Goal: Task Accomplishment & Management: Manage account settings

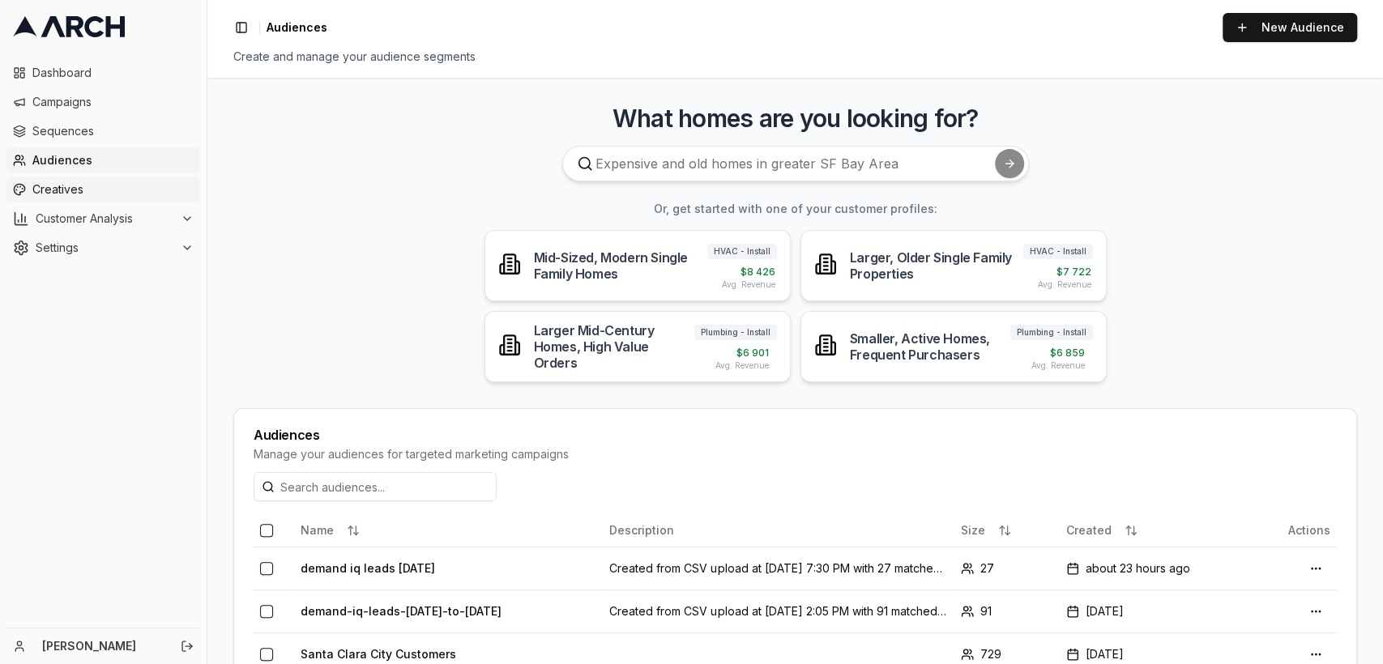
click at [63, 196] on span "Creatives" at bounding box center [112, 190] width 161 height 16
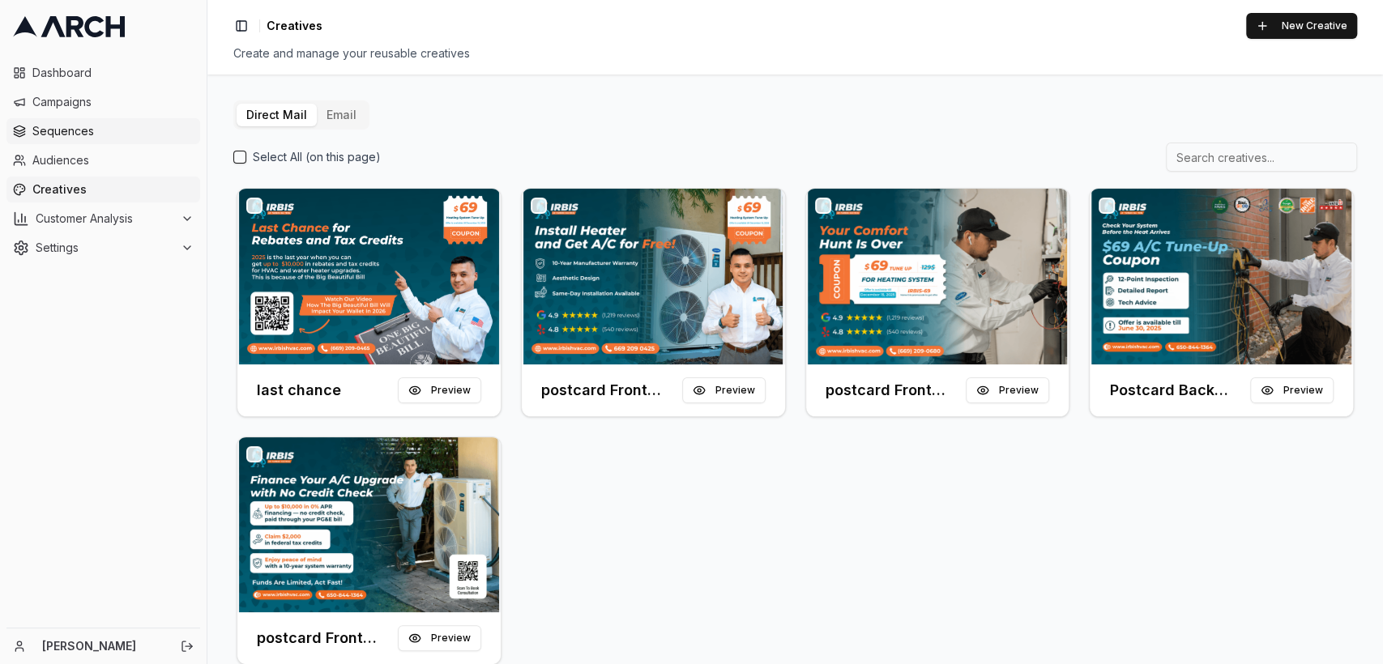
click at [62, 124] on span "Sequences" at bounding box center [112, 131] width 161 height 16
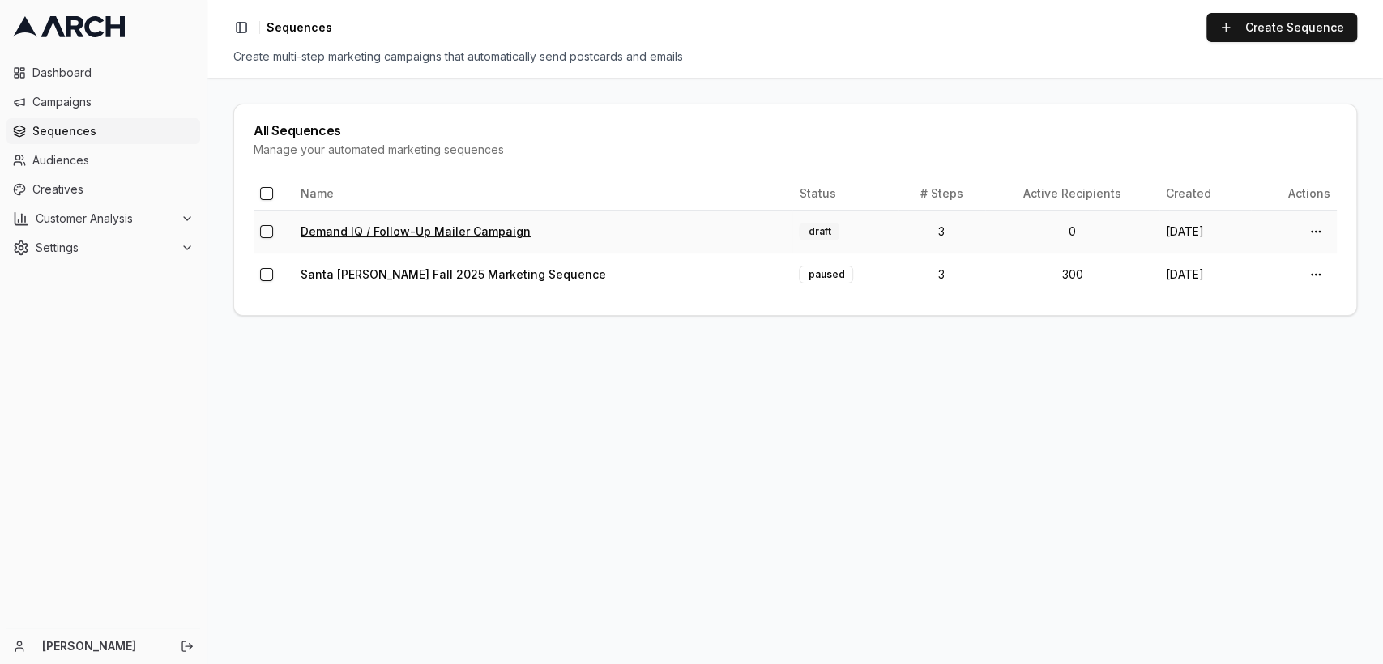
click at [434, 225] on link "Demand IQ / Follow-Up Mailer Campaign" at bounding box center [416, 231] width 230 height 14
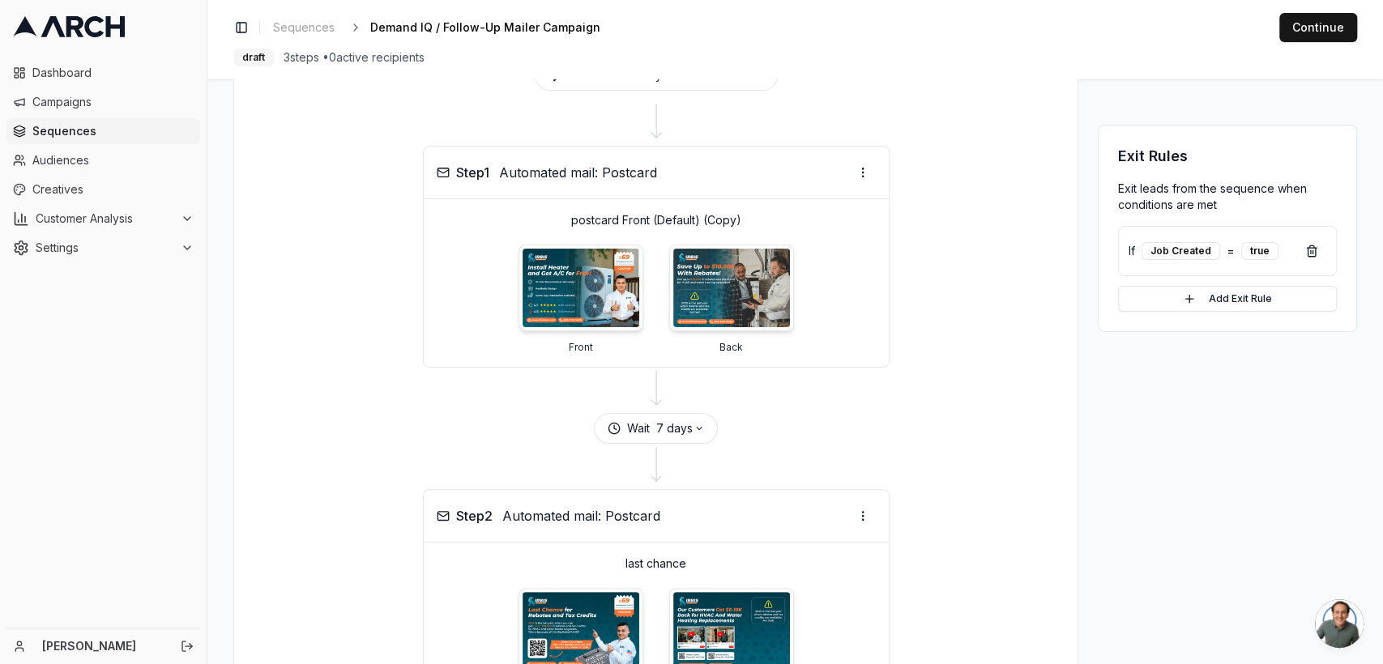
scroll to position [194, 0]
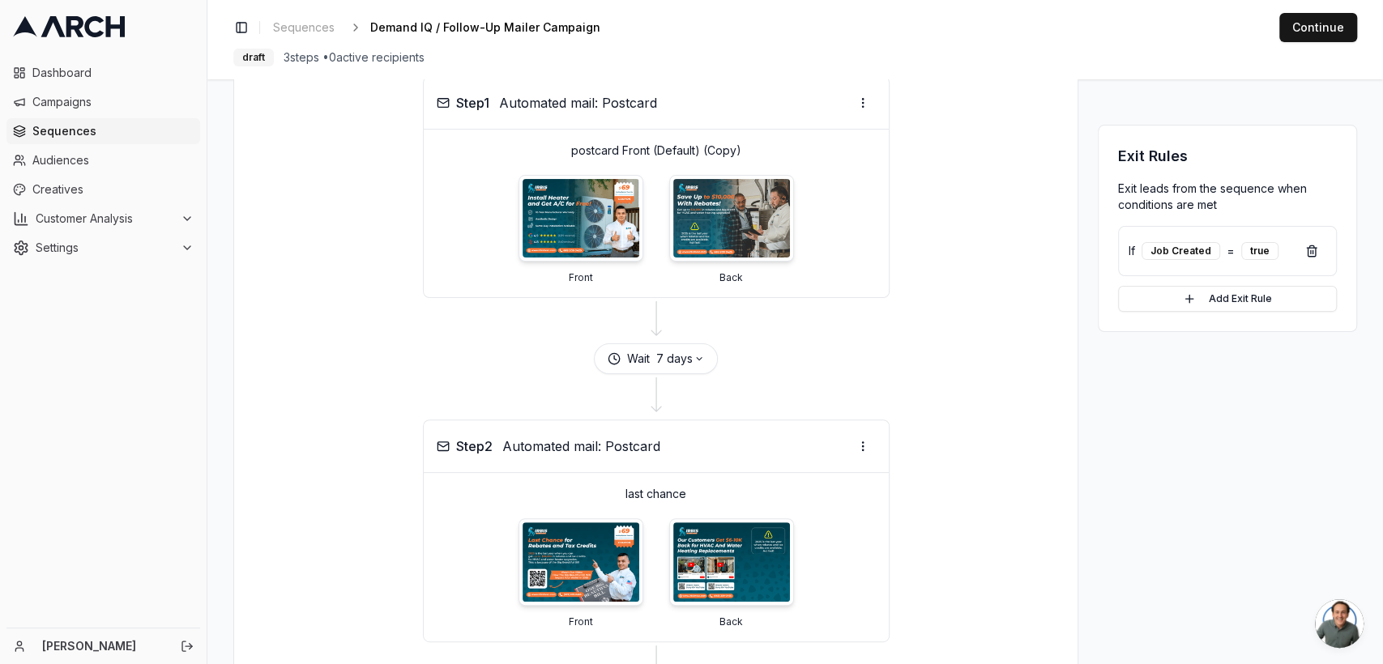
click at [694, 368] on div "Wait 7 days" at bounding box center [656, 359] width 124 height 31
click at [677, 359] on button "7 days" at bounding box center [680, 359] width 48 height 16
drag, startPoint x: 652, startPoint y: 392, endPoint x: 607, endPoint y: 404, distance: 46.8
click at [607, 404] on div "7 days Enter 0 for immediately Cancel Save" at bounding box center [678, 426] width 156 height 112
click at [976, 402] on div at bounding box center [656, 396] width 805 height 45
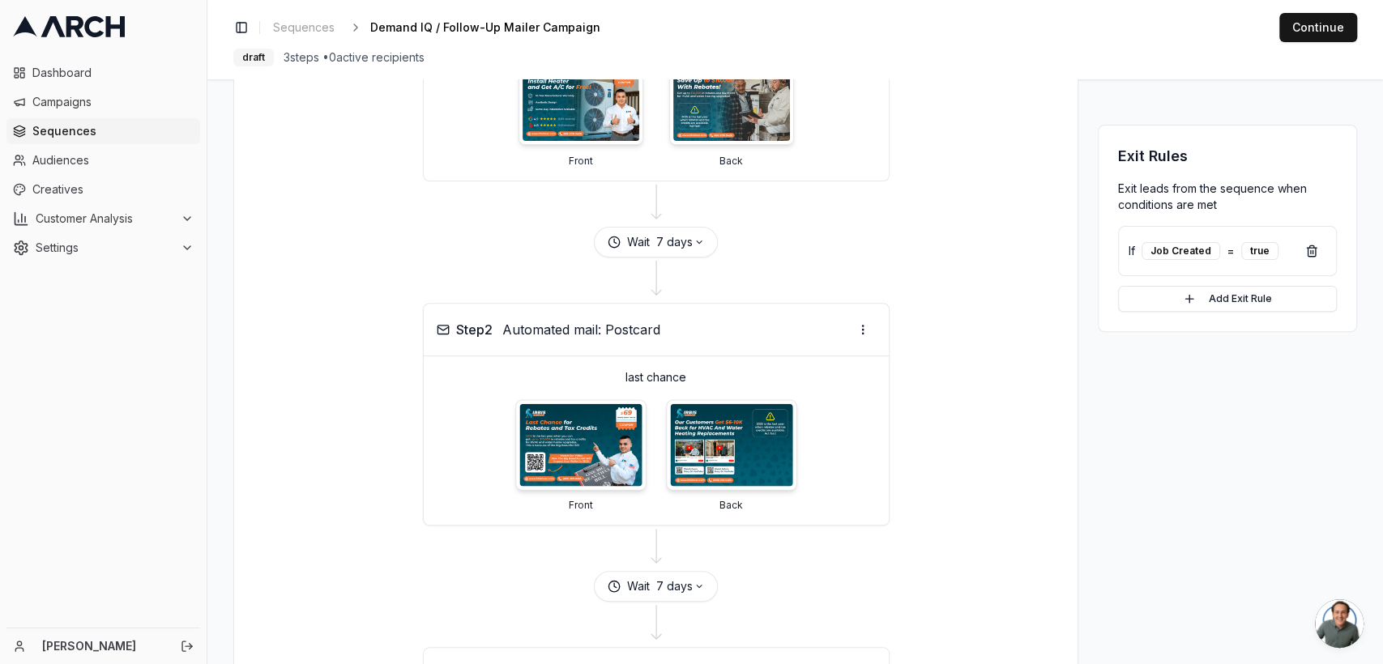
scroll to position [311, 0]
click at [862, 324] on html "Dashboard Campaigns Sequences Audiences Creatives Customer Analysis Settings Em…" at bounding box center [691, 332] width 1383 height 664
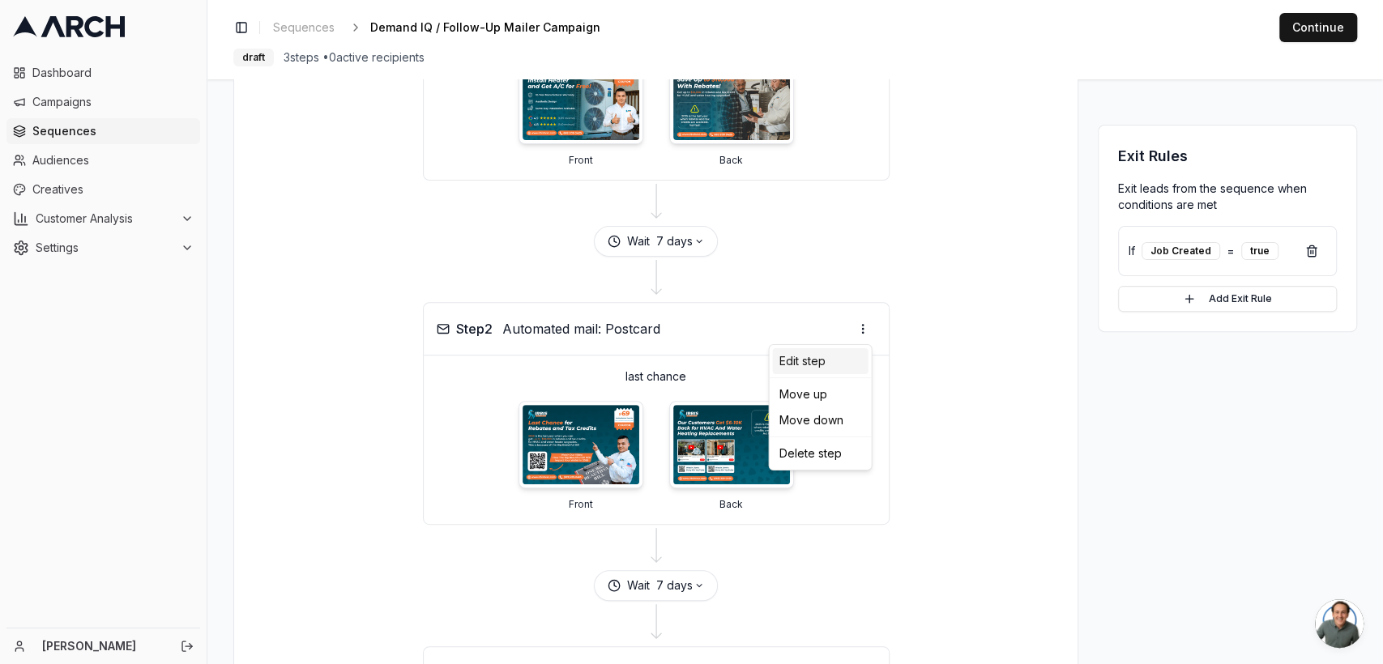
click at [814, 365] on div "Edit step" at bounding box center [820, 361] width 96 height 26
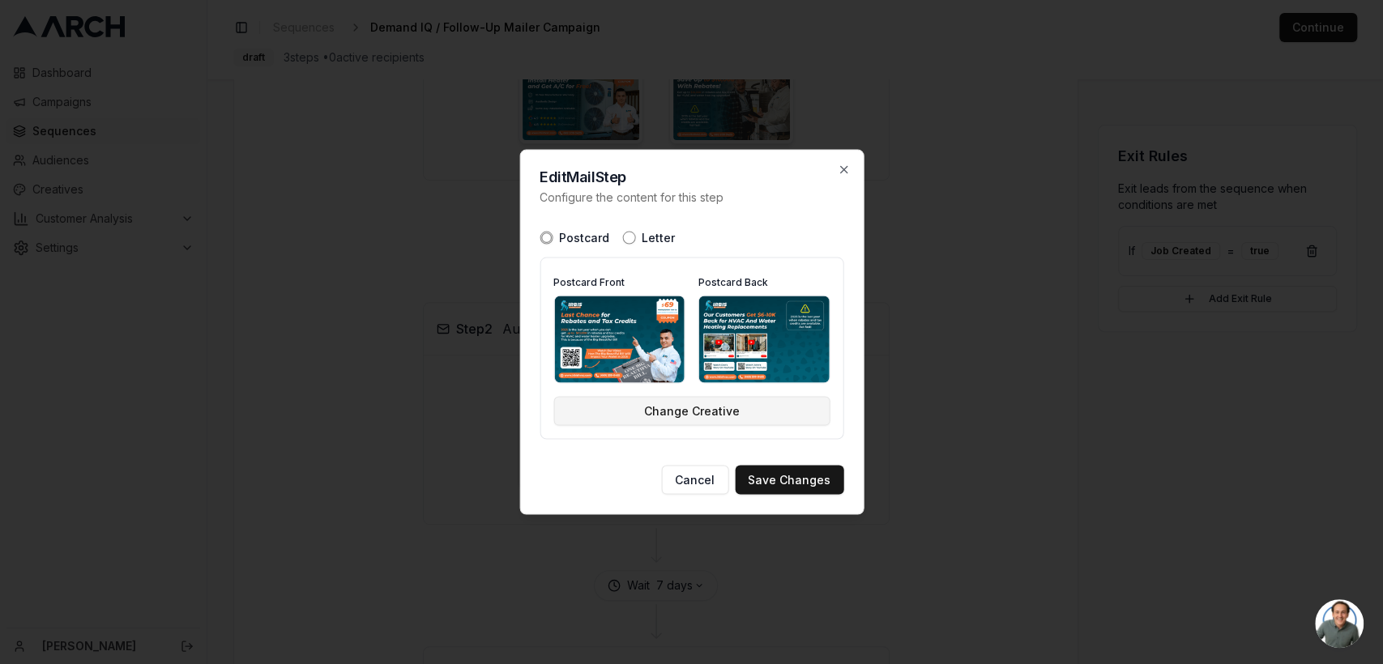
click at [706, 417] on button "Change Creative" at bounding box center [691, 411] width 276 height 29
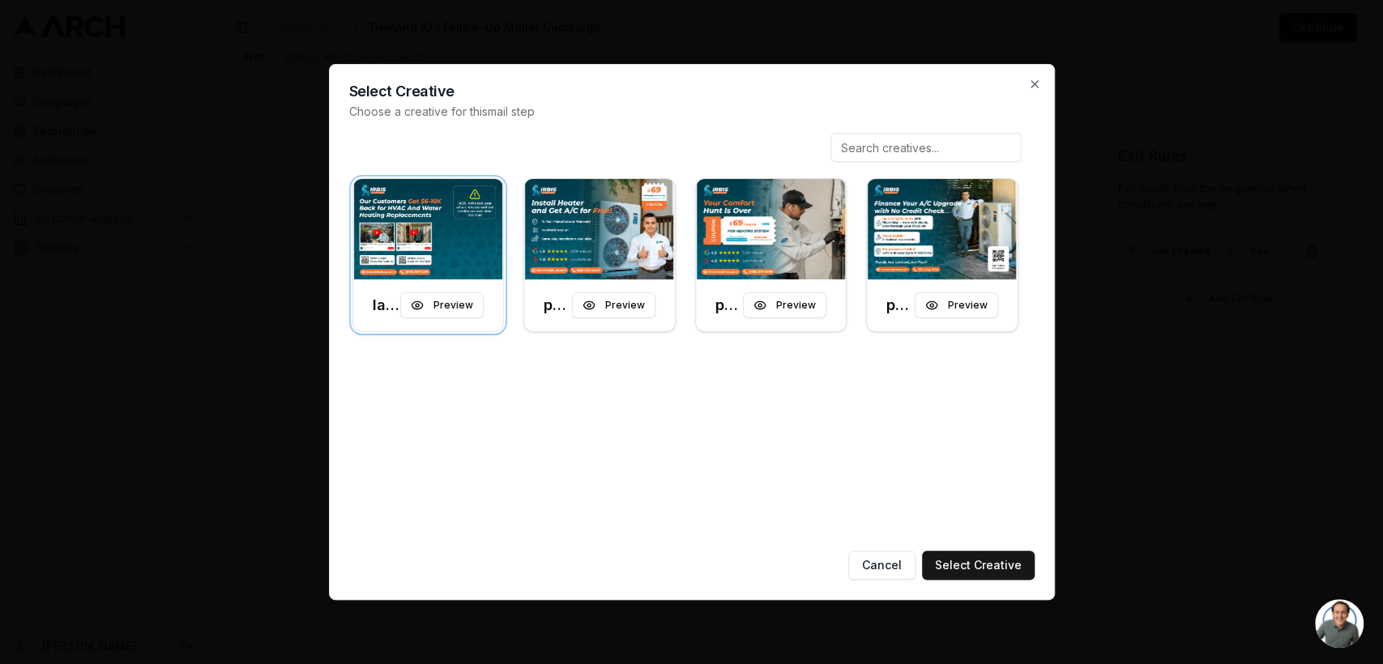
click at [429, 221] on img at bounding box center [428, 229] width 151 height 100
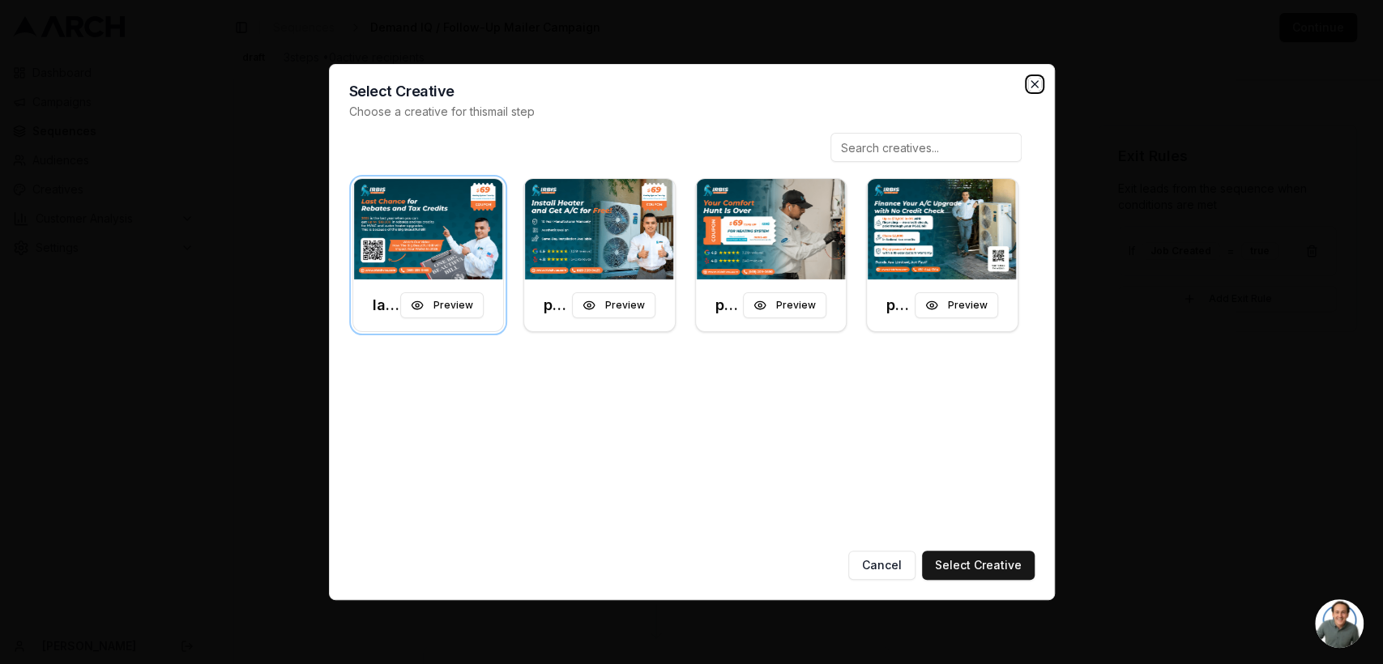
click at [1028, 79] on icon "button" at bounding box center [1034, 84] width 13 height 13
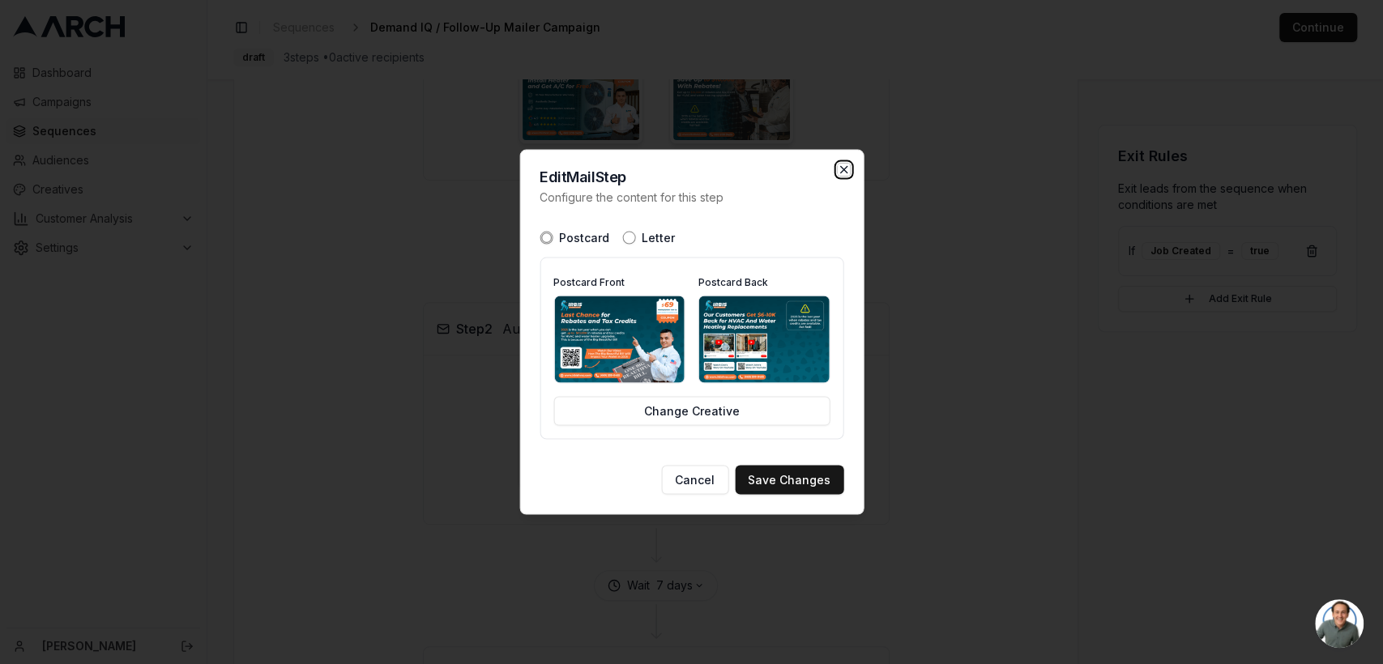
click at [841, 173] on icon "button" at bounding box center [843, 170] width 13 height 13
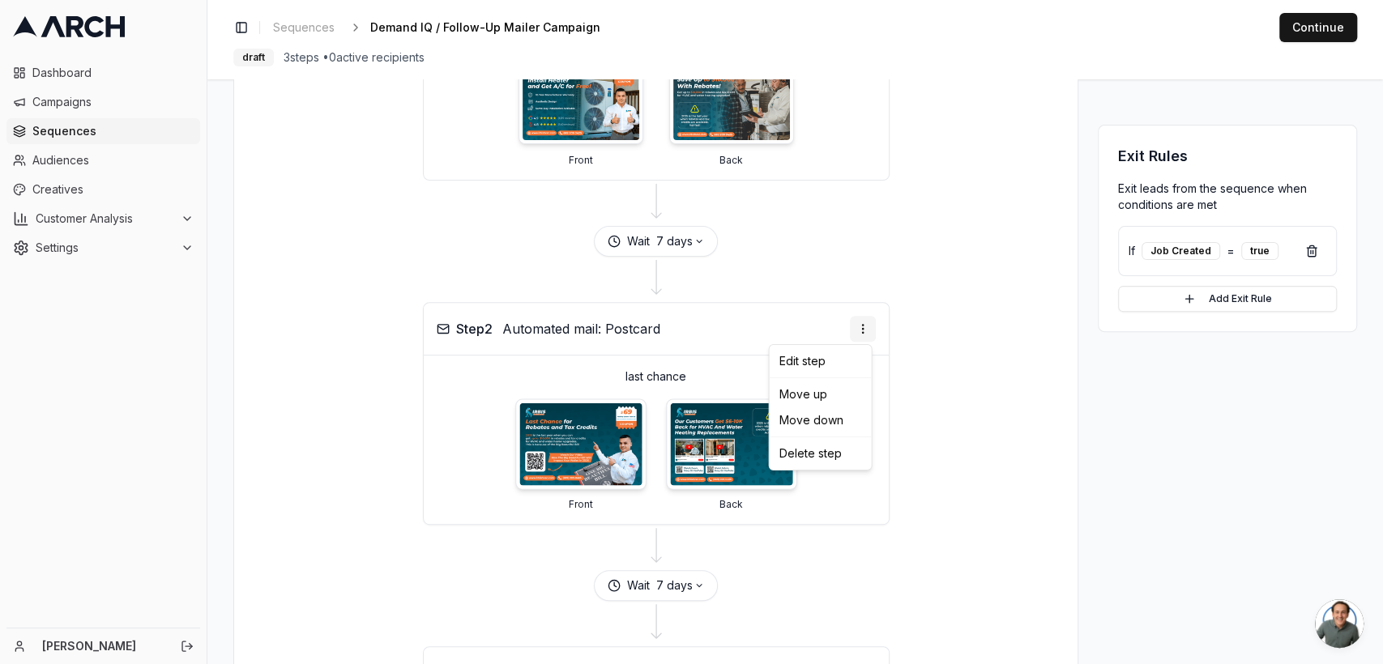
click at [856, 322] on html "Dashboard Campaigns Sequences Audiences Creatives Customer Analysis Settings Em…" at bounding box center [691, 332] width 1383 height 664
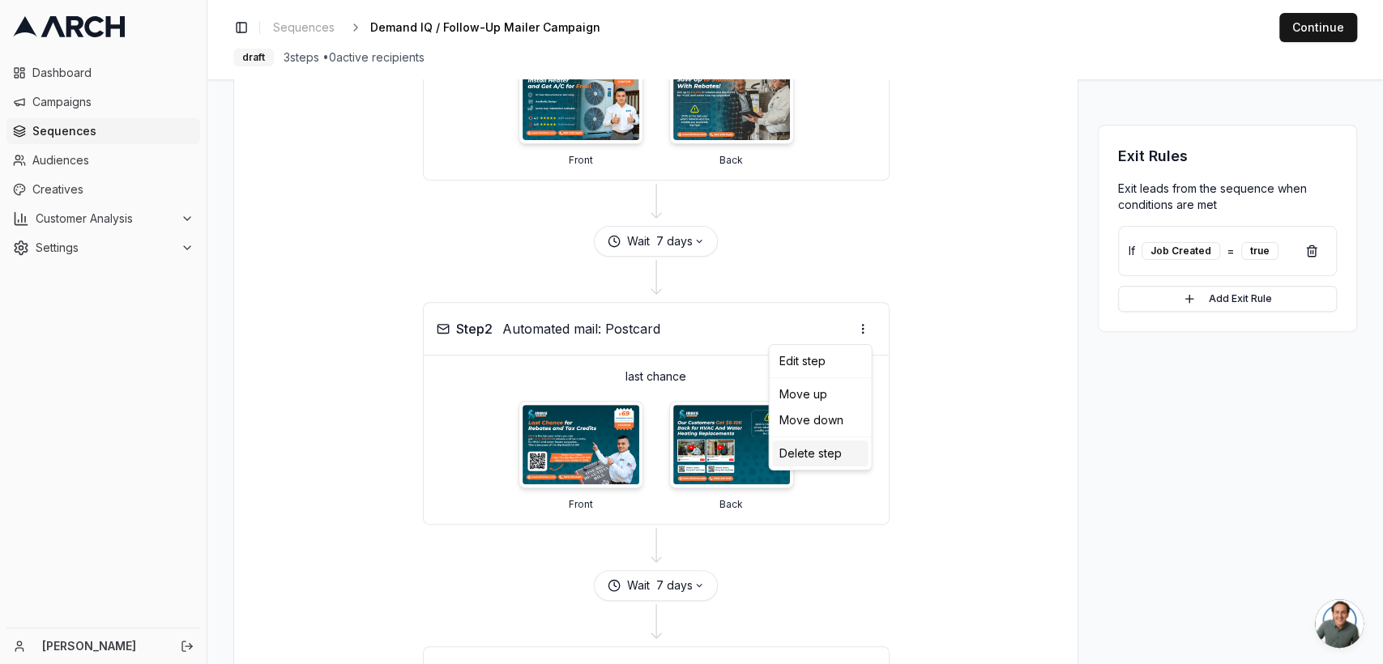
click at [810, 451] on div "Delete step" at bounding box center [820, 454] width 96 height 26
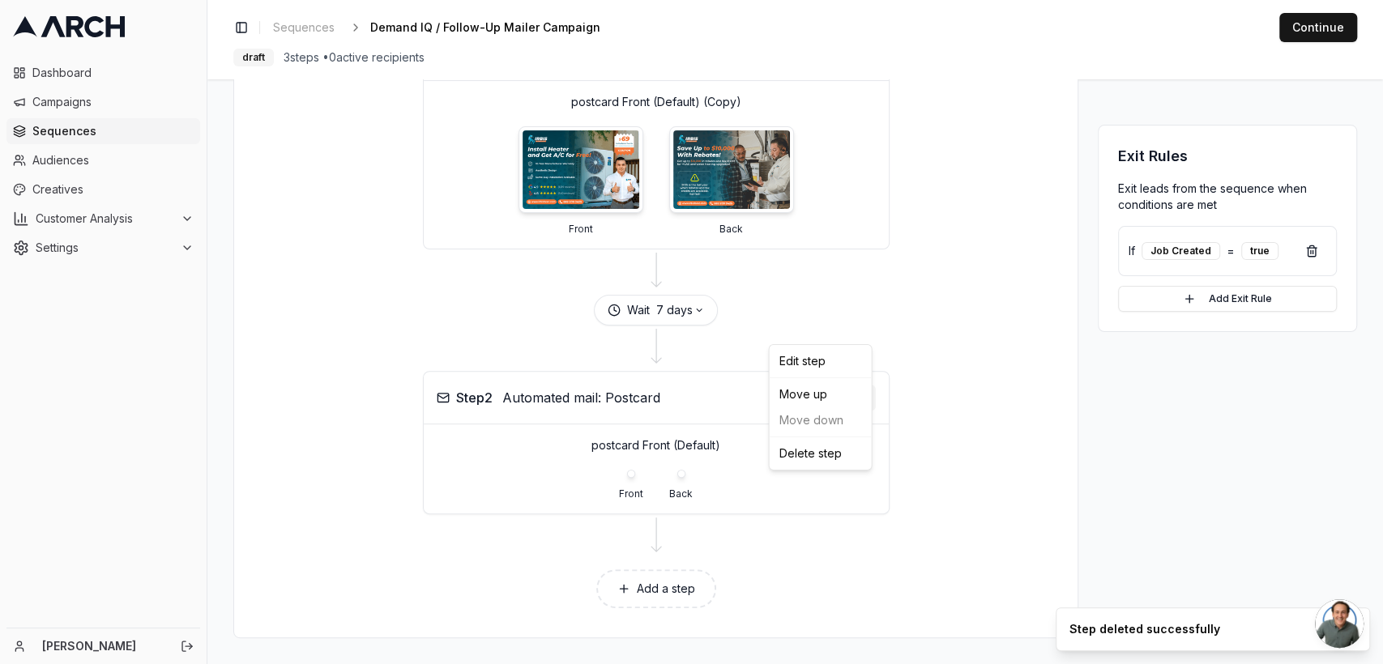
click at [862, 317] on html "Dashboard Campaigns Sequences Audiences Creatives Customer Analysis Settings Em…" at bounding box center [691, 332] width 1383 height 664
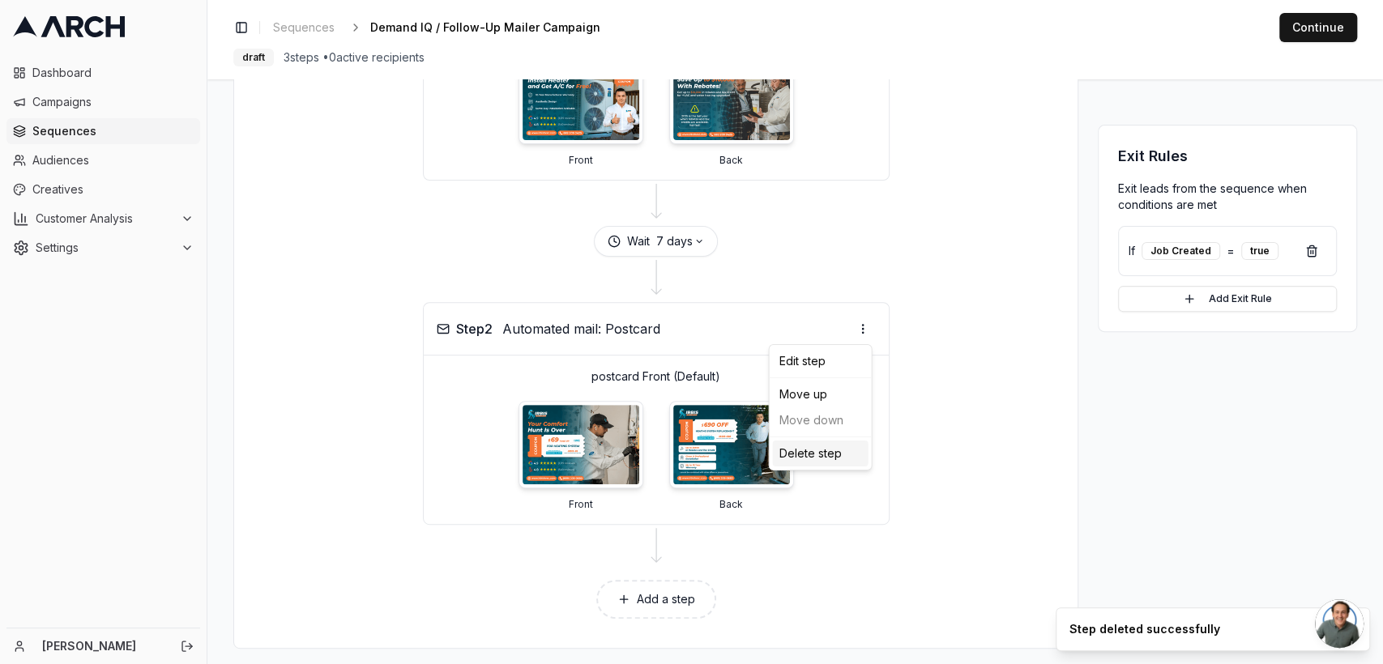
click at [803, 443] on div "Delete step" at bounding box center [820, 454] width 96 height 26
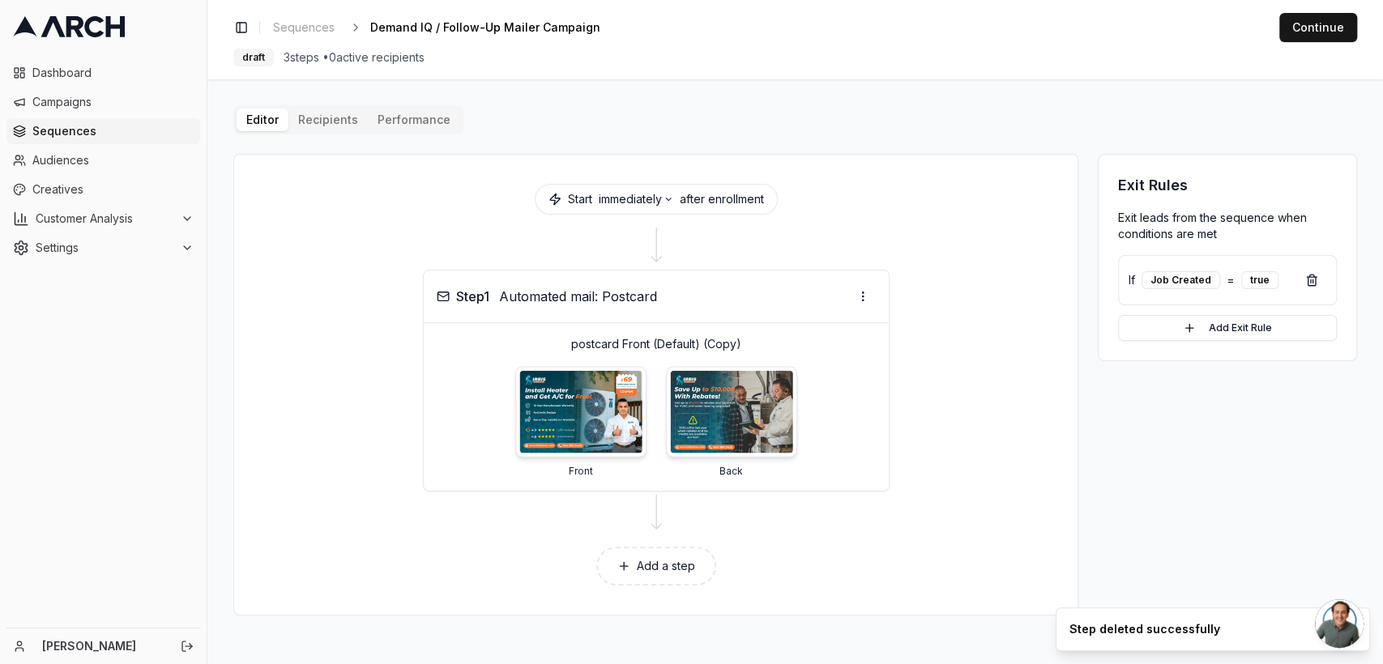
scroll to position [0, 0]
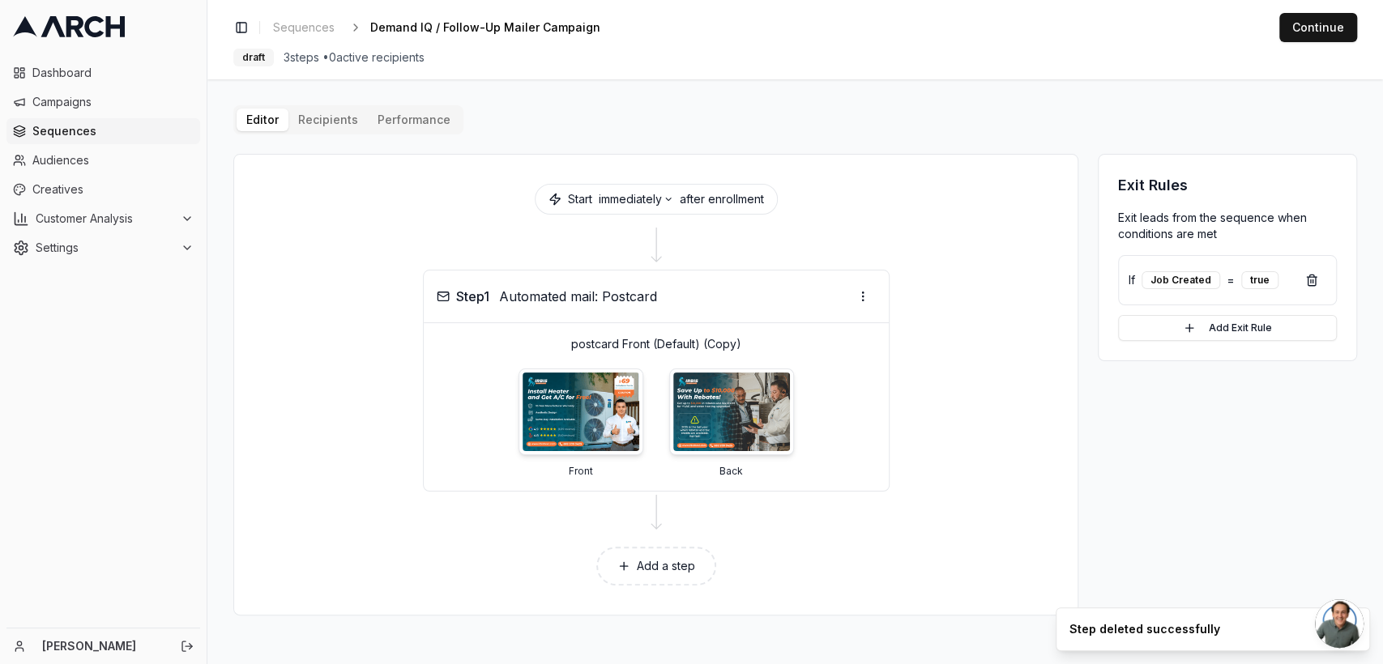
click at [674, 559] on button "Add a step" at bounding box center [656, 566] width 120 height 39
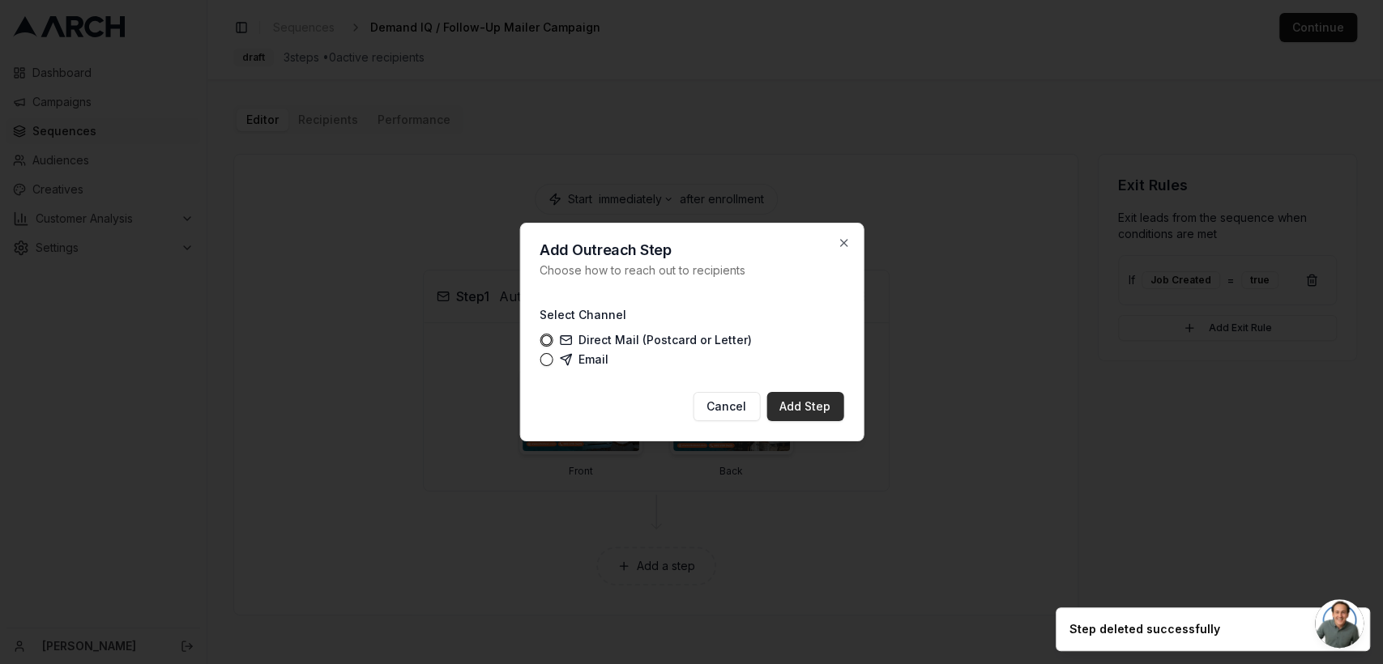
click at [812, 404] on button "Add Step" at bounding box center [805, 406] width 77 height 29
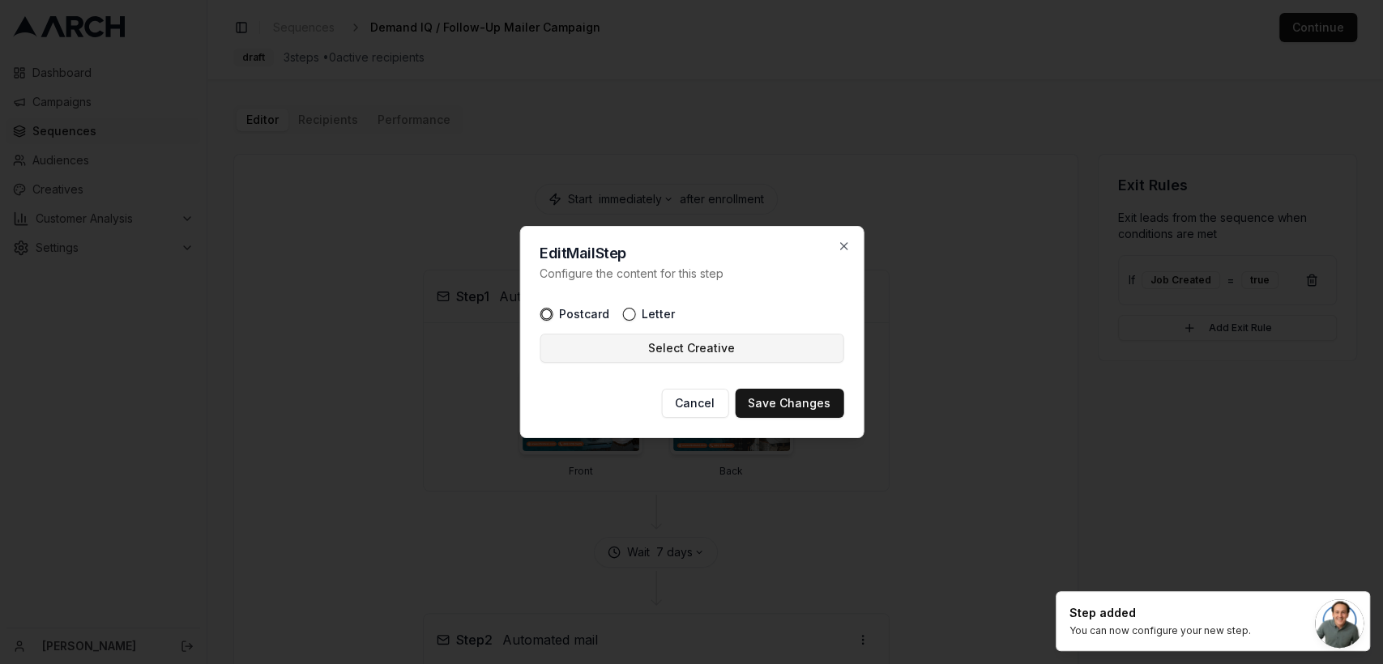
click at [673, 350] on button "Select Creative" at bounding box center [692, 348] width 304 height 29
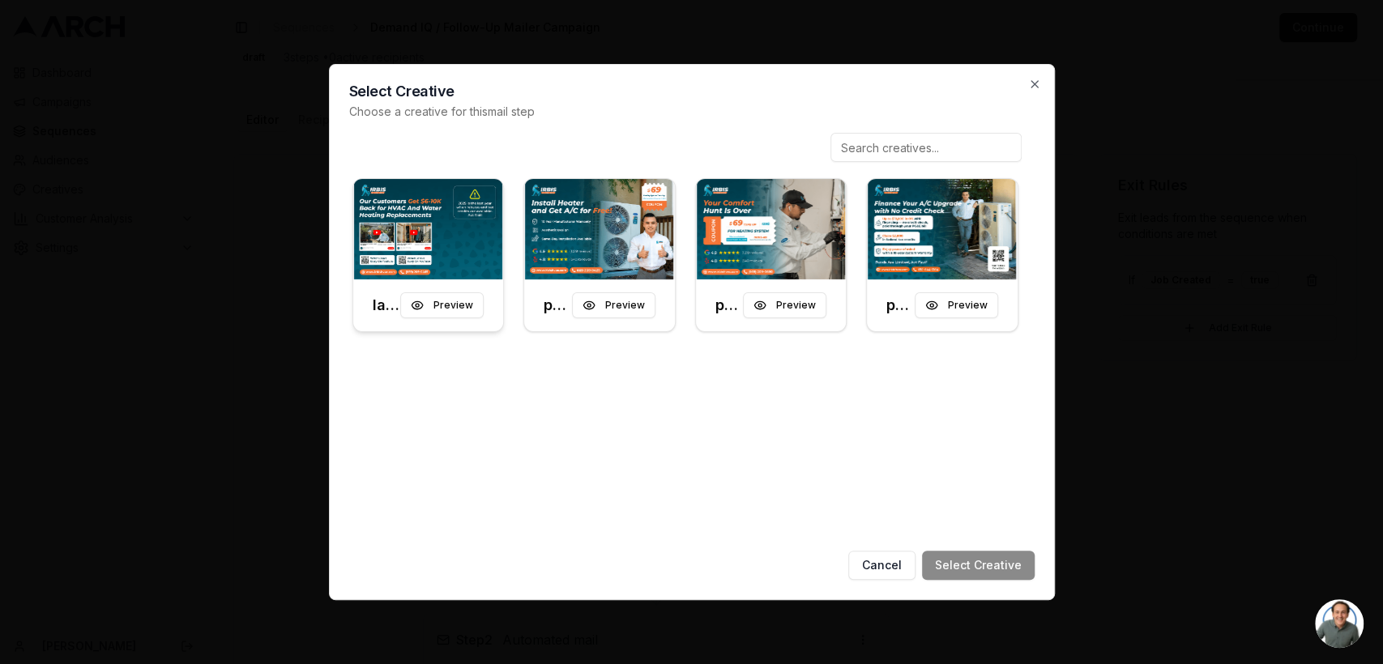
click at [439, 232] on img at bounding box center [428, 229] width 151 height 100
click at [461, 306] on button "Preview" at bounding box center [441, 306] width 83 height 26
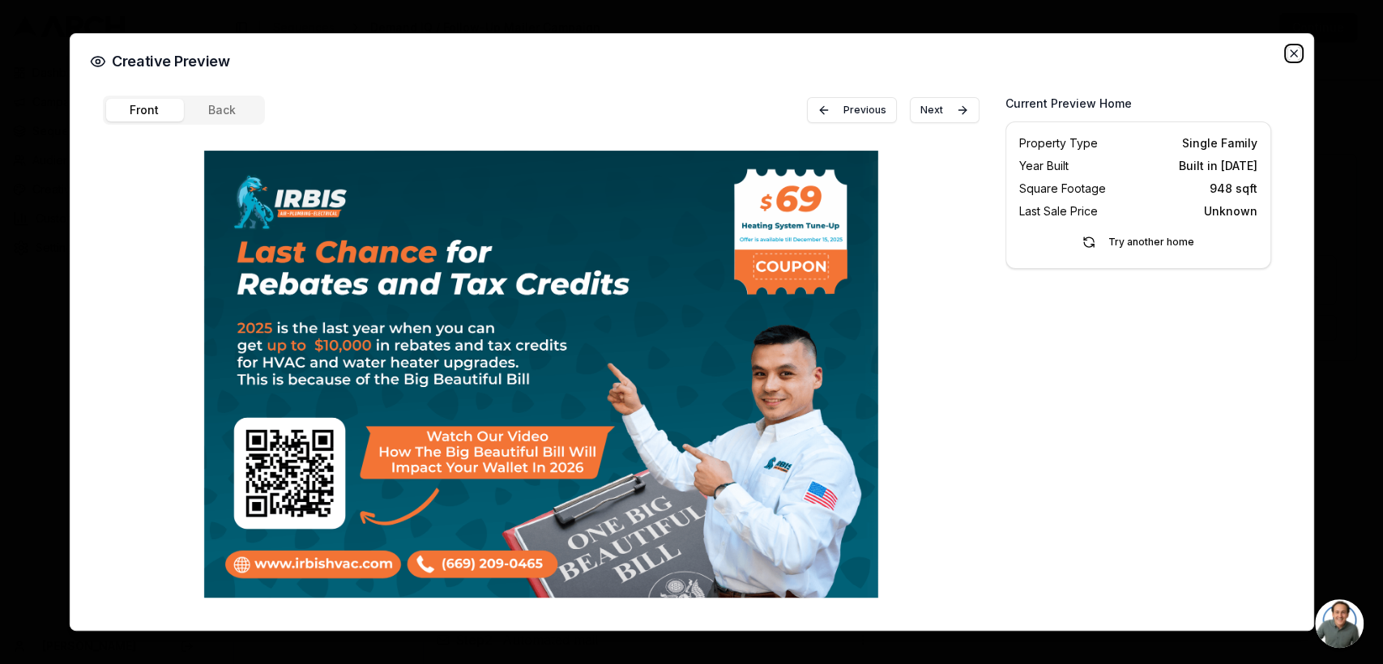
click at [1293, 50] on icon "button" at bounding box center [1294, 53] width 13 height 13
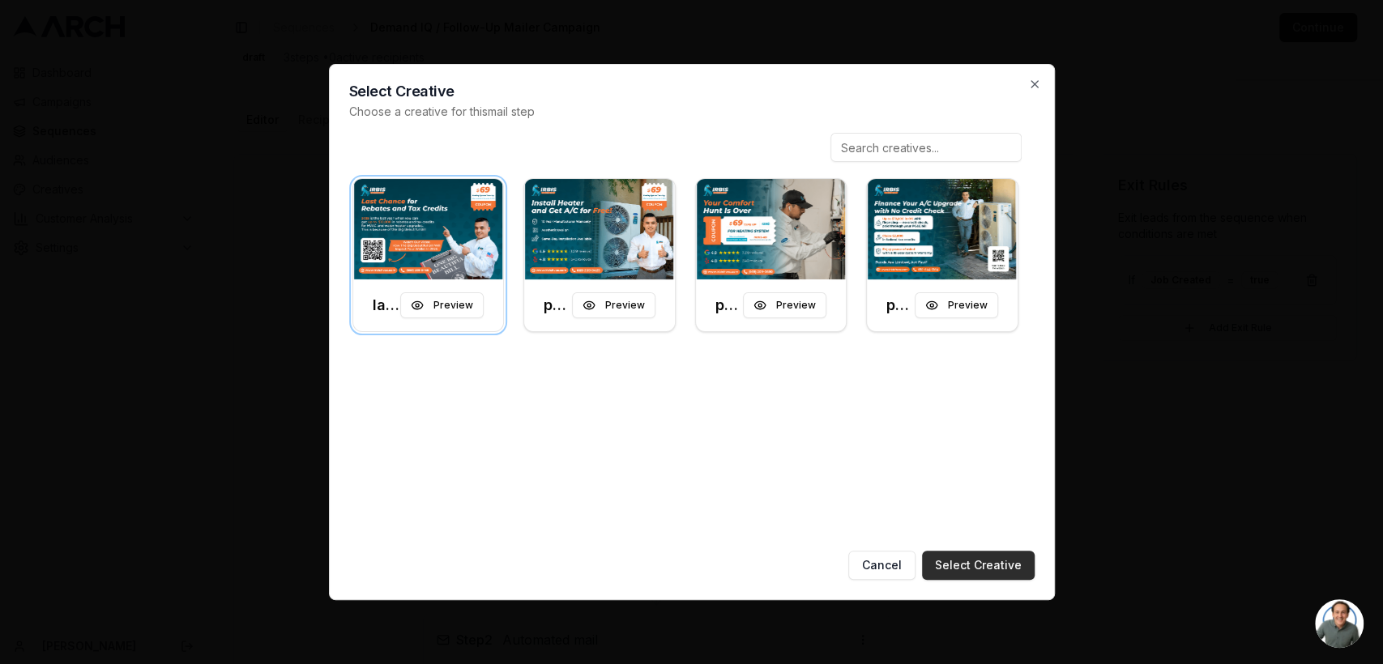
click at [979, 569] on button "Select Creative" at bounding box center [978, 565] width 113 height 29
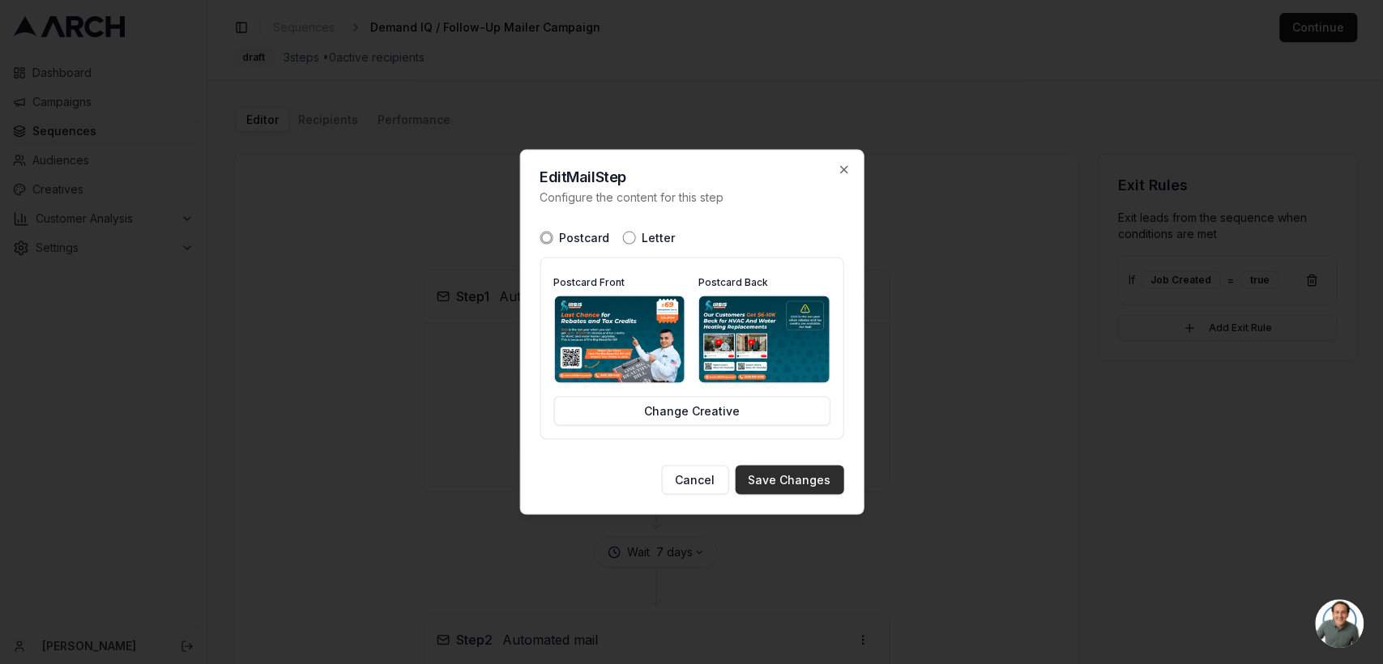
click at [783, 475] on button "Save Changes" at bounding box center [789, 480] width 109 height 29
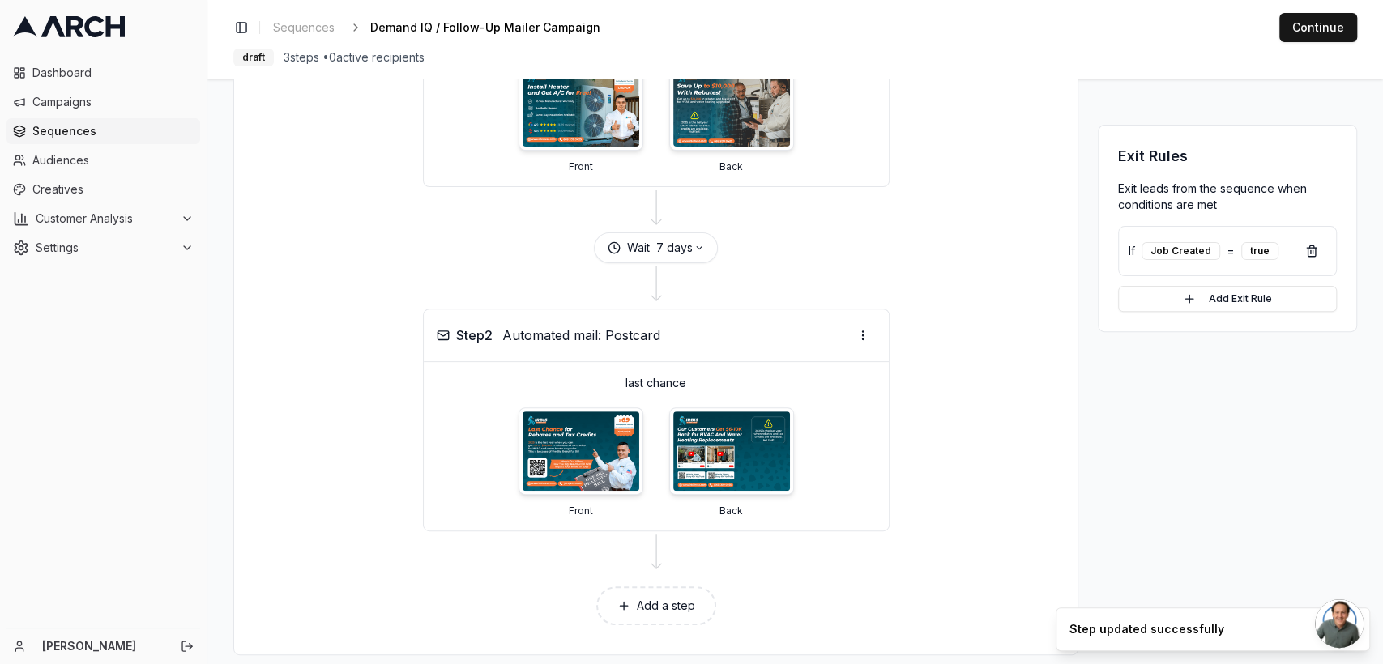
scroll to position [319, 0]
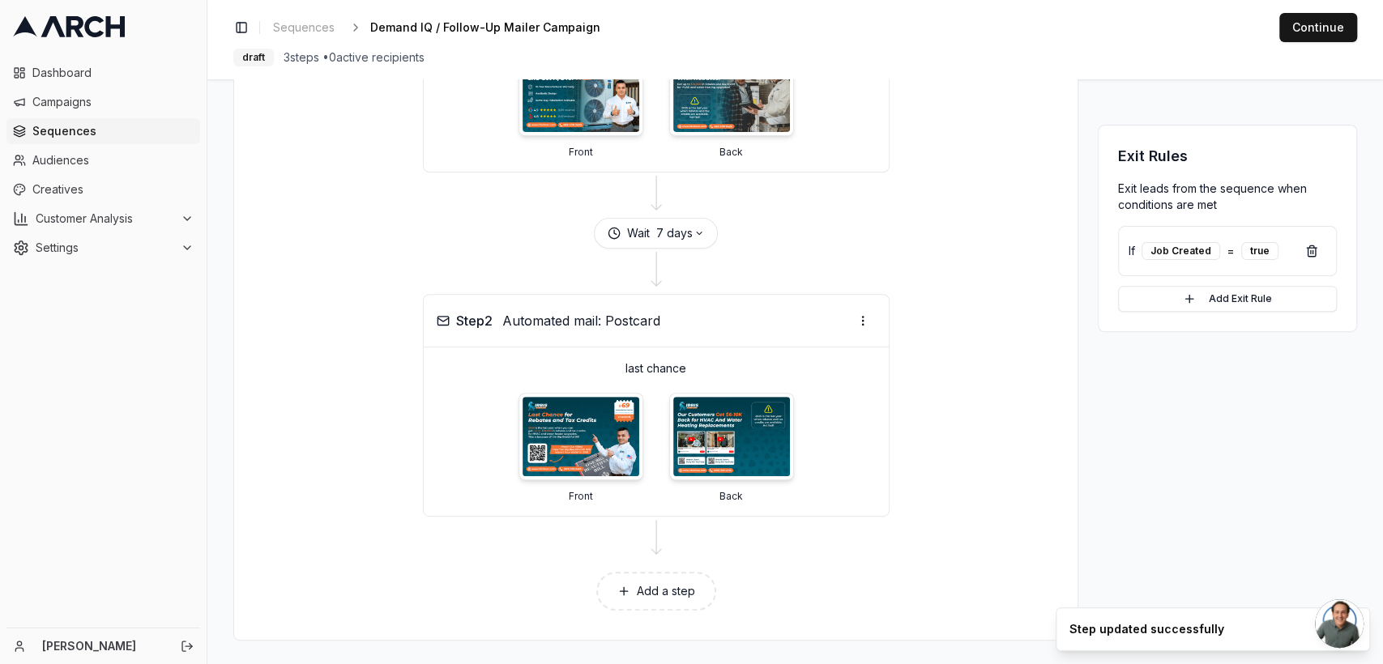
click at [650, 585] on button "Add a step" at bounding box center [656, 591] width 120 height 39
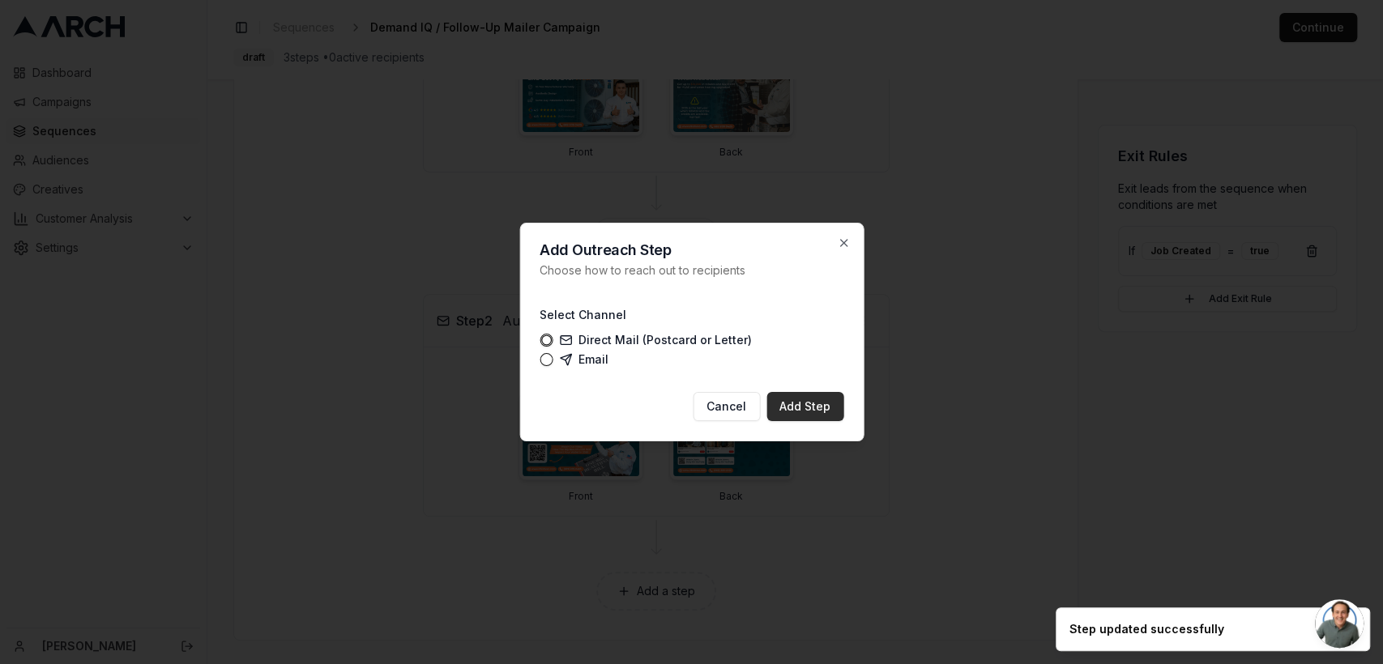
click at [788, 399] on button "Add Step" at bounding box center [805, 406] width 77 height 29
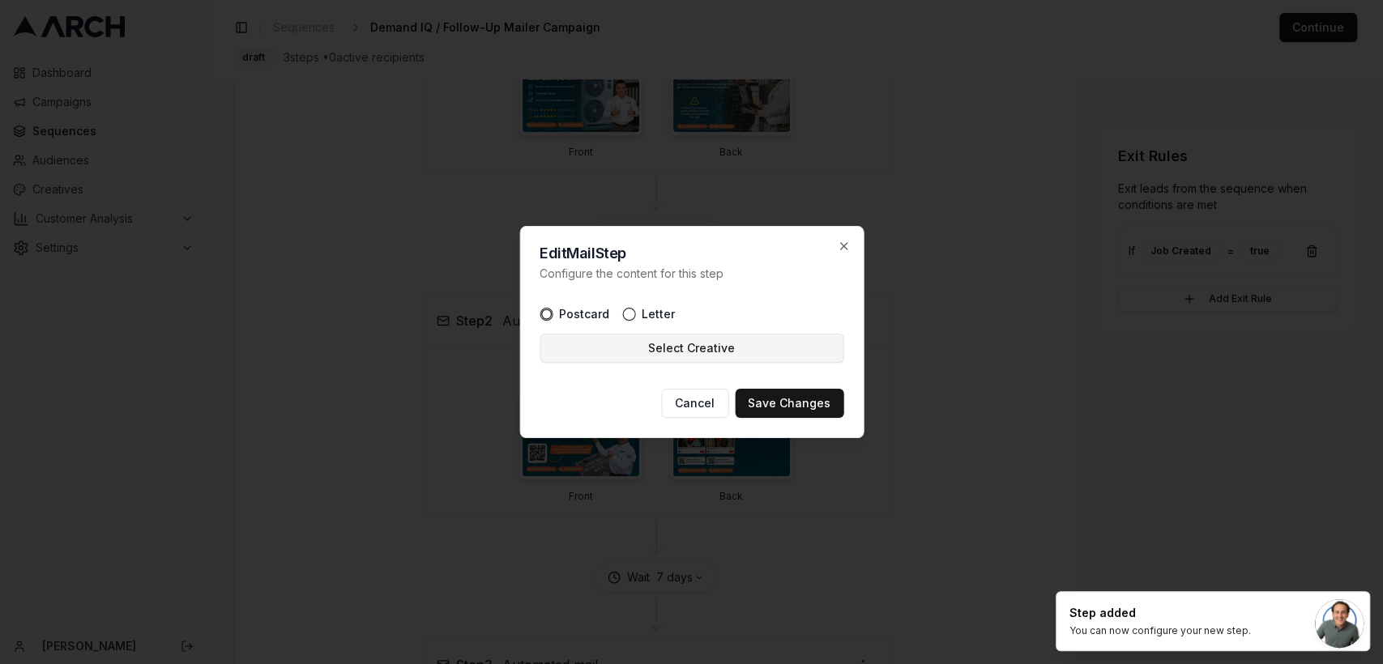
click at [689, 350] on button "Select Creative" at bounding box center [692, 348] width 304 height 29
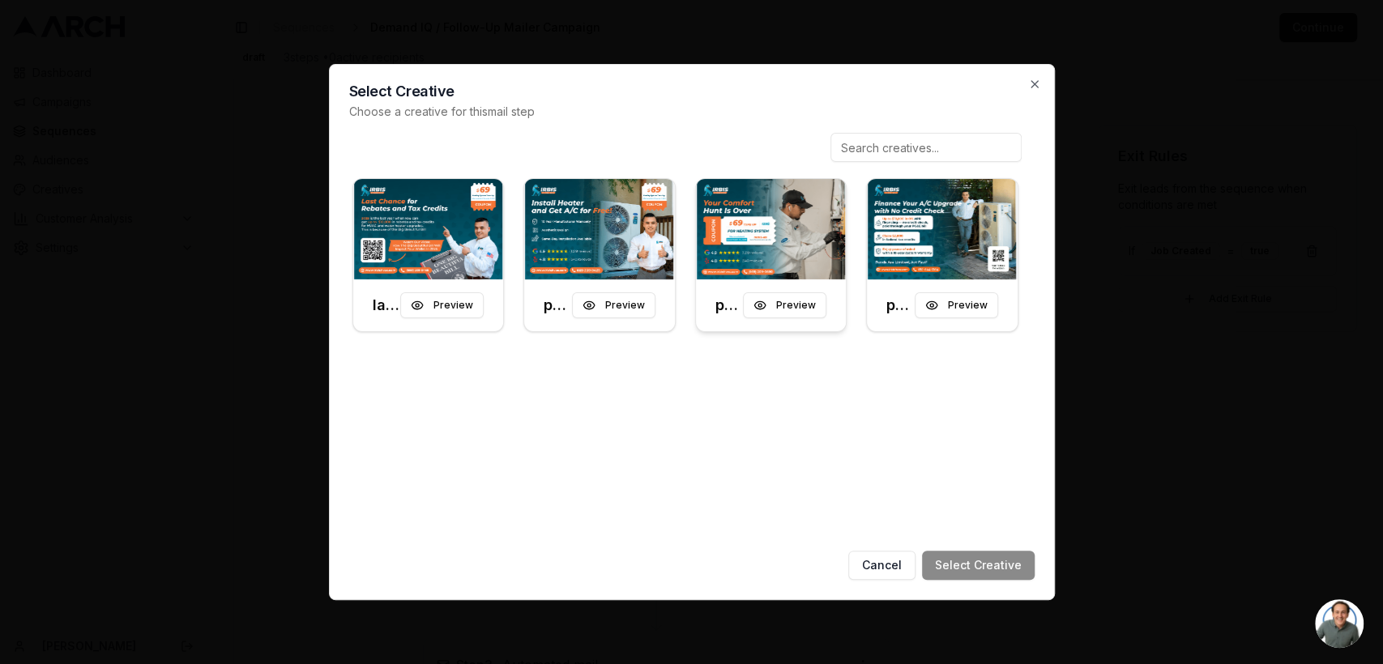
click at [747, 228] on img at bounding box center [771, 229] width 151 height 100
click at [989, 559] on button "Select Creative" at bounding box center [978, 565] width 113 height 29
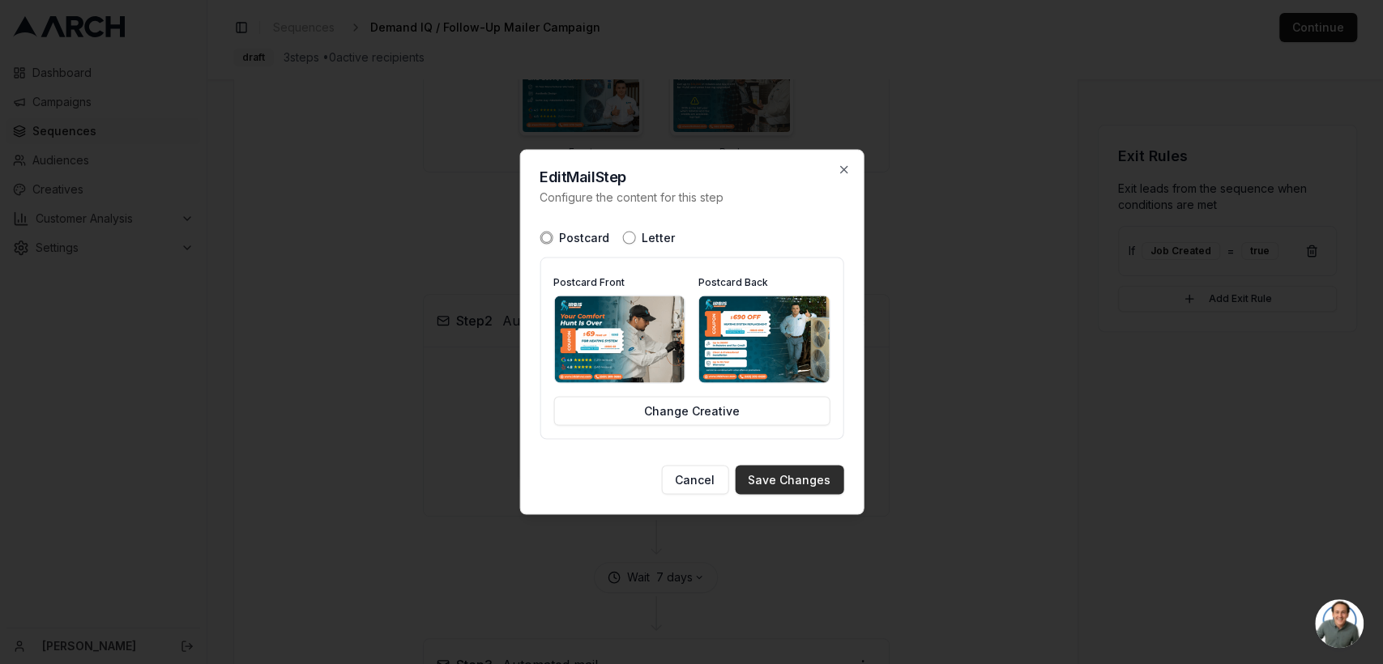
click at [797, 478] on button "Save Changes" at bounding box center [789, 480] width 109 height 29
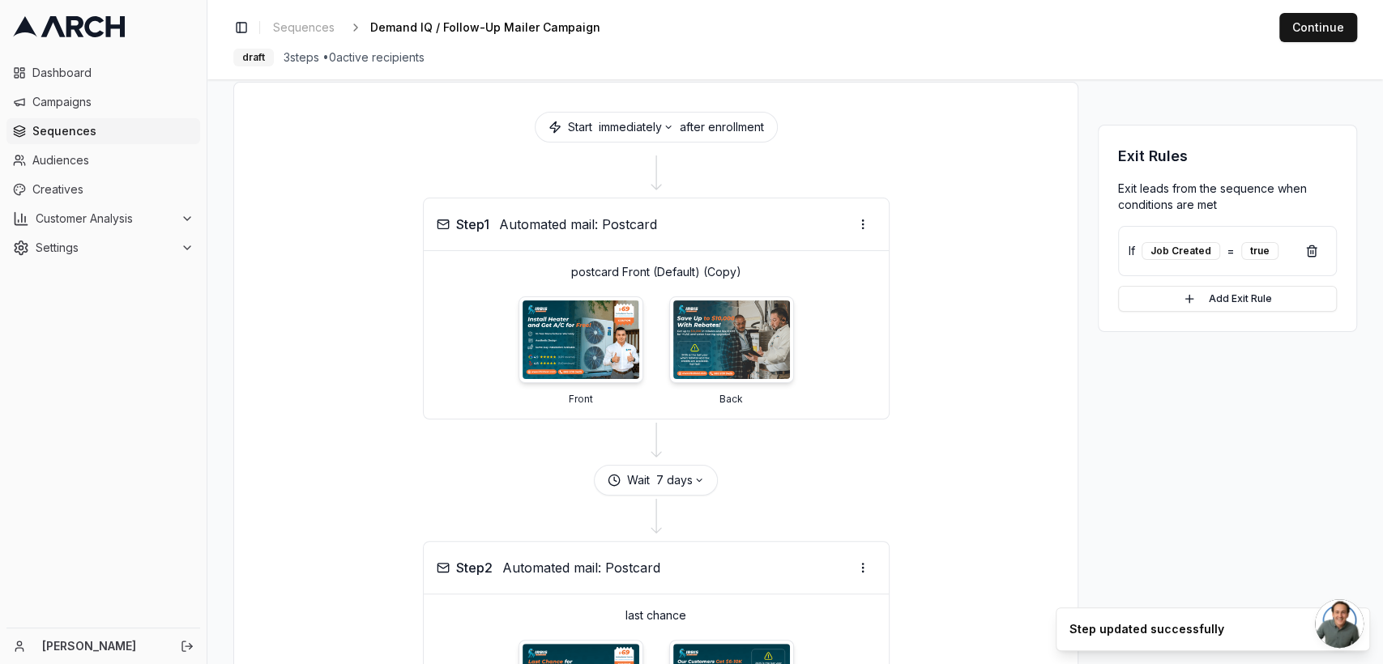
scroll to position [0, 0]
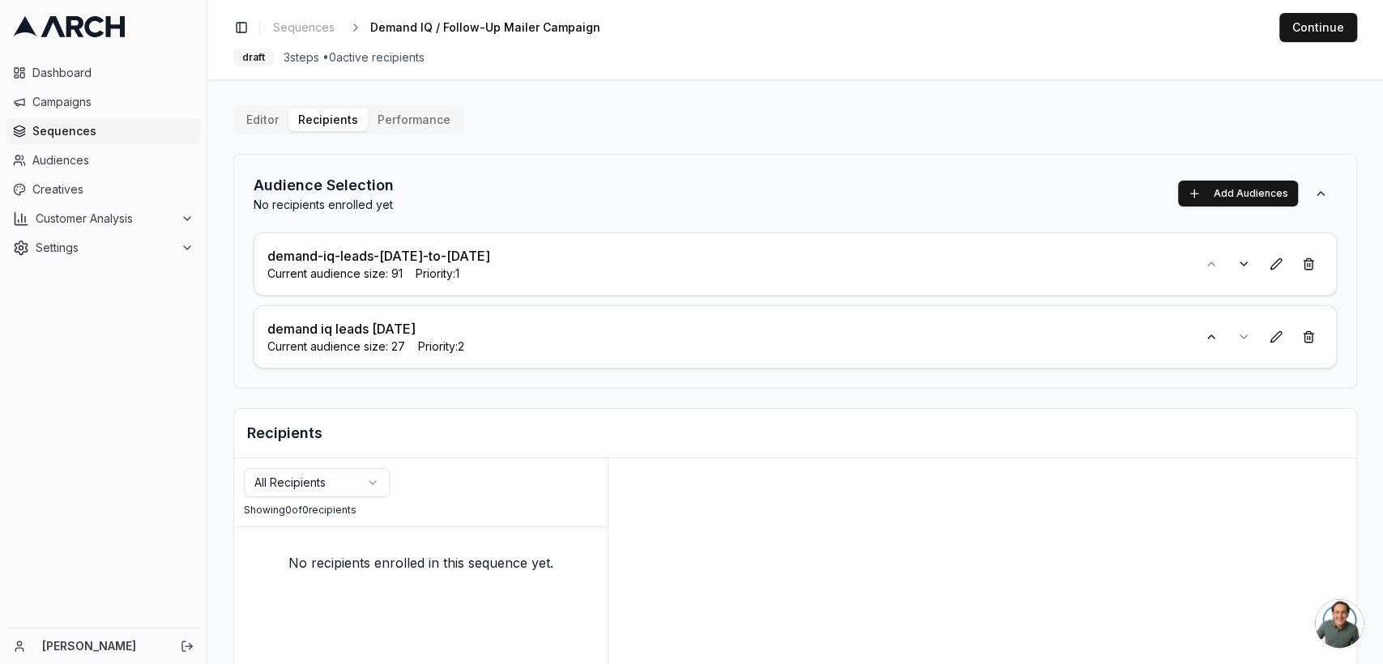
click at [255, 116] on button "Editor" at bounding box center [263, 120] width 52 height 23
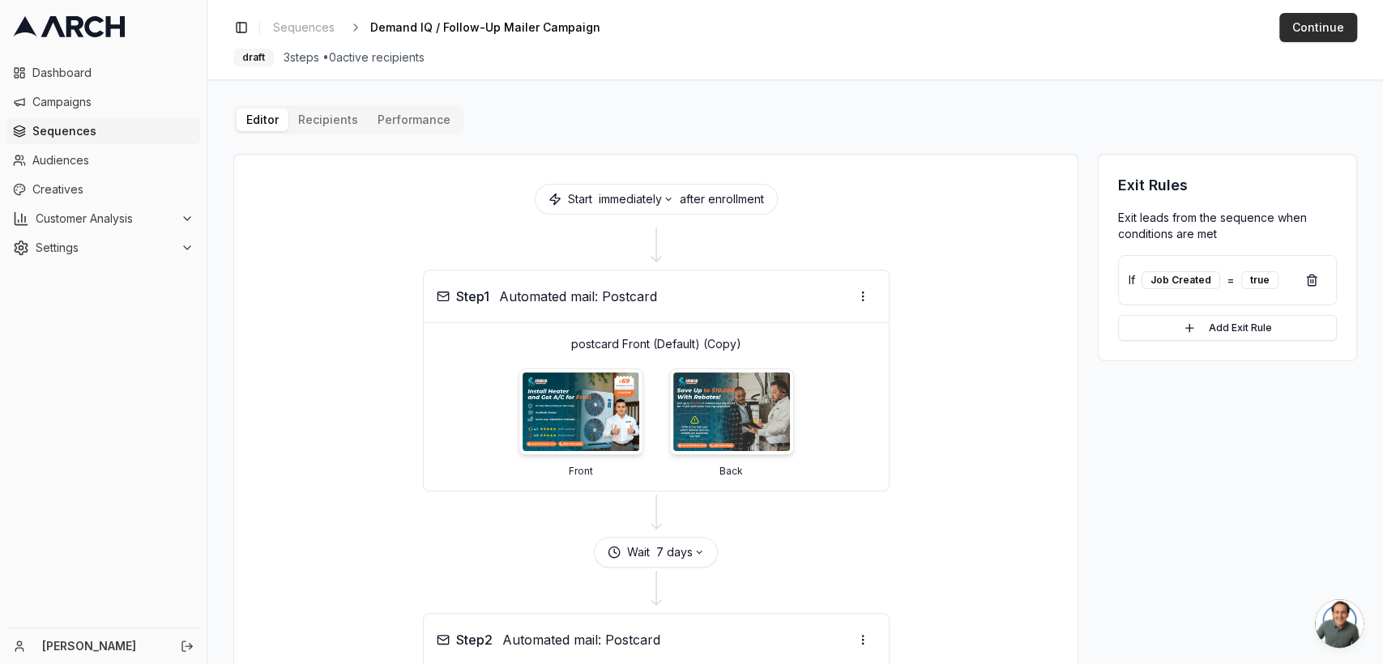
click at [1322, 28] on button "Continue" at bounding box center [1319, 27] width 78 height 29
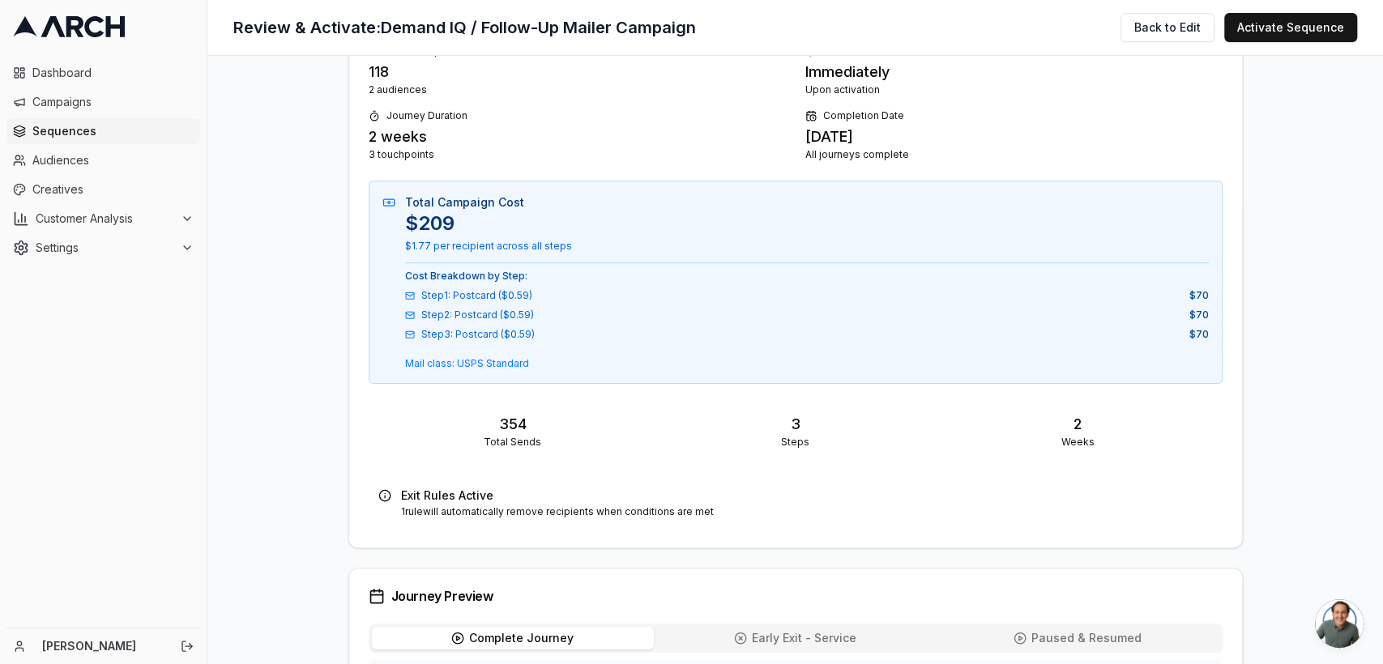
scroll to position [333, 0]
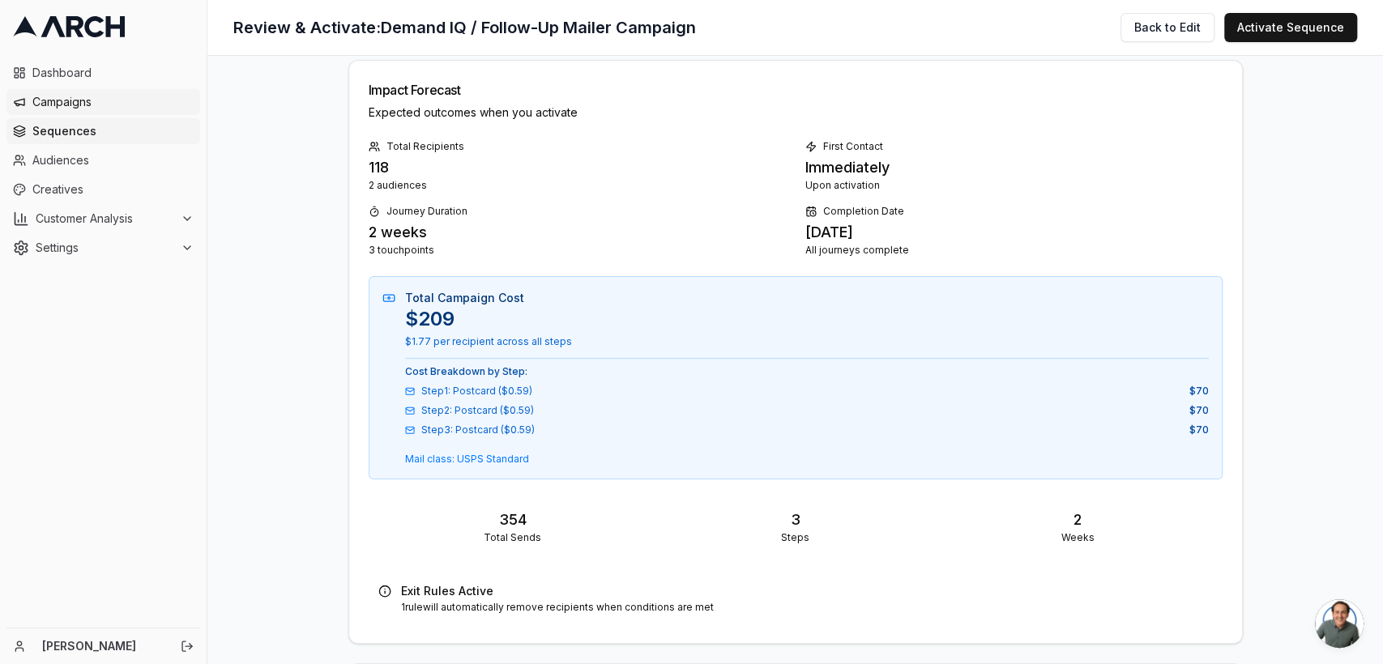
click at [70, 101] on span "Campaigns" at bounding box center [112, 102] width 161 height 16
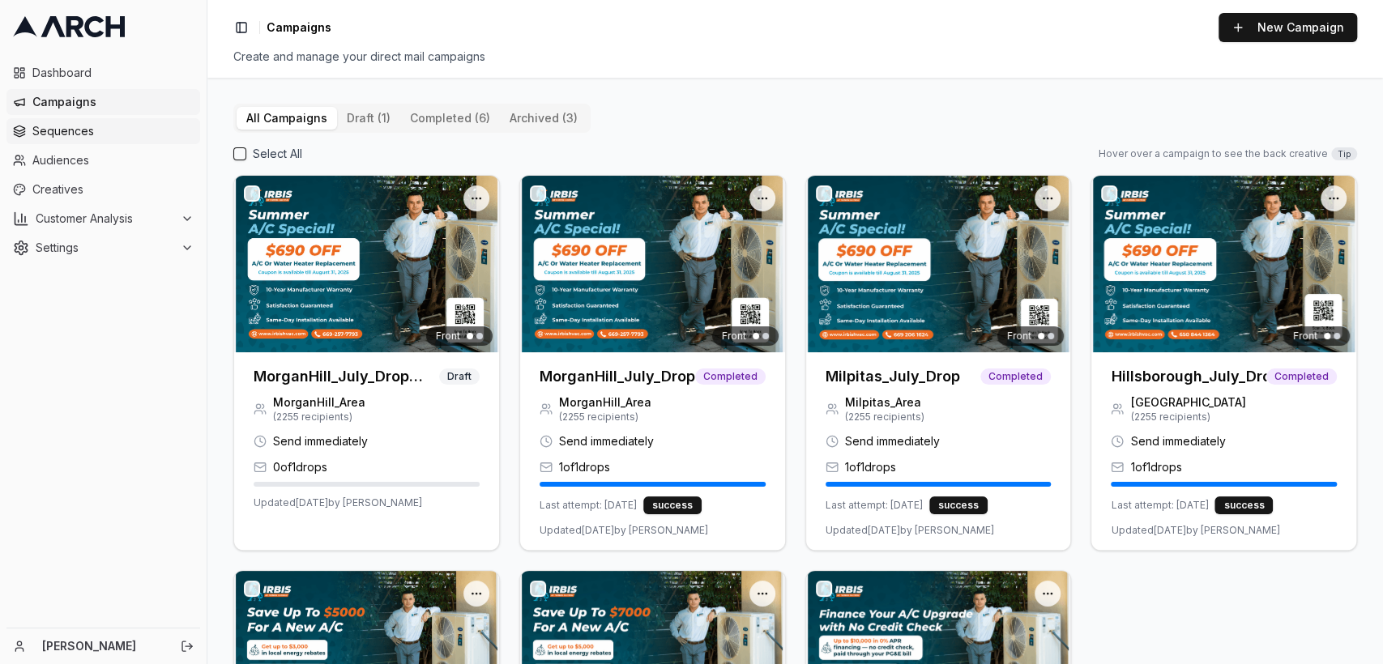
click at [57, 139] on link "Sequences" at bounding box center [103, 131] width 194 height 26
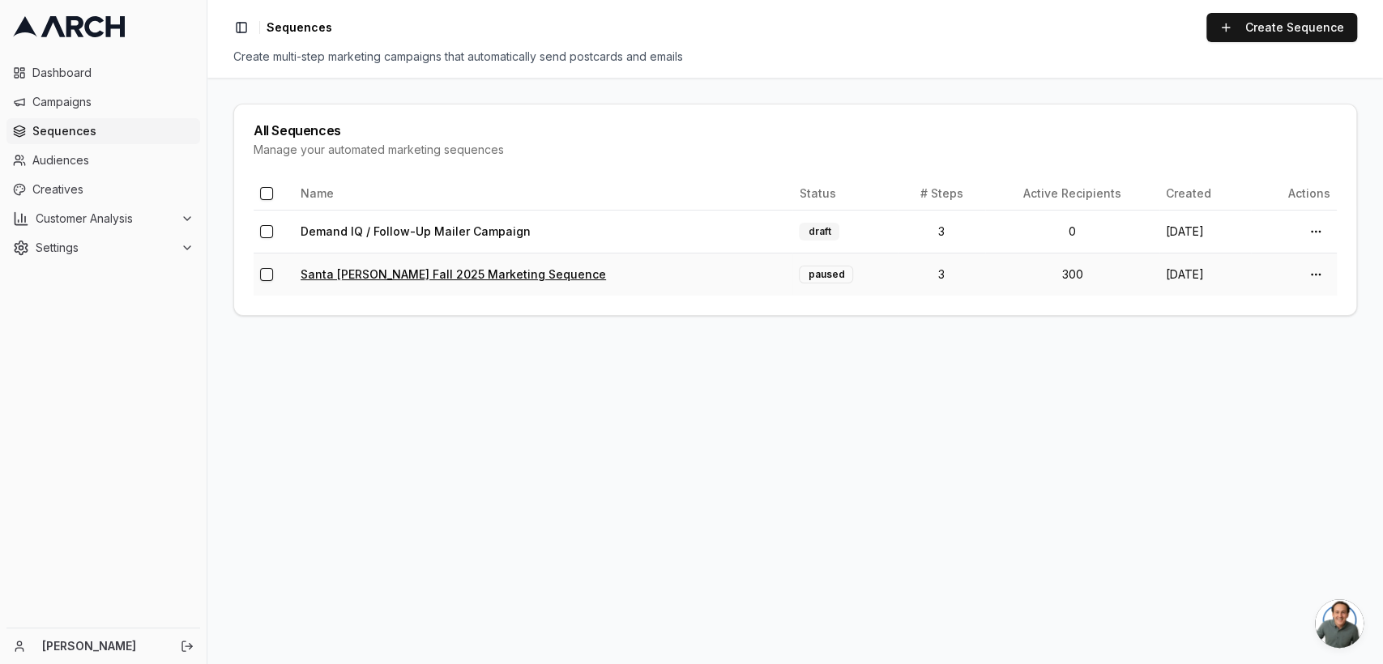
click at [376, 269] on link "Santa Clara Fall 2025 Marketing Sequence" at bounding box center [453, 274] width 305 height 14
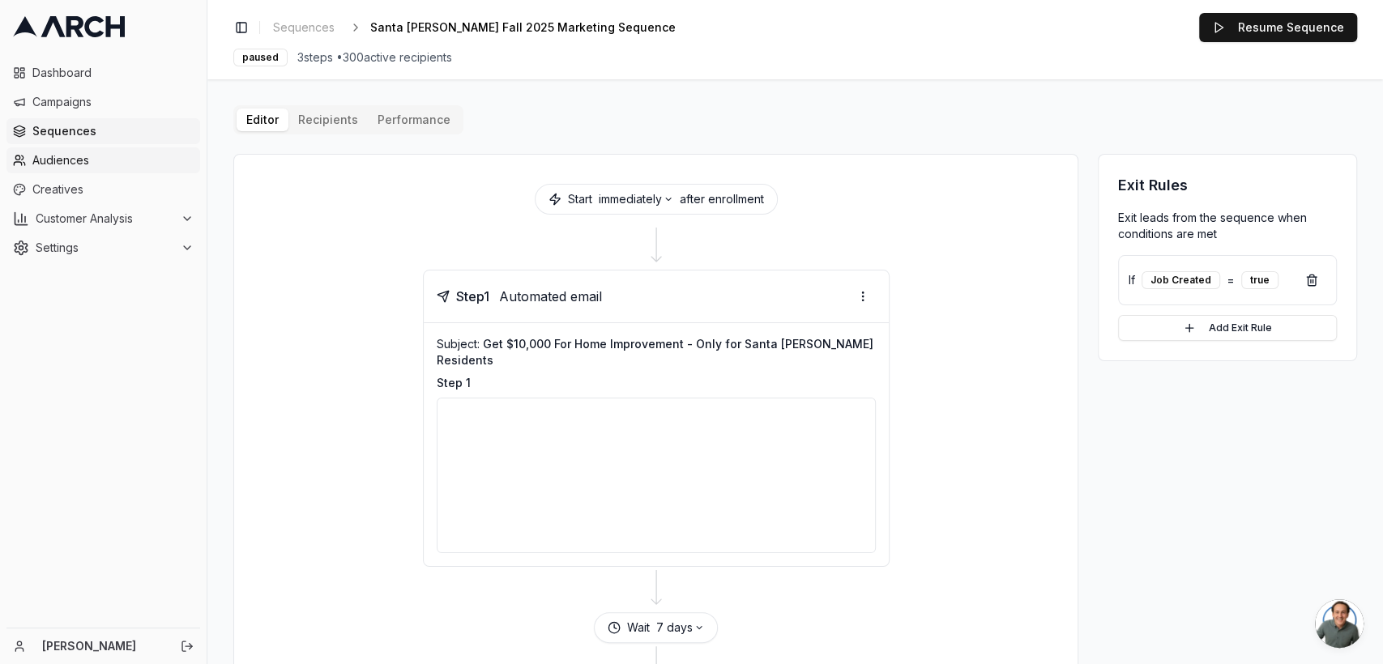
click at [67, 166] on span "Audiences" at bounding box center [112, 160] width 161 height 16
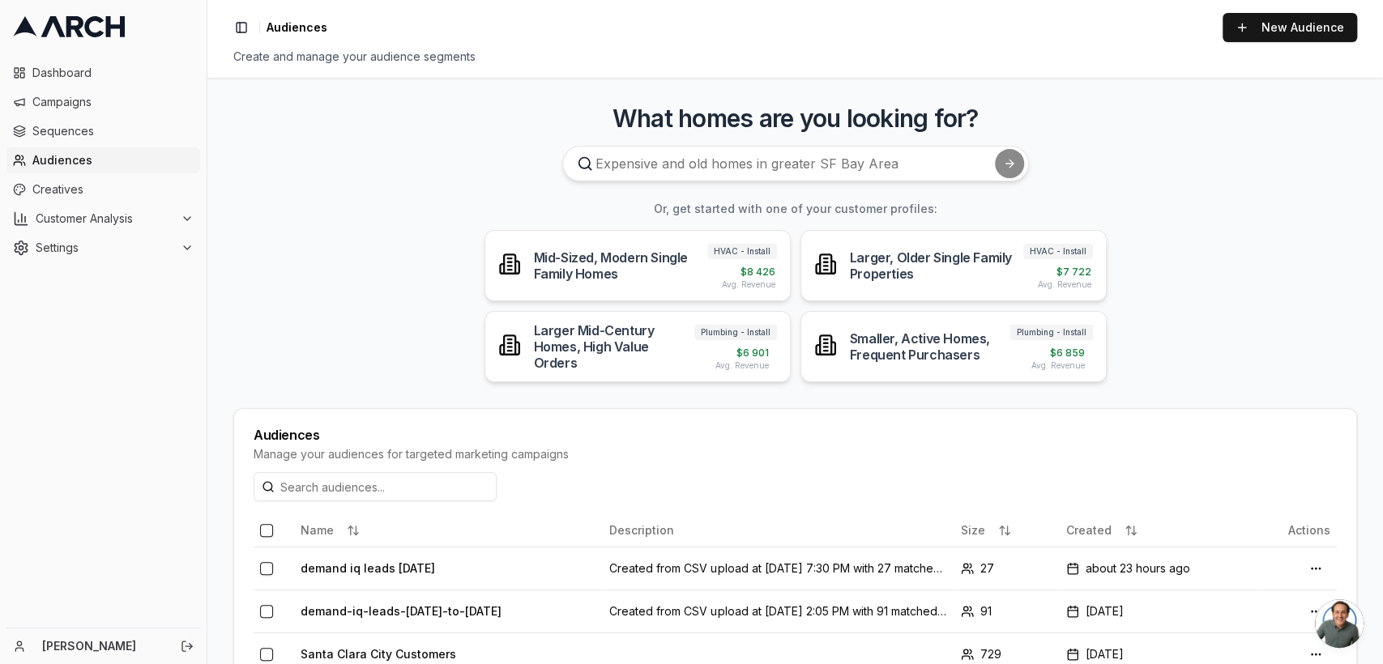
click at [73, 164] on span "Audiences" at bounding box center [112, 160] width 161 height 16
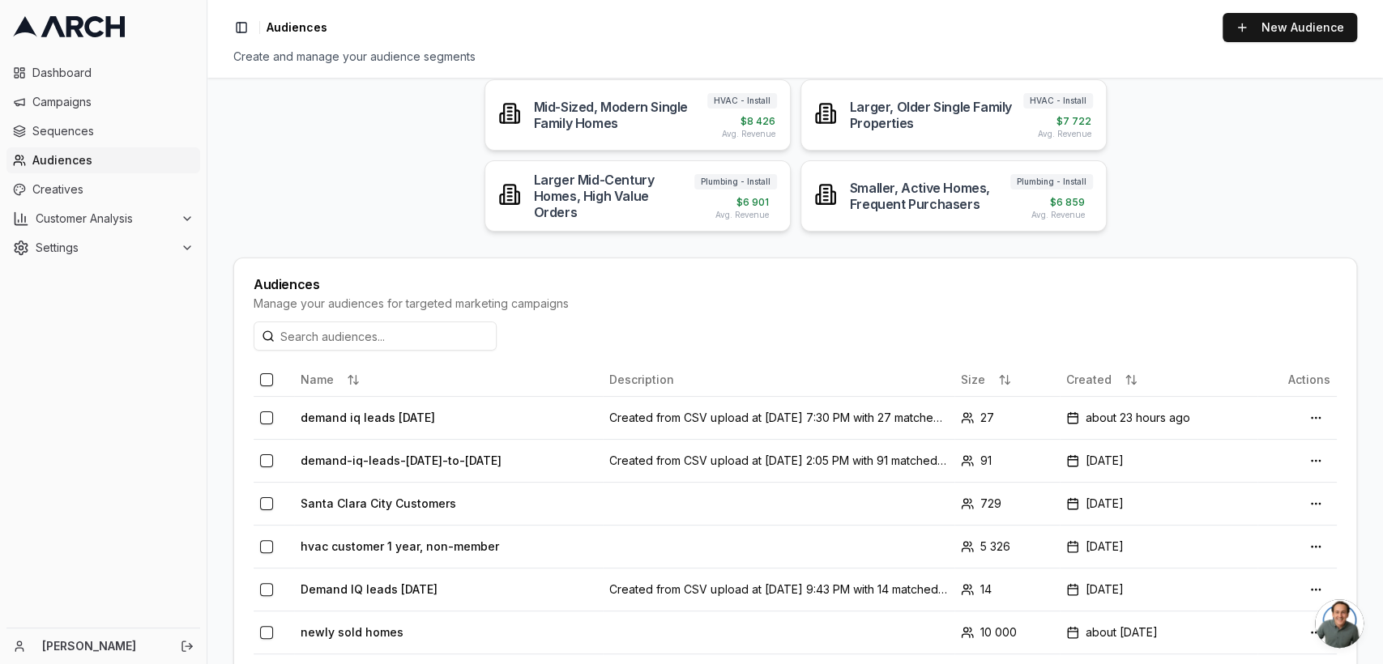
scroll to position [153, 0]
click at [49, 134] on span "Sequences" at bounding box center [112, 131] width 161 height 16
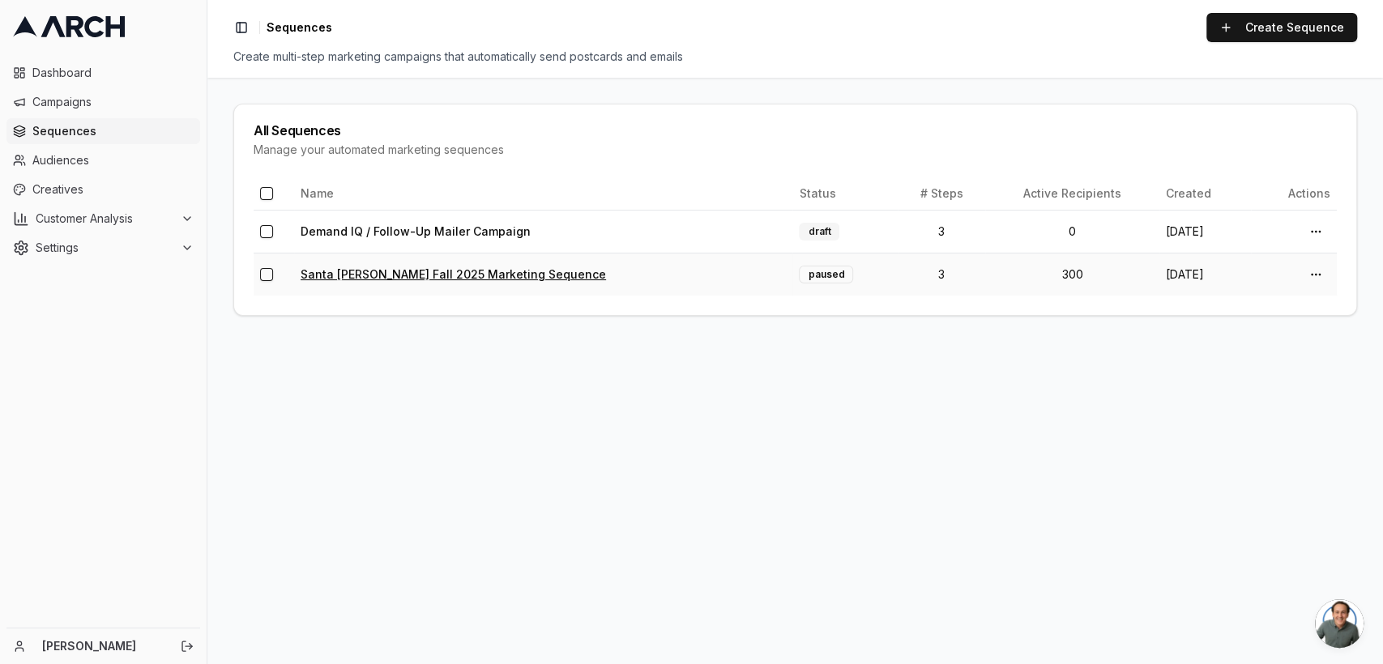
click at [426, 279] on link "Santa [PERSON_NAME] Fall 2025 Marketing Sequence" at bounding box center [453, 274] width 305 height 14
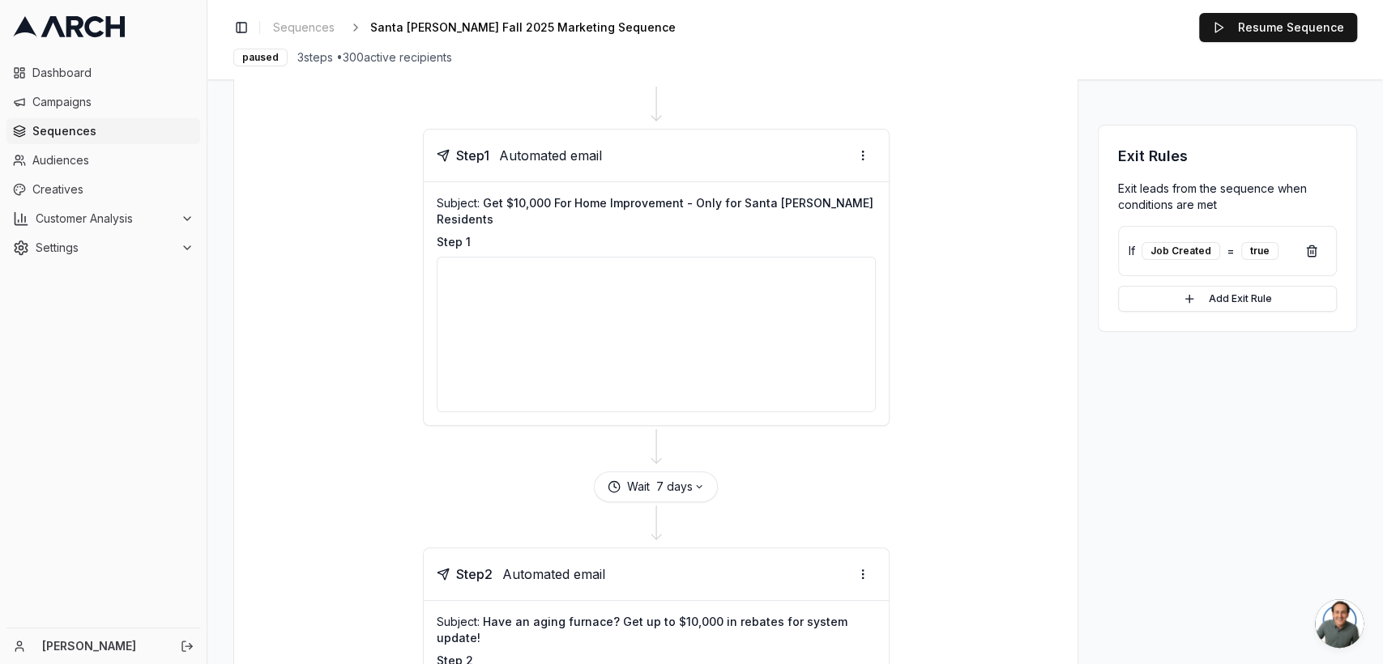
scroll to position [142, 0]
click at [662, 304] on div at bounding box center [656, 334] width 439 height 156
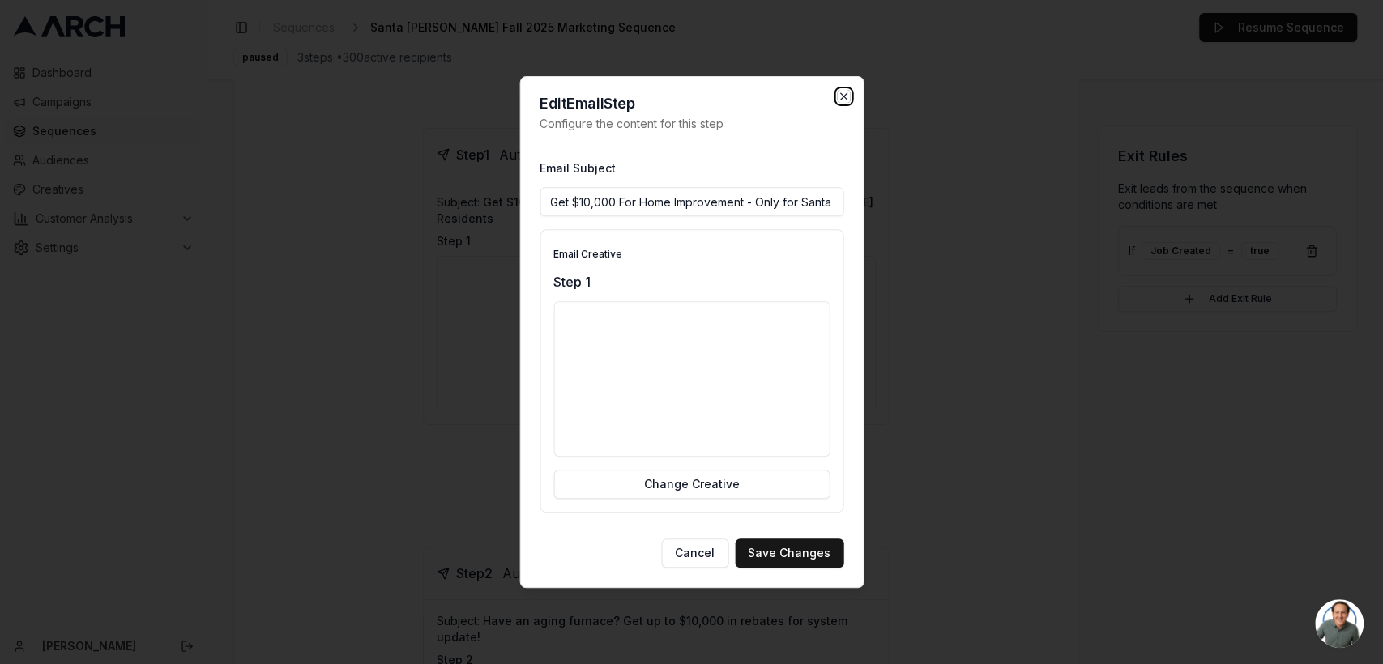
click at [844, 90] on icon "button" at bounding box center [843, 96] width 13 height 13
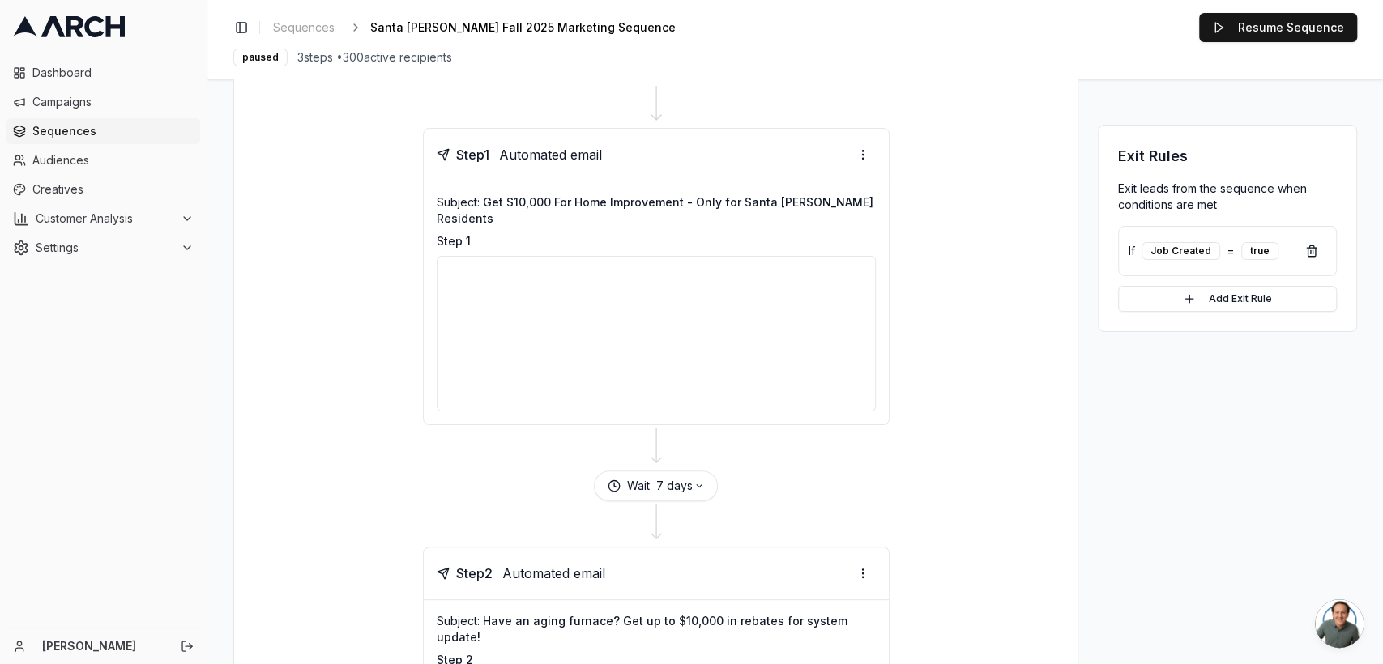
scroll to position [0, 0]
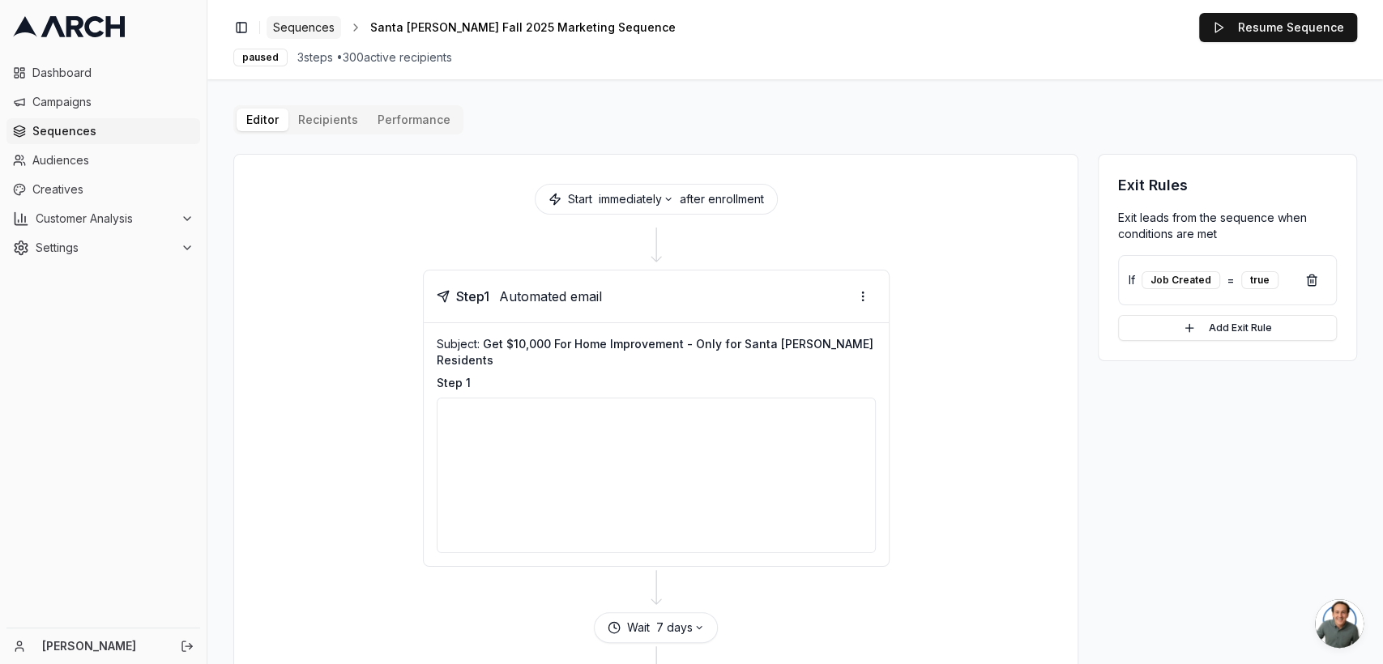
click at [292, 25] on span "Sequences" at bounding box center [304, 27] width 62 height 16
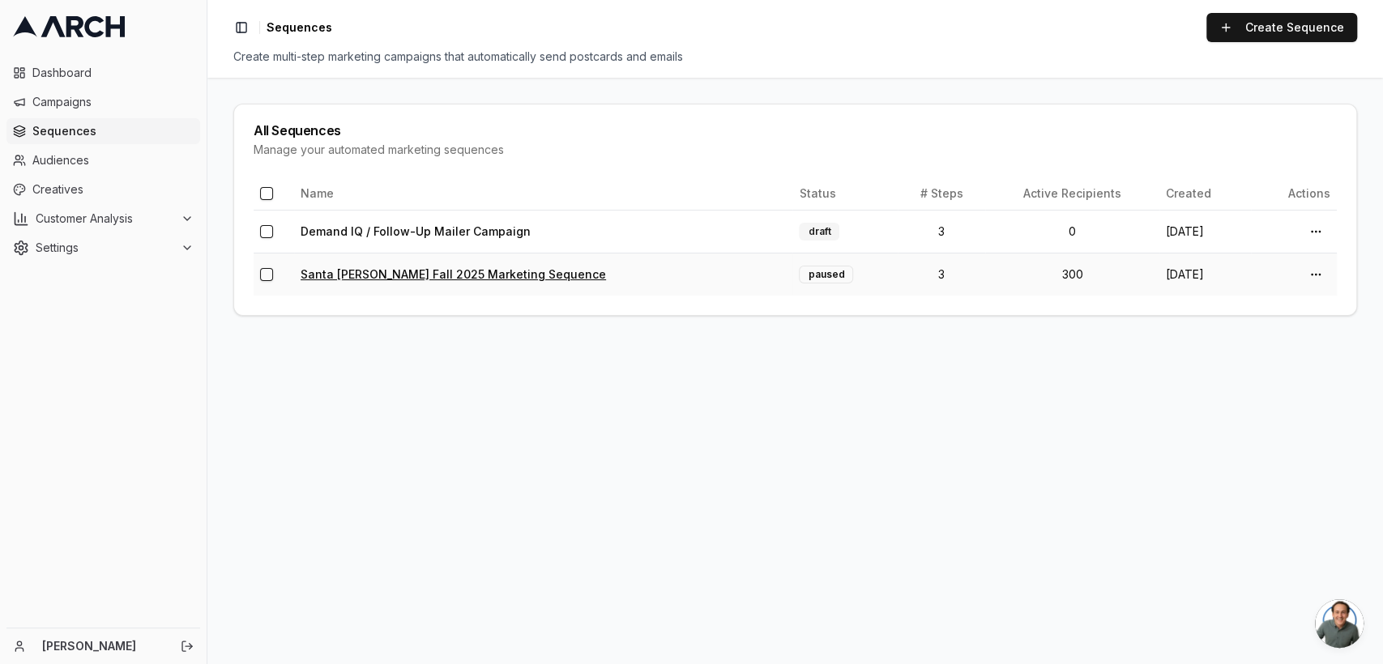
click at [434, 267] on link "Santa Clara Fall 2025 Marketing Sequence" at bounding box center [453, 274] width 305 height 14
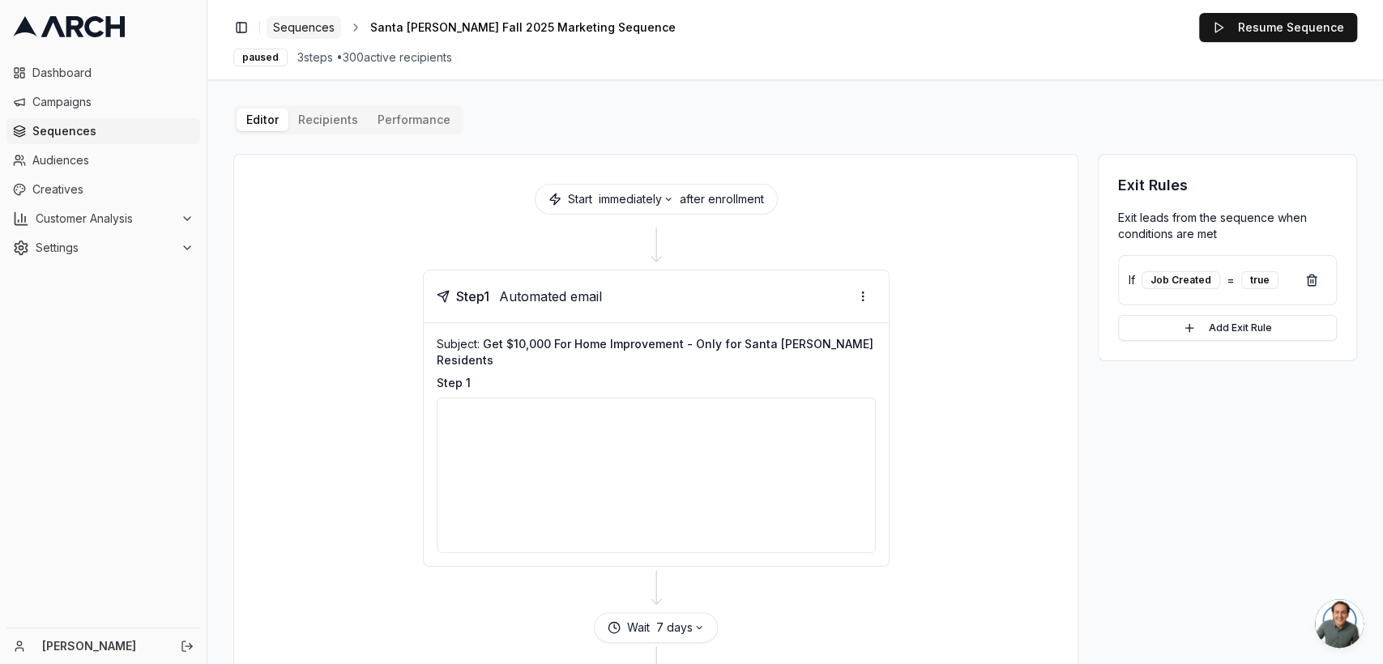
click at [306, 28] on span "Sequences" at bounding box center [304, 27] width 62 height 16
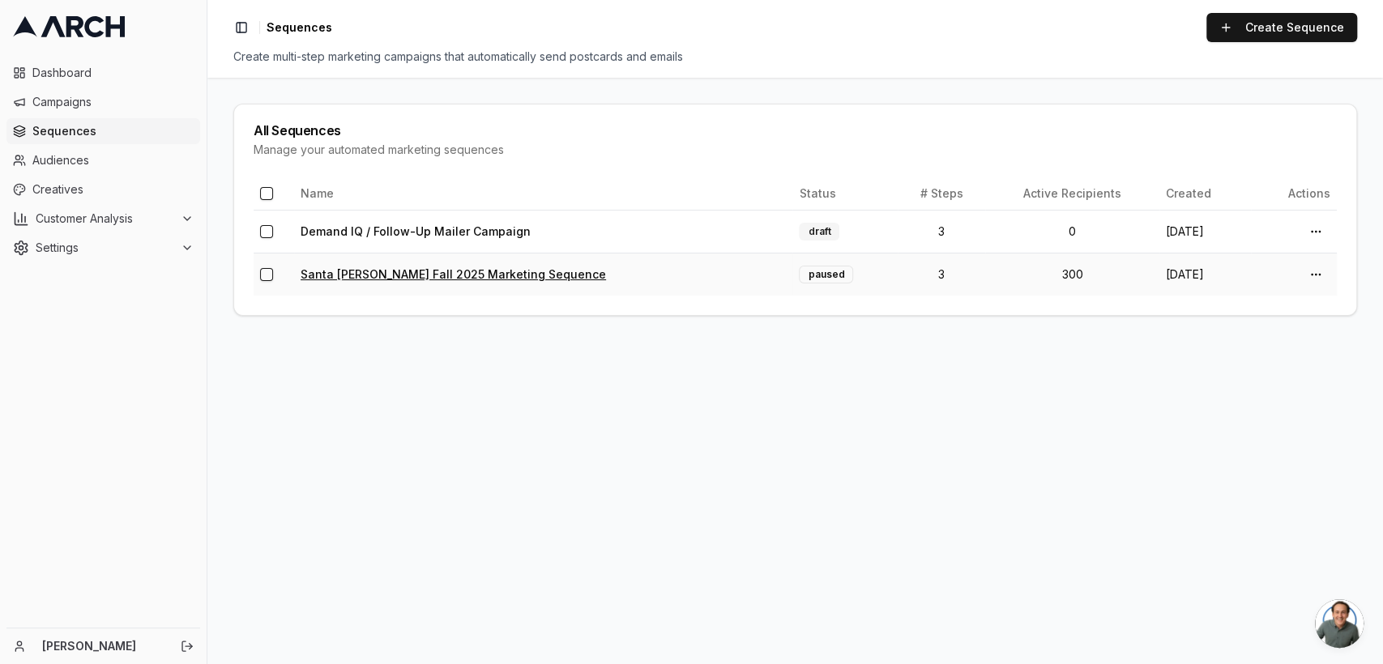
click at [423, 274] on link "Santa Clara Fall 2025 Marketing Sequence" at bounding box center [453, 274] width 305 height 14
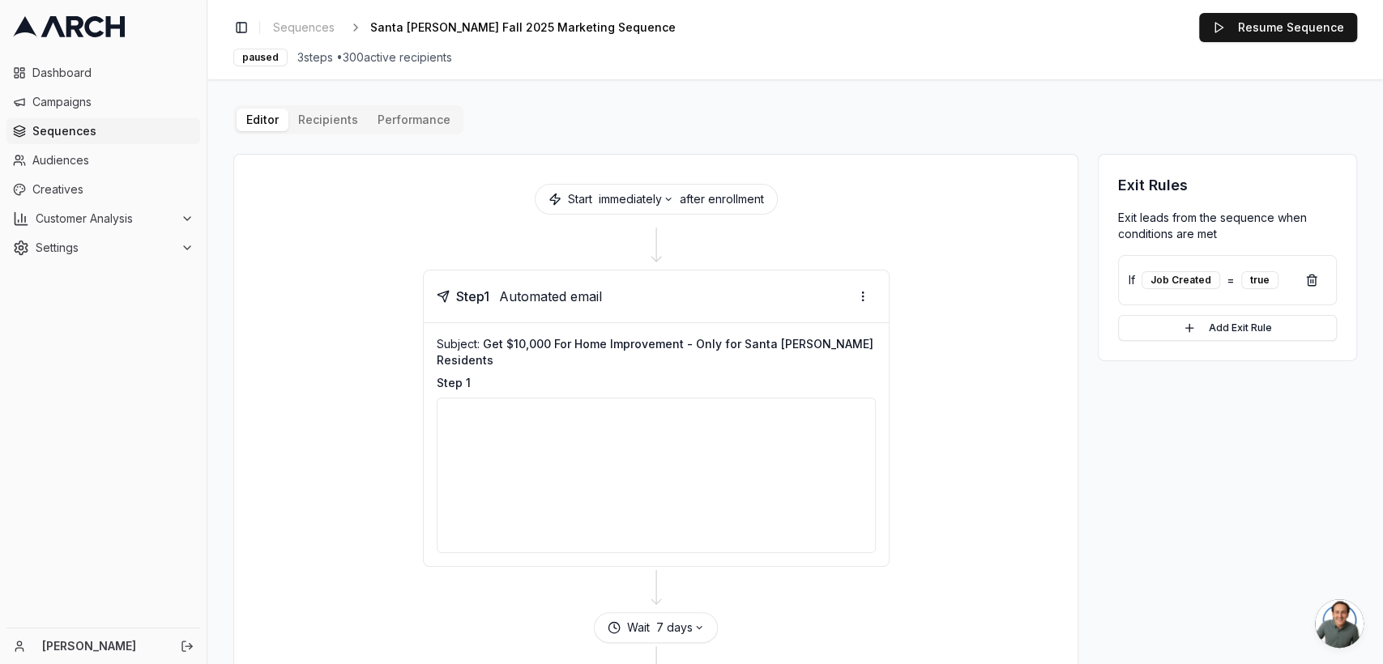
click at [398, 118] on button "Performance" at bounding box center [414, 120] width 92 height 23
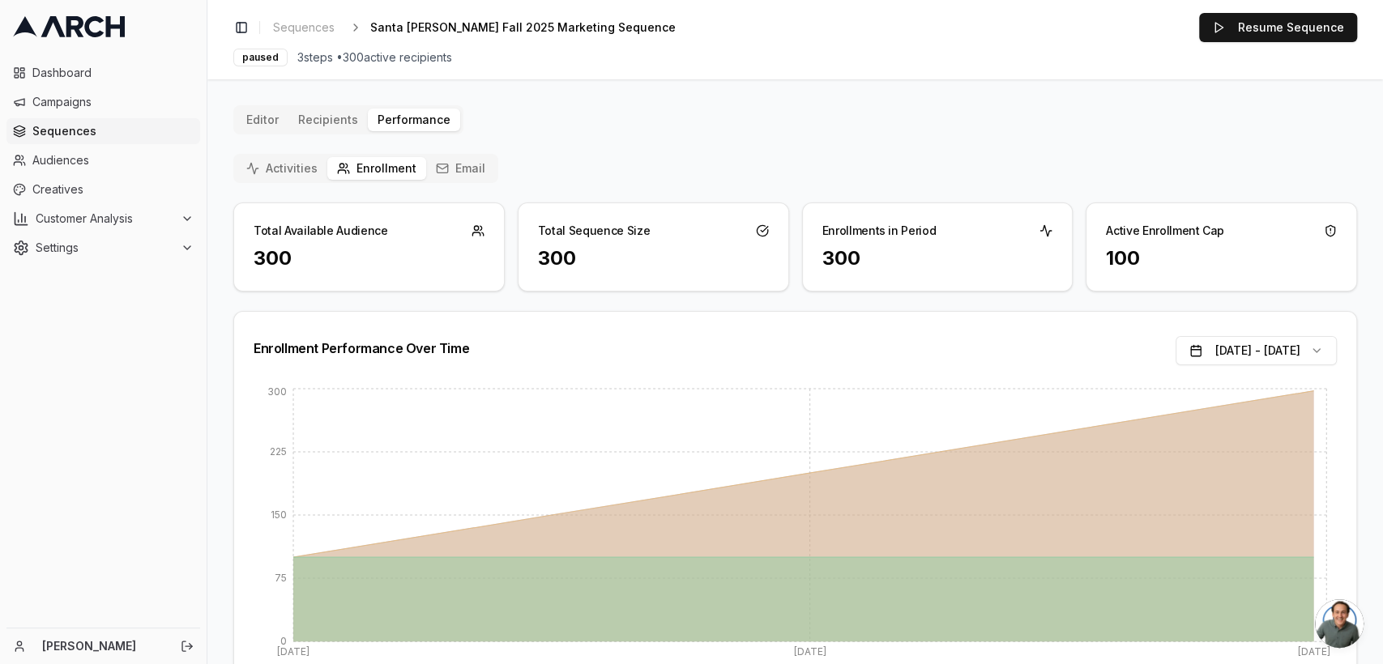
scroll to position [71, 0]
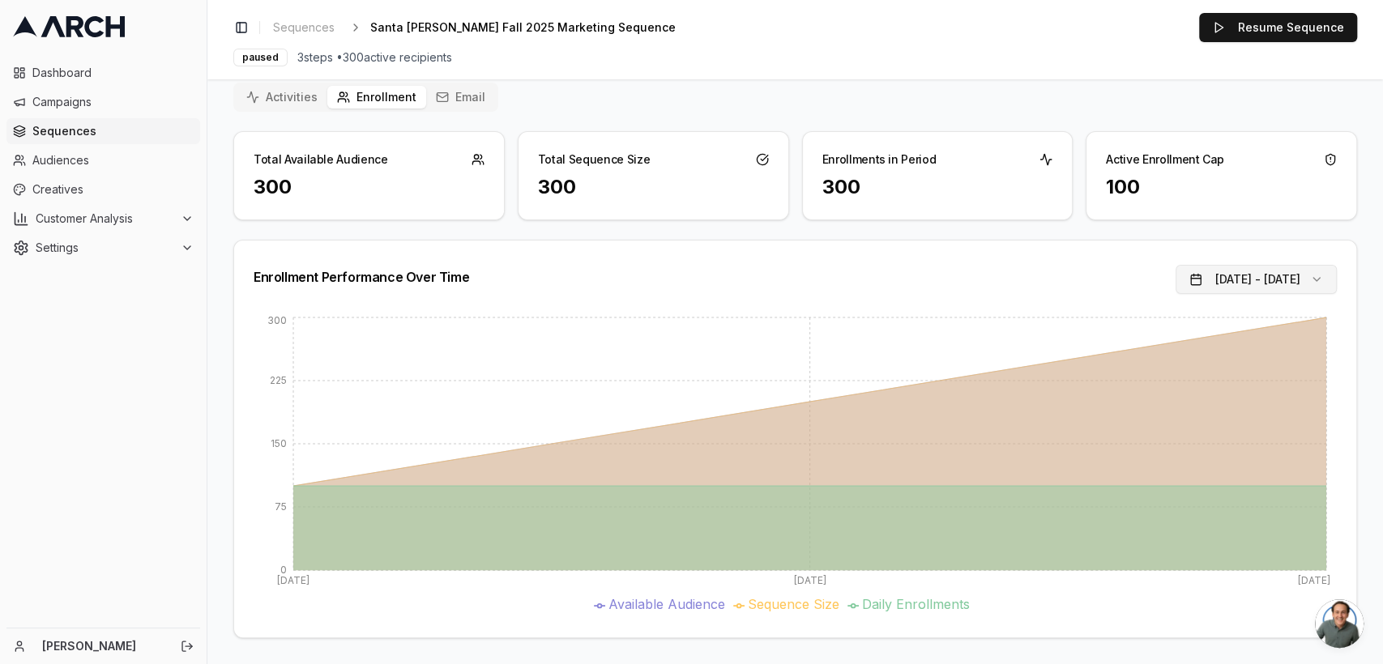
click at [1310, 284] on button "Aug 27, 2025 - Sep 26, 2025" at bounding box center [1256, 279] width 161 height 29
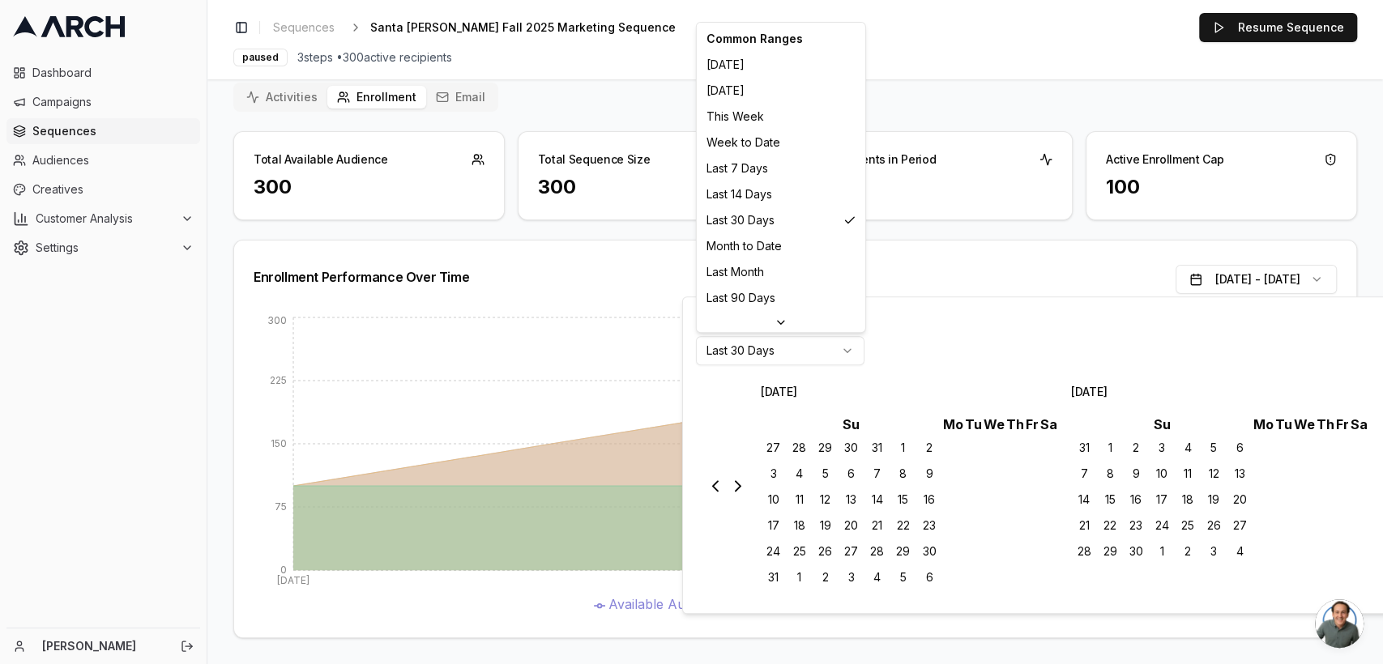
click at [788, 345] on html "Dashboard Campaigns Sequences Audiences Creatives Customer Analysis Settings Em…" at bounding box center [691, 332] width 1383 height 664
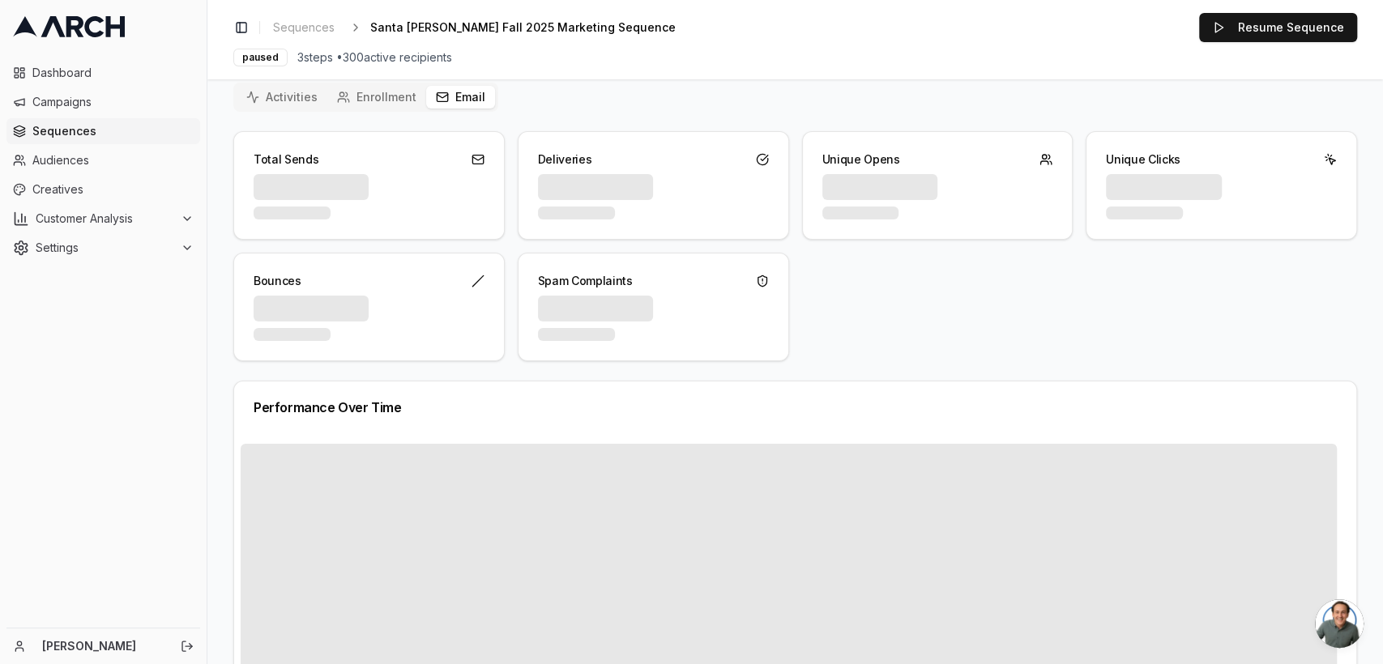
click at [463, 89] on button "Email" at bounding box center [460, 97] width 69 height 23
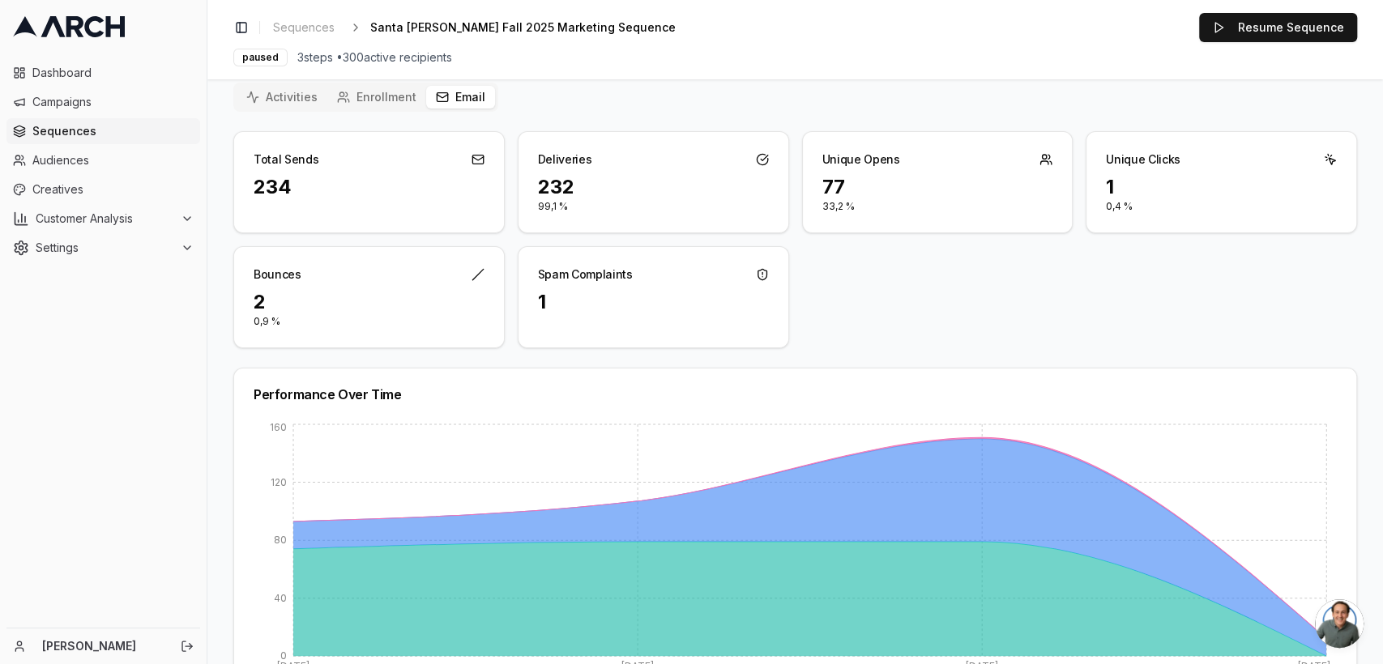
click at [289, 15] on div "Toggle Sidebar Sequences Santa Clara Fall 2025 Marketing Sequence Edit Resume S…" at bounding box center [795, 27] width 1124 height 29
click at [281, 21] on span "Sequences" at bounding box center [304, 27] width 62 height 16
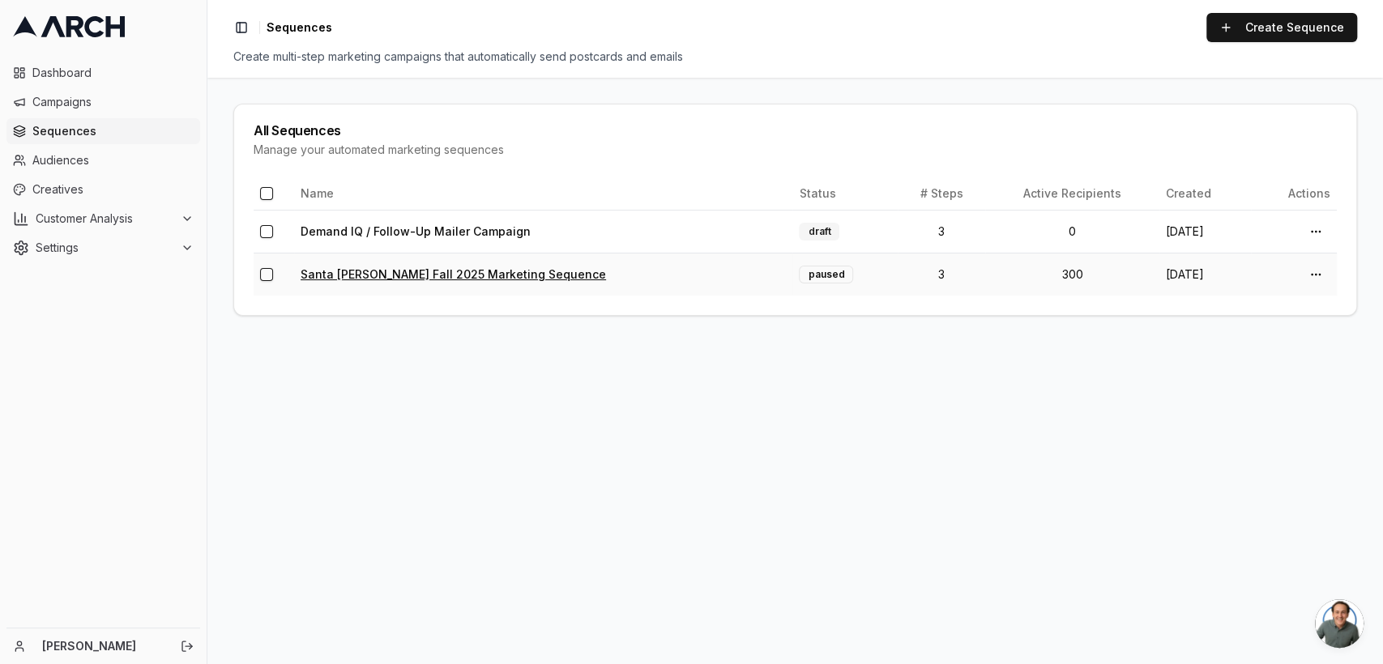
click at [404, 278] on link "Santa Clara Fall 2025 Marketing Sequence" at bounding box center [453, 274] width 305 height 14
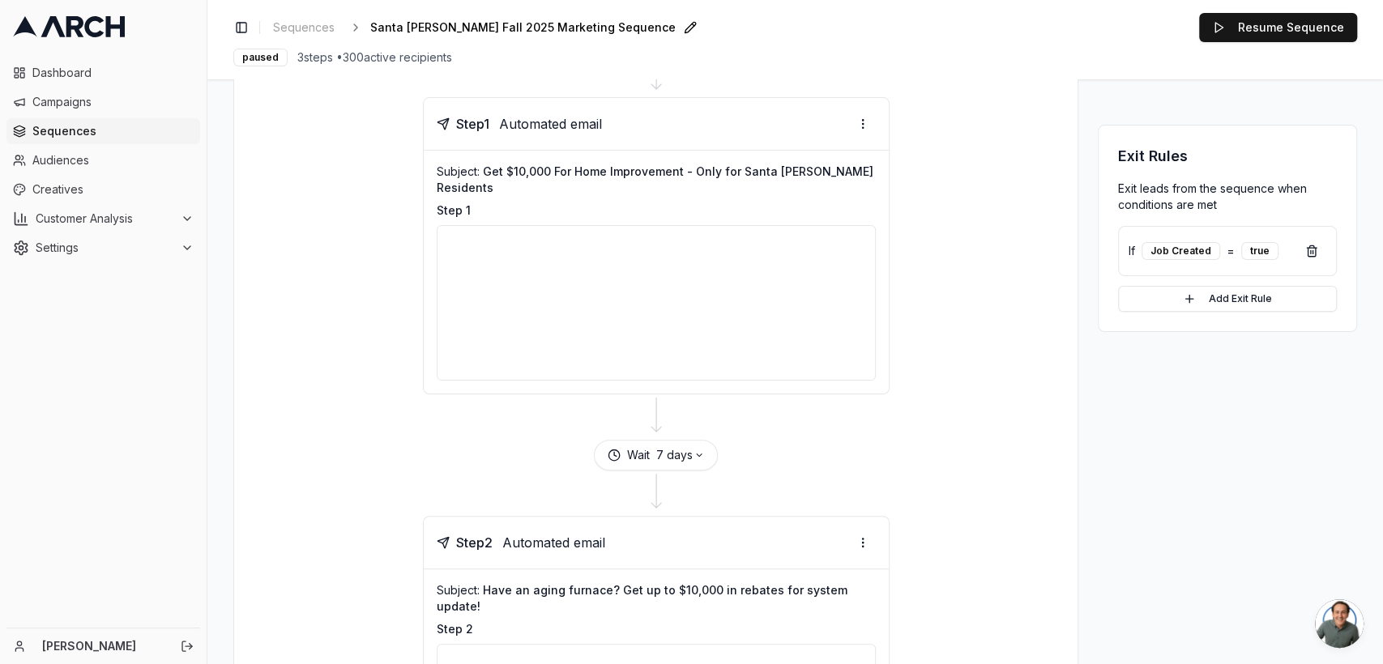
scroll to position [63, 0]
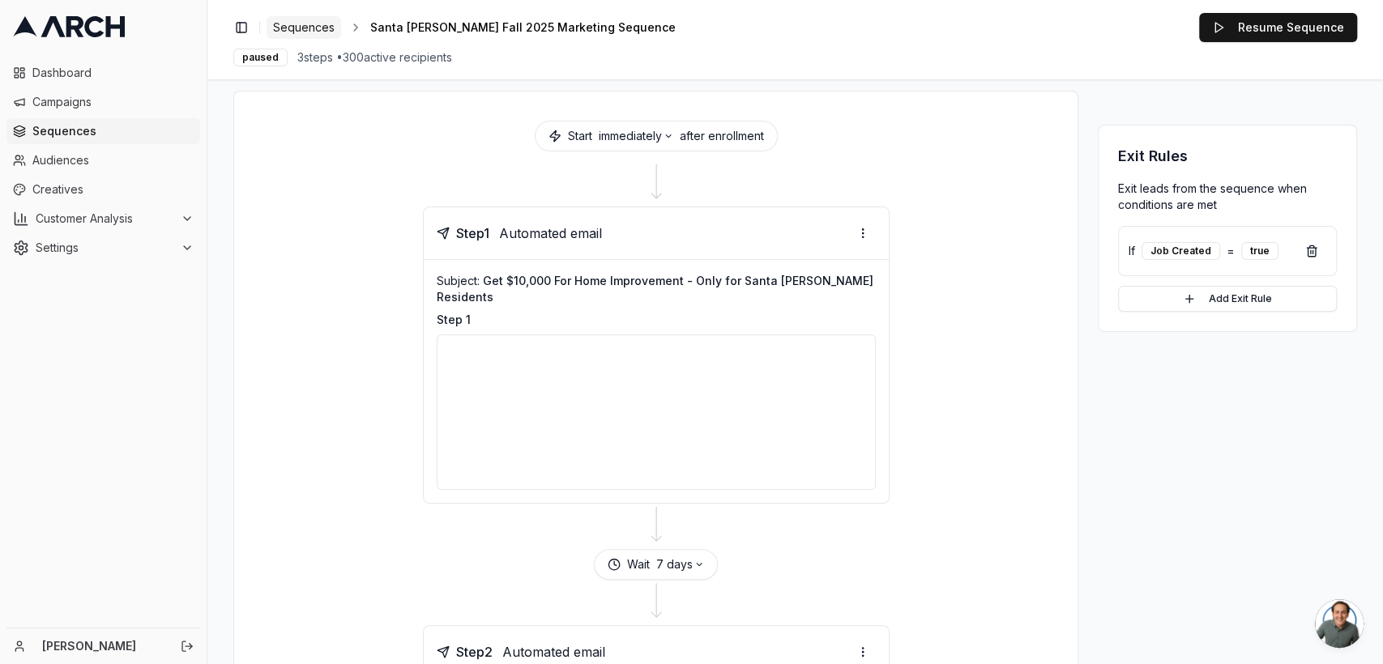
click at [303, 18] on link "Sequences" at bounding box center [304, 27] width 75 height 23
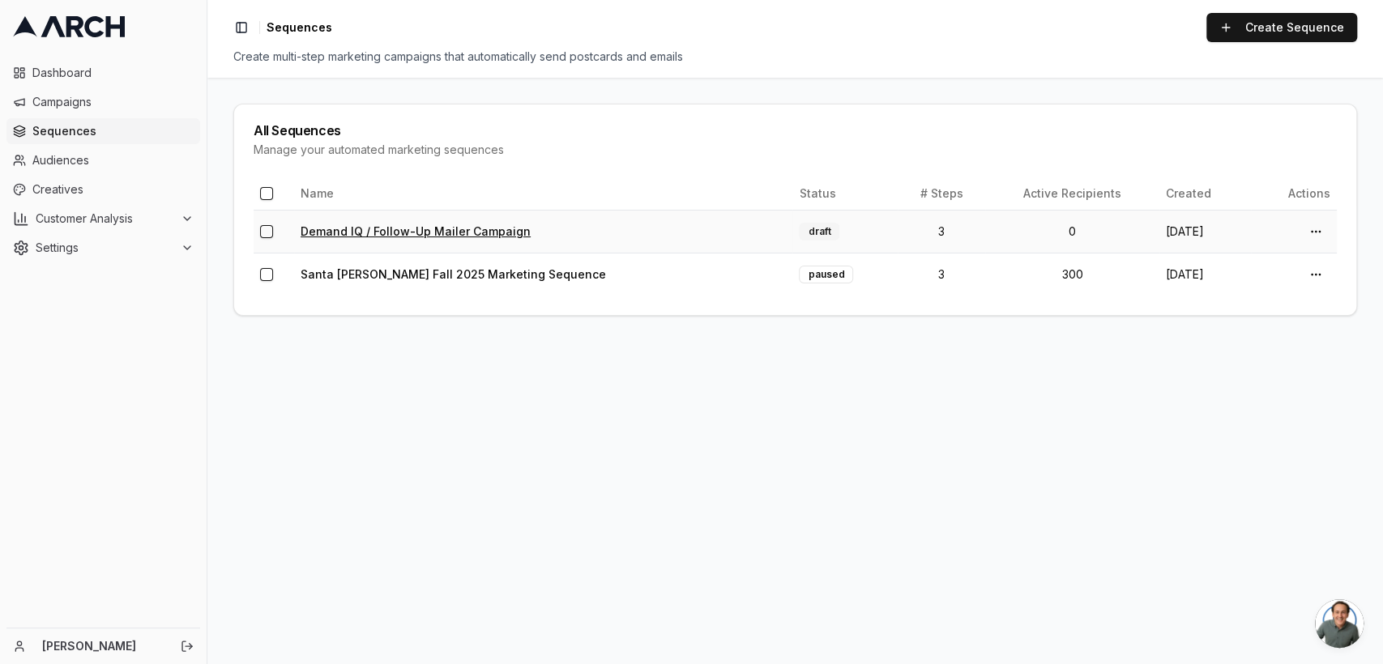
click at [424, 227] on link "Demand IQ / Follow-Up Mailer Campaign" at bounding box center [416, 231] width 230 height 14
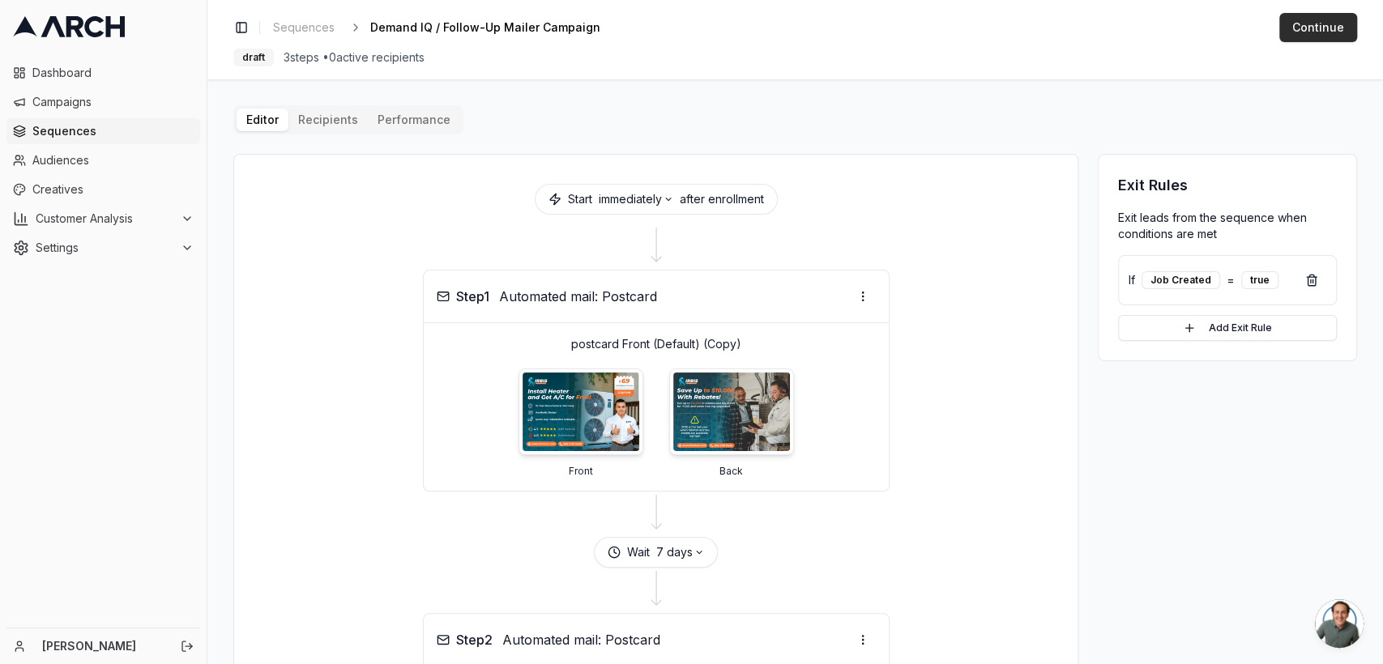
click at [1309, 16] on button "Continue" at bounding box center [1319, 27] width 78 height 29
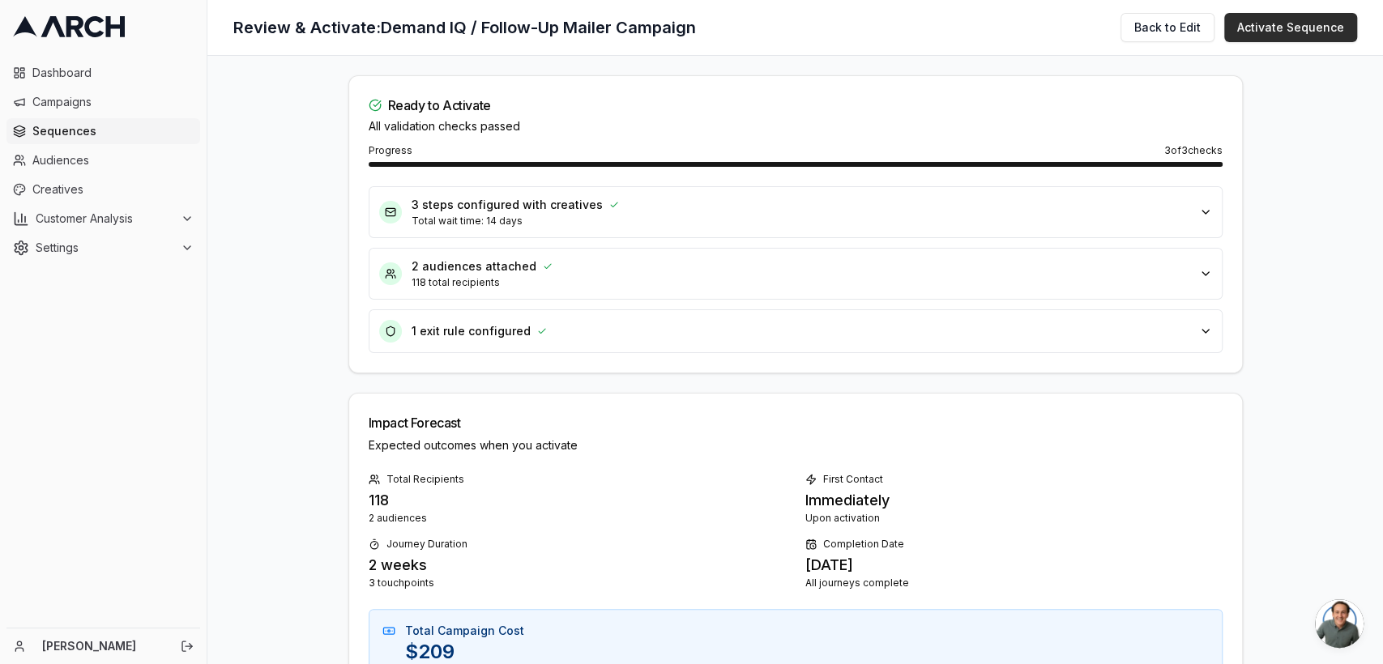
click at [1297, 25] on button "Activate Sequence" at bounding box center [1290, 27] width 133 height 29
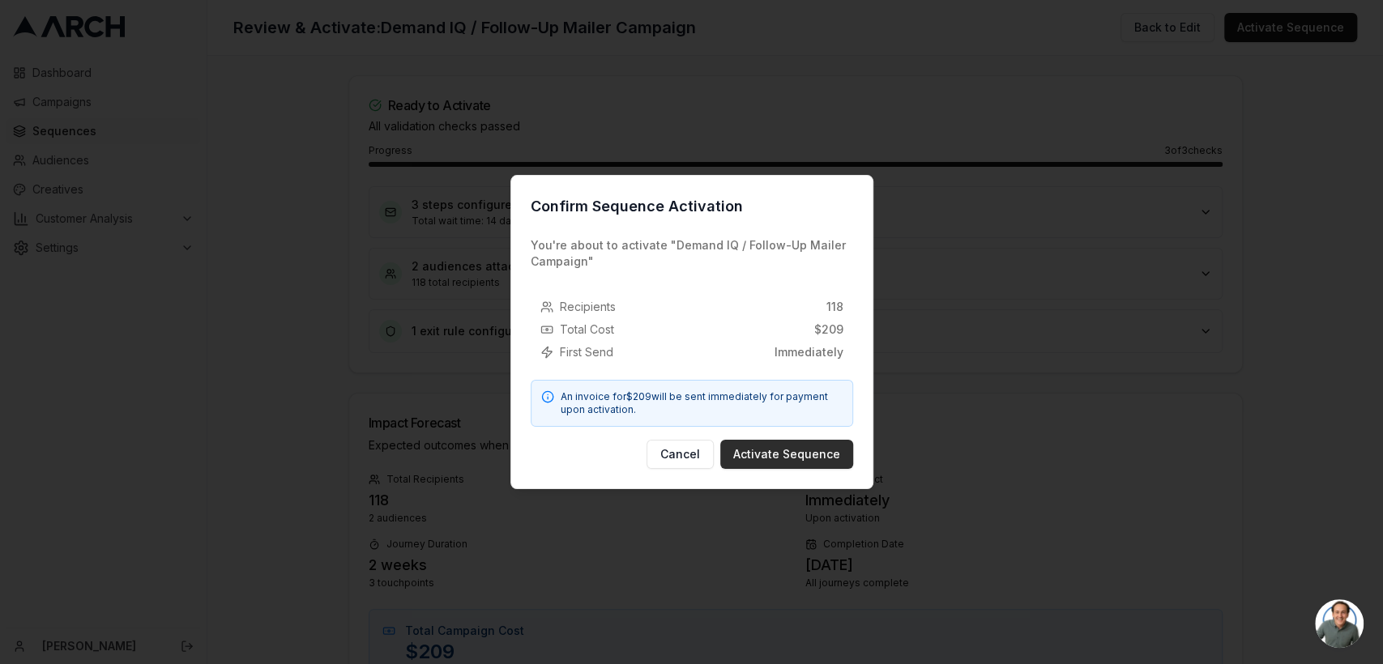
click at [780, 459] on button "Activate Sequence" at bounding box center [786, 454] width 133 height 29
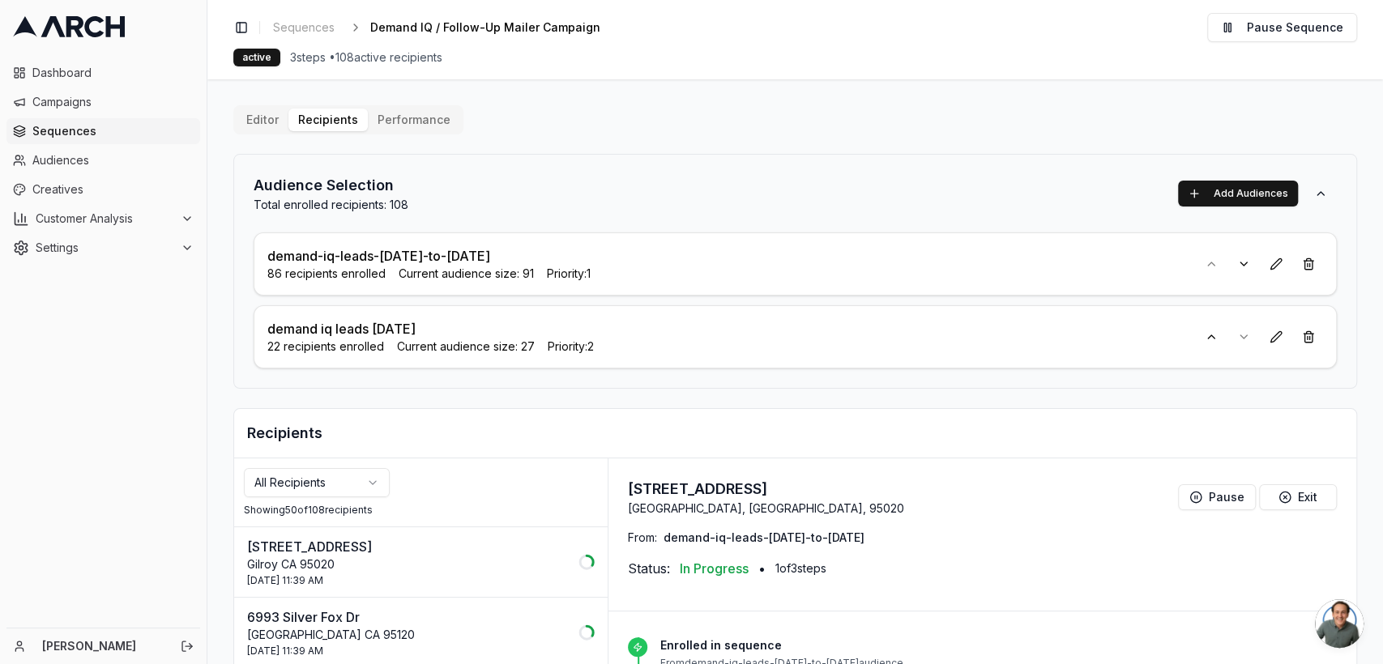
click at [15, 27] on icon at bounding box center [69, 26] width 112 height 21
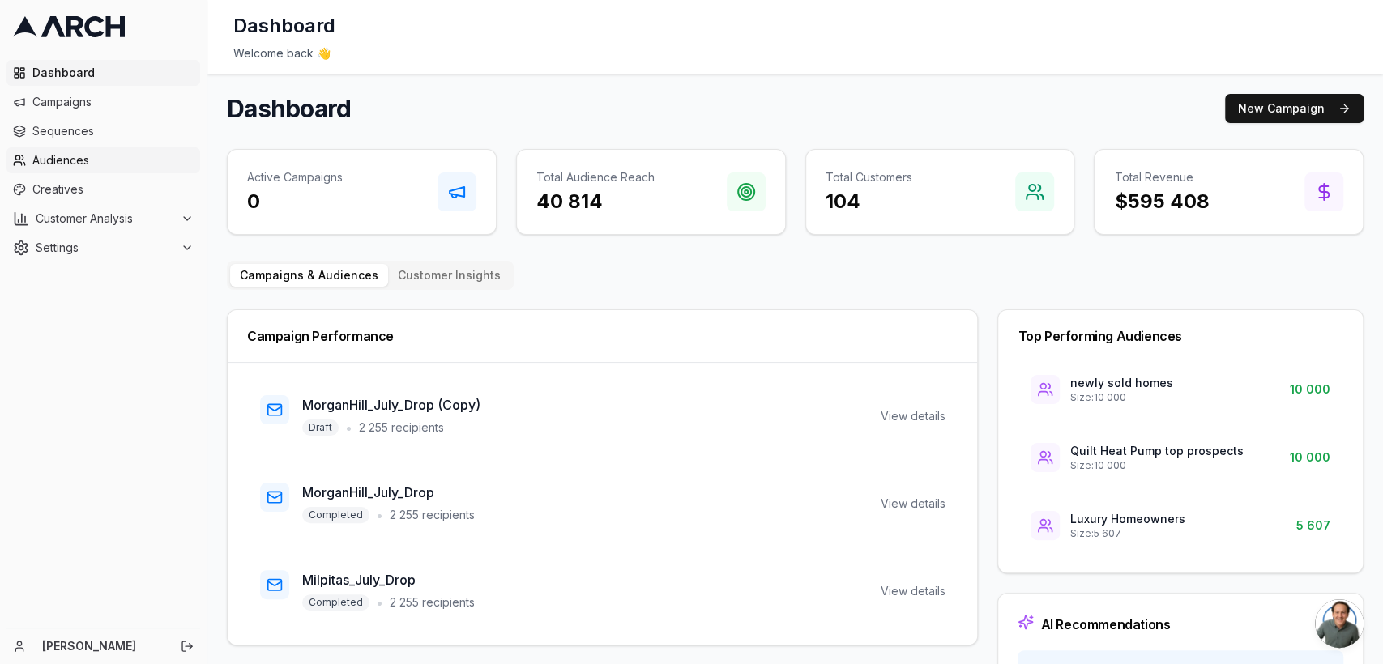
click at [74, 169] on link "Audiences" at bounding box center [103, 160] width 194 height 26
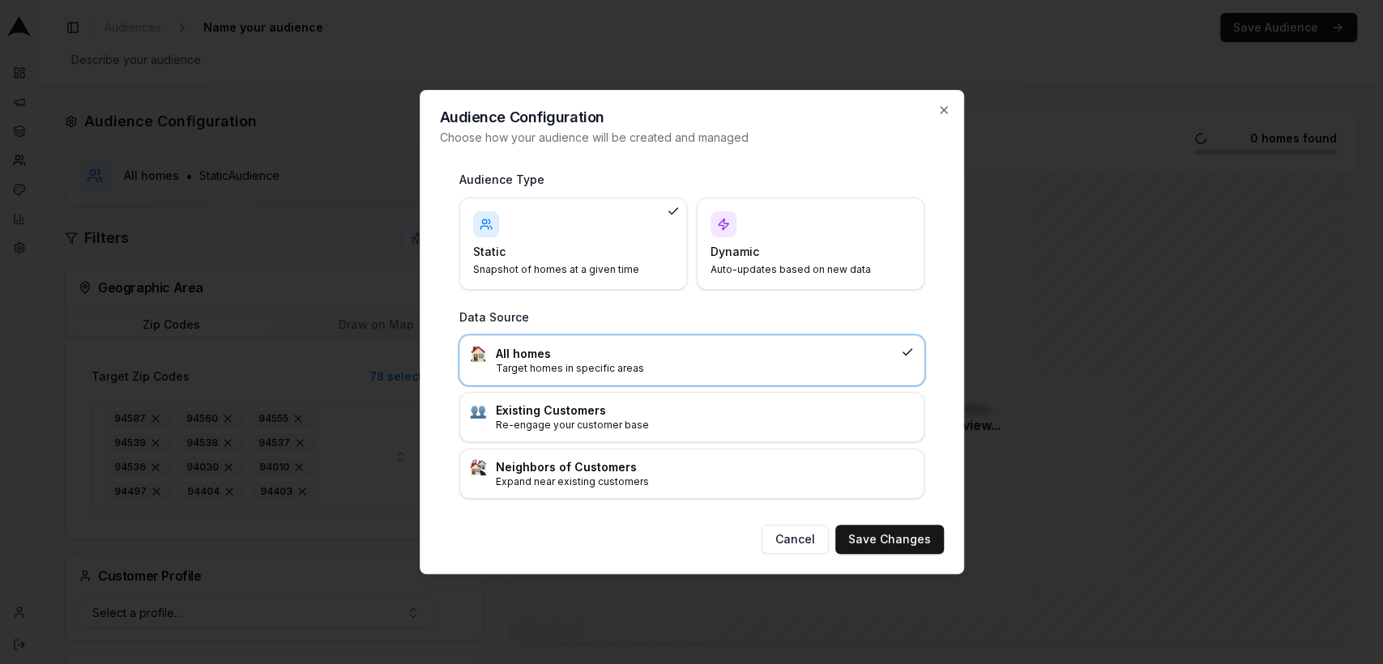
click at [608, 254] on h4 "Static" at bounding box center [563, 252] width 181 height 16
click at [574, 417] on h3 "Existing Customers" at bounding box center [705, 411] width 418 height 16
click at [888, 532] on button "Save Changes" at bounding box center [889, 539] width 109 height 29
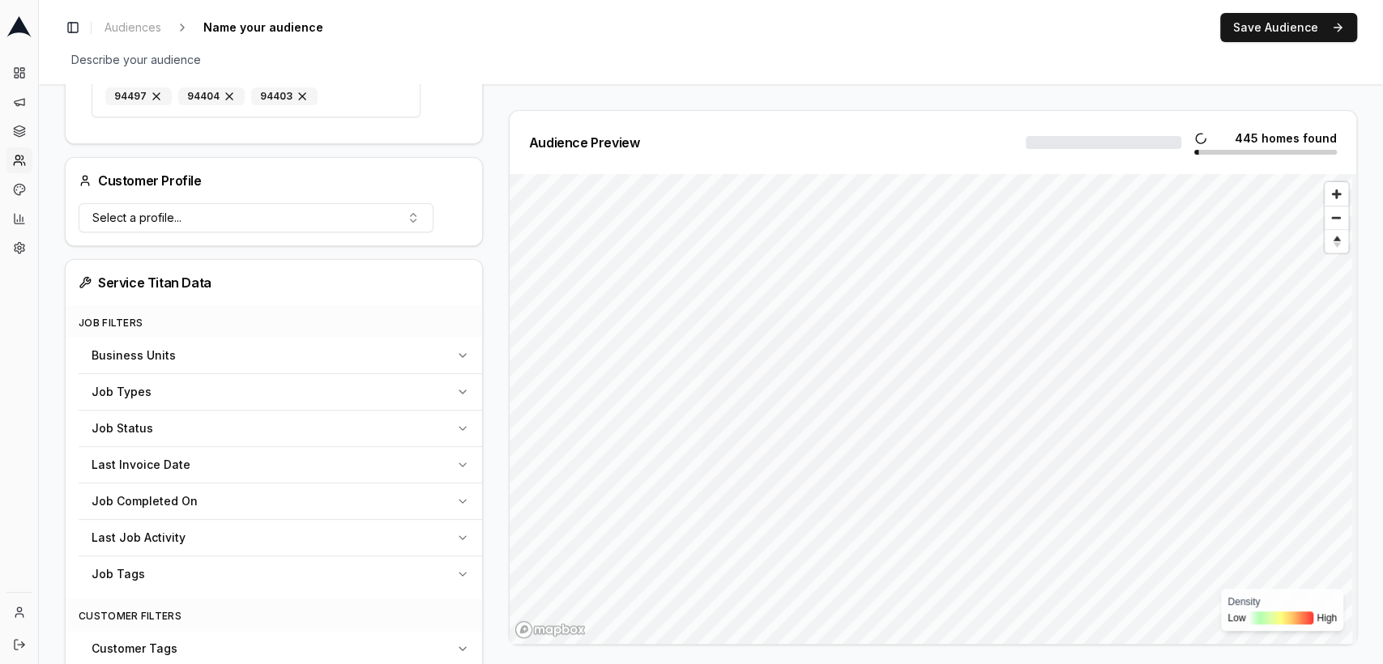
scroll to position [510, 0]
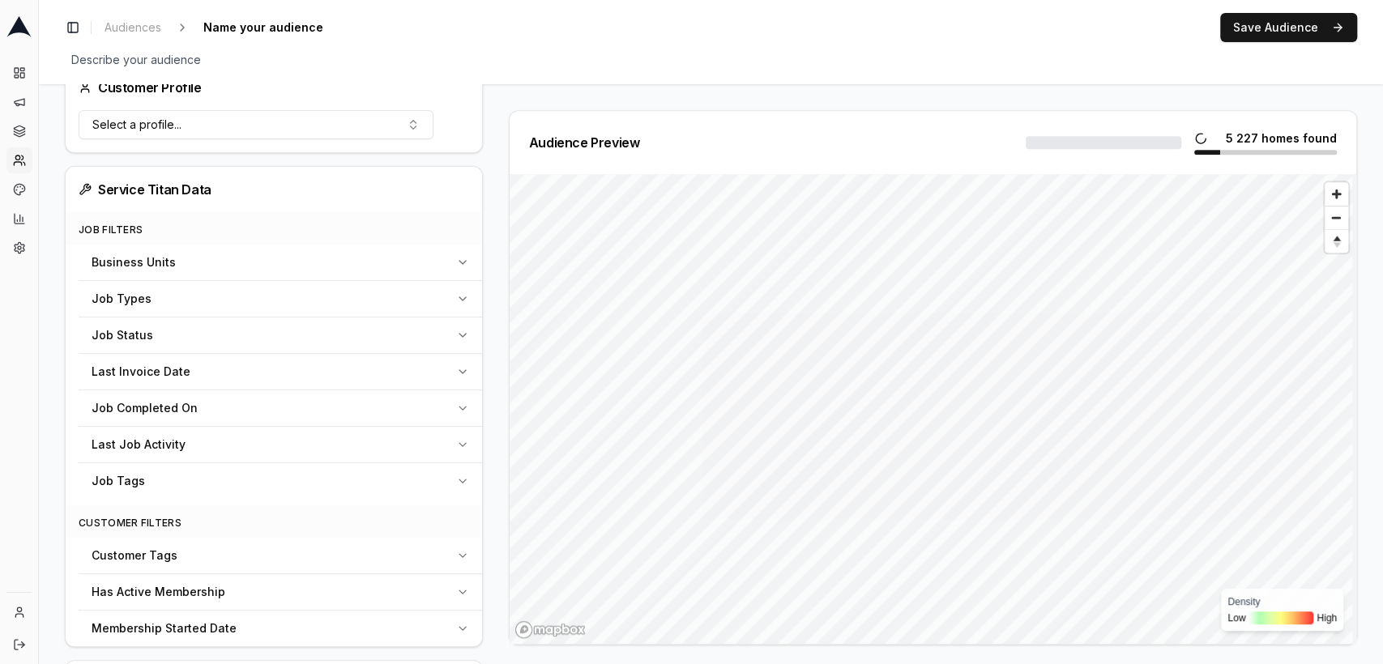
click at [460, 287] on button "Job Types" at bounding box center [281, 299] width 404 height 36
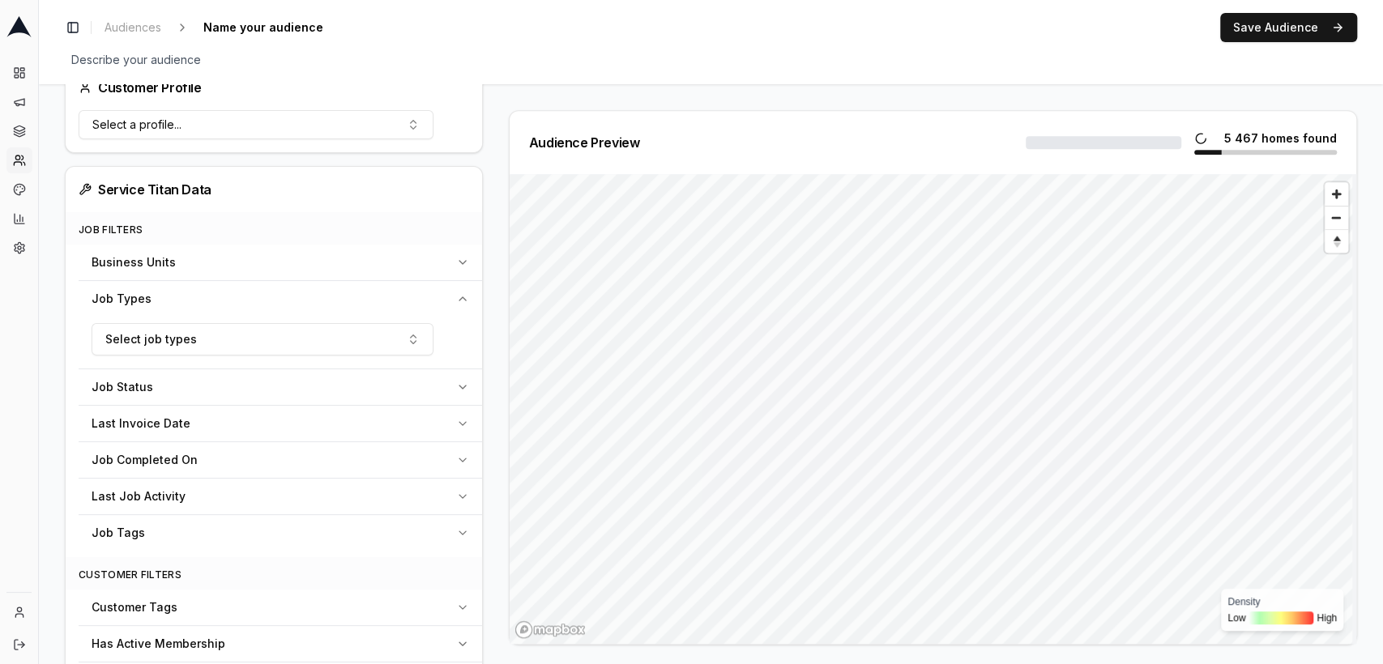
click at [460, 287] on button "Job Types" at bounding box center [281, 299] width 404 height 36
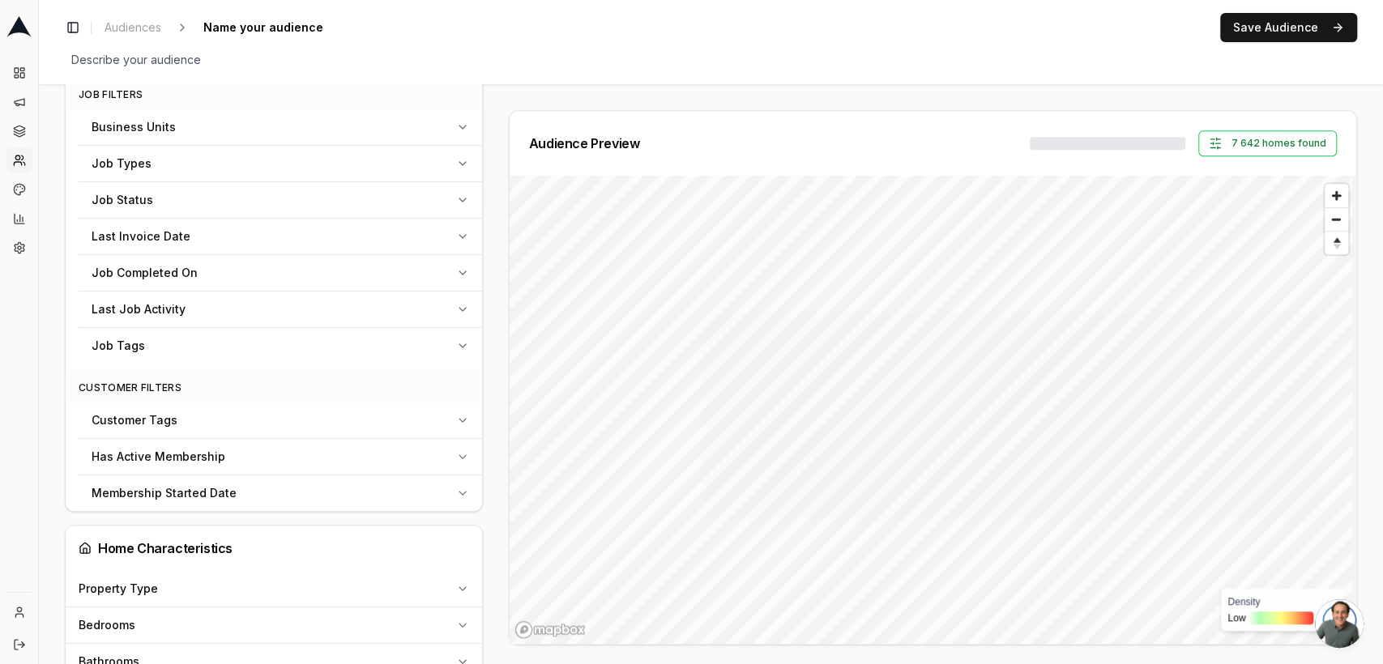
scroll to position [521, 0]
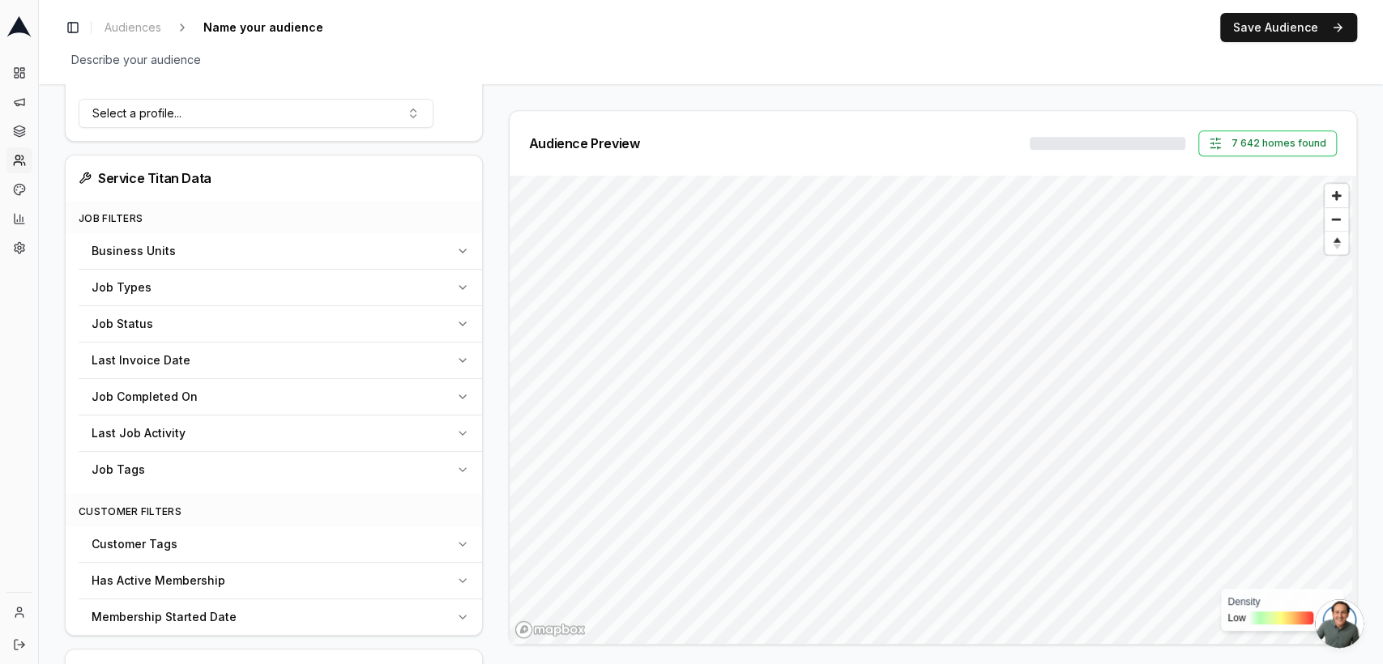
click at [449, 314] on button "Job Status" at bounding box center [281, 324] width 404 height 36
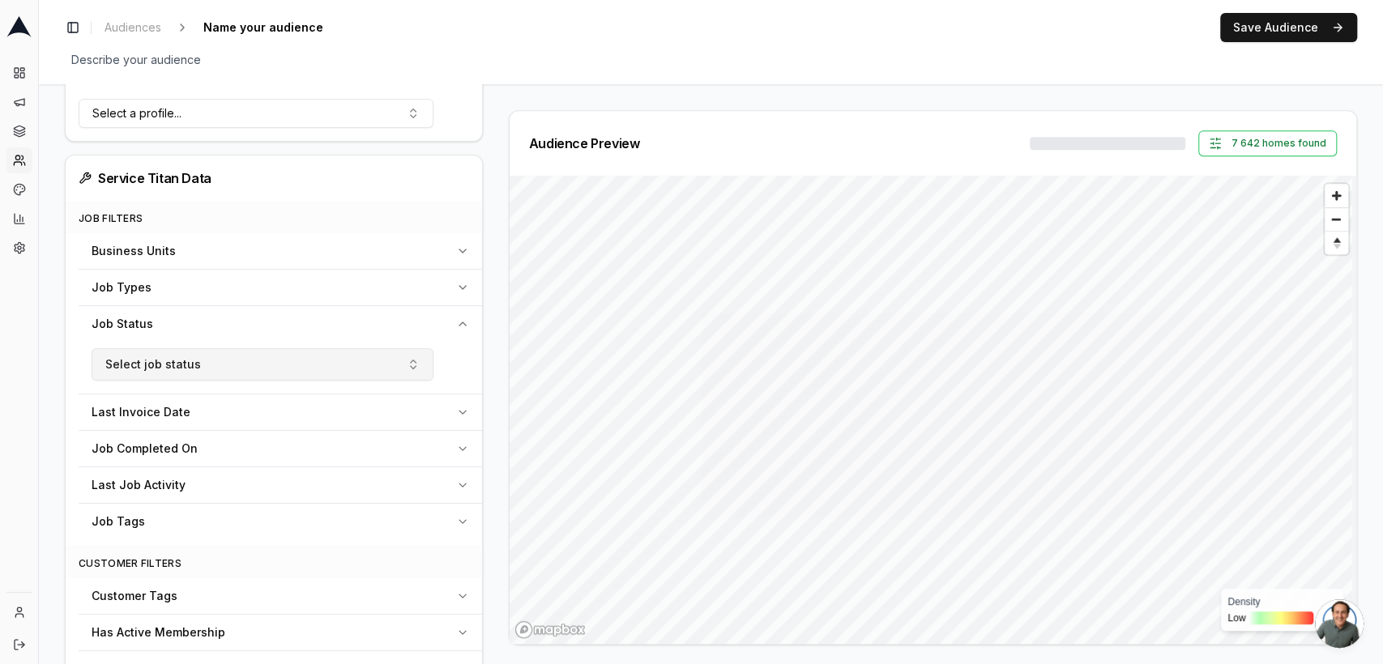
click at [365, 363] on button "Select job status" at bounding box center [263, 364] width 342 height 32
click at [455, 314] on button "Job Status" at bounding box center [281, 324] width 404 height 36
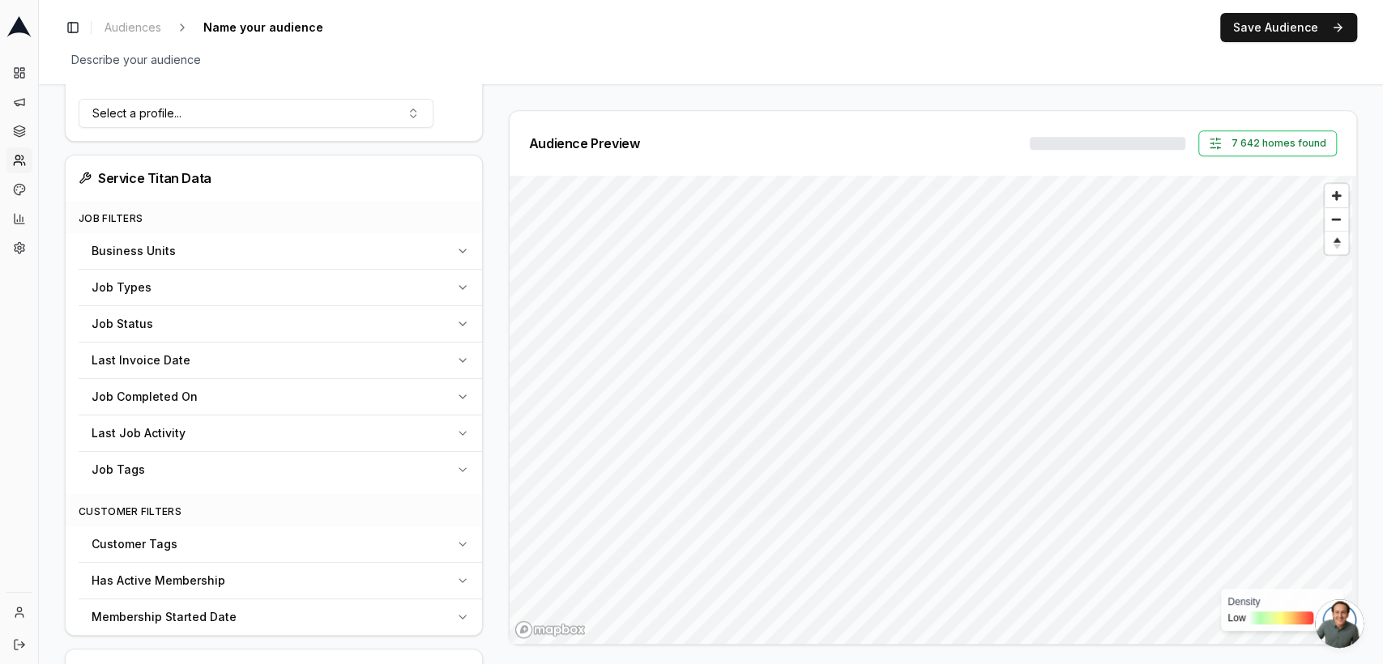
click at [438, 367] on button "Last Invoice Date" at bounding box center [281, 361] width 404 height 36
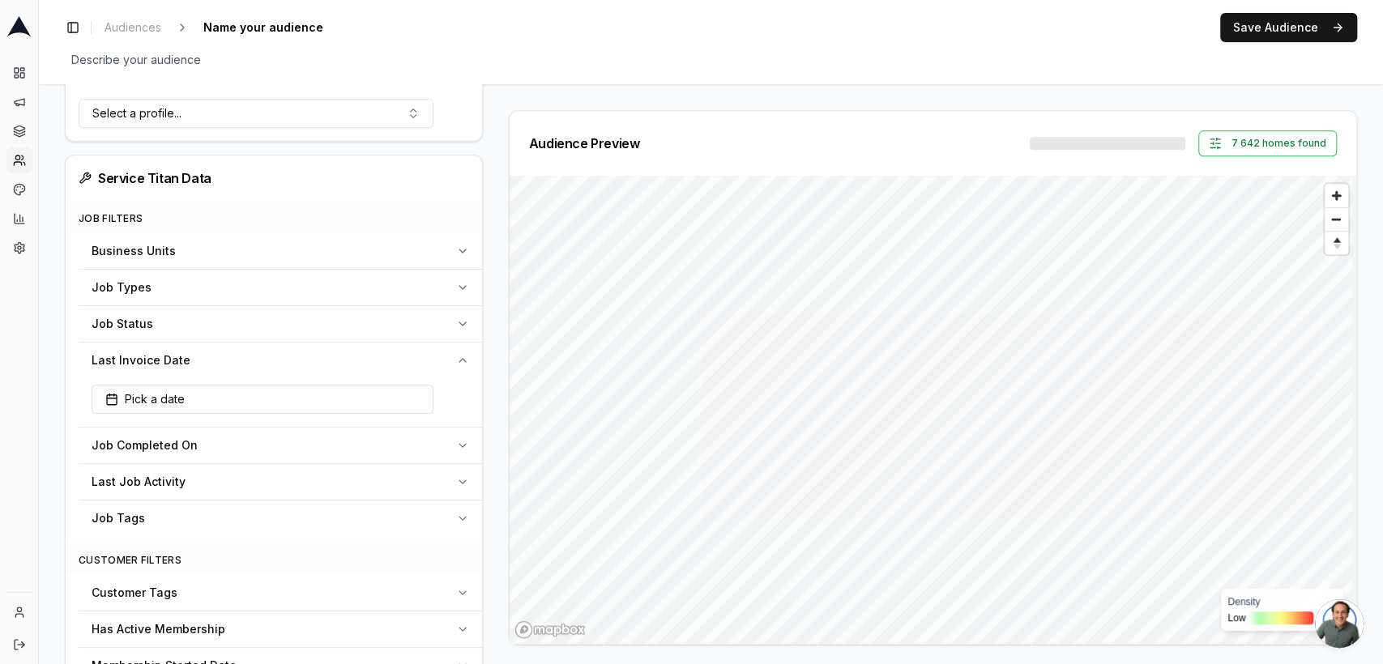
click at [438, 367] on button "Last Invoice Date" at bounding box center [281, 361] width 404 height 36
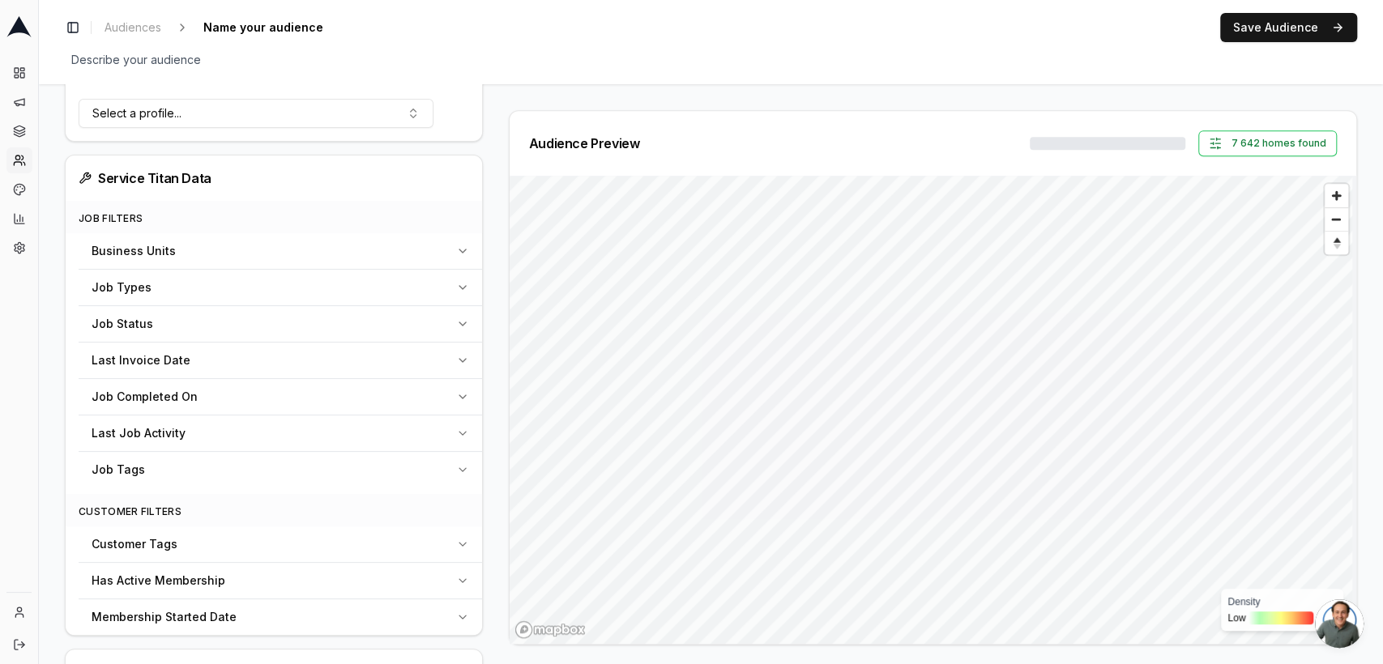
click at [429, 429] on div "Last Job Activity" at bounding box center [271, 433] width 358 height 16
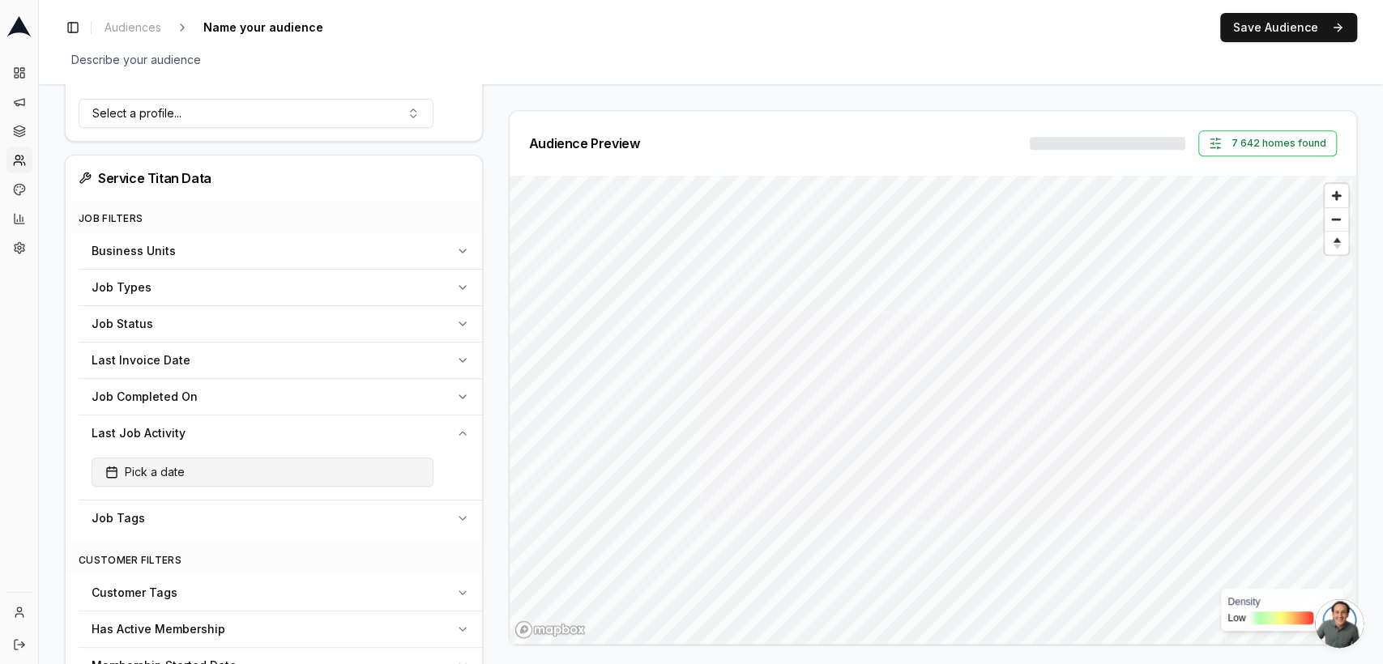
click at [285, 475] on button "Pick a date" at bounding box center [263, 472] width 342 height 29
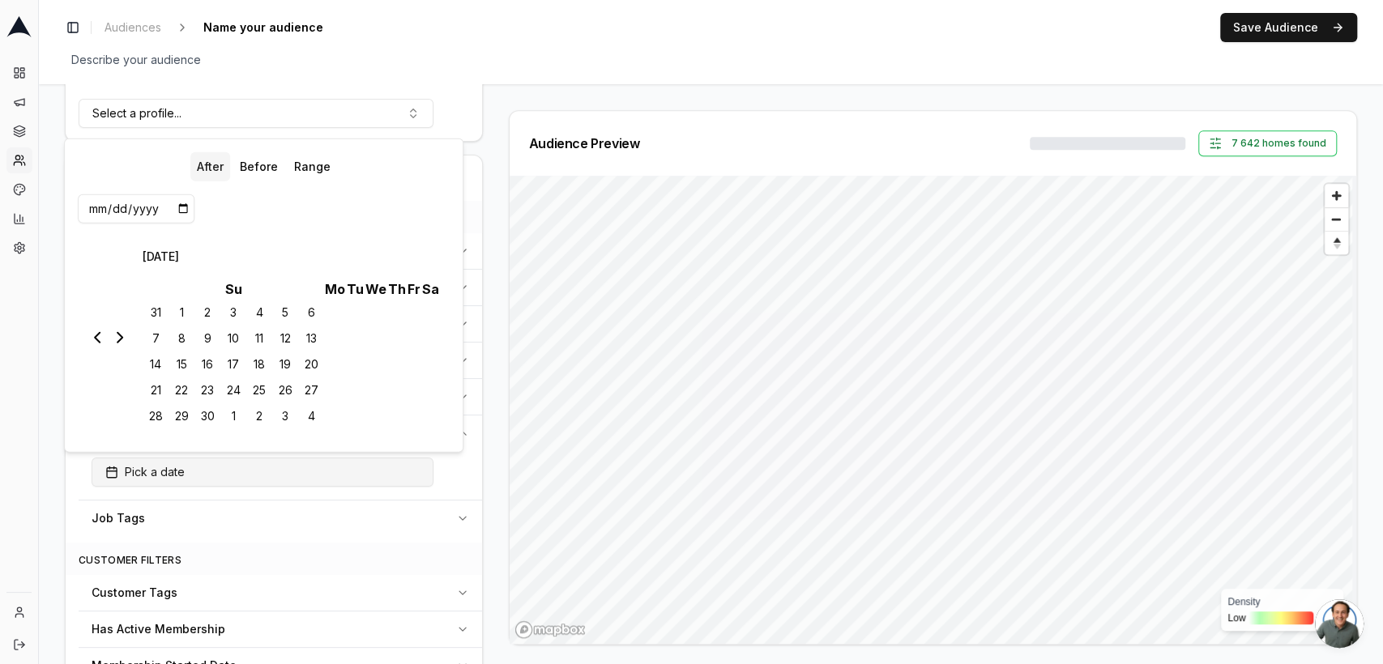
click at [285, 475] on button "Pick a date" at bounding box center [263, 472] width 342 height 29
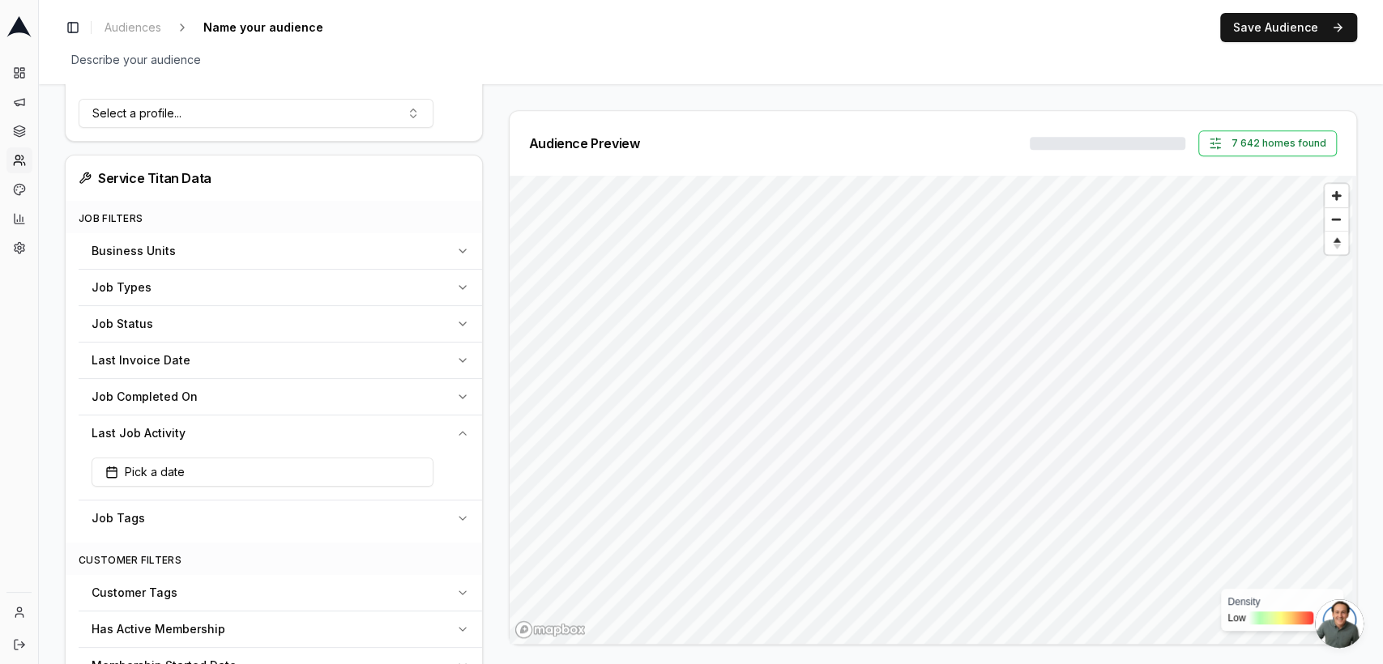
click at [456, 437] on icon "button" at bounding box center [462, 433] width 13 height 13
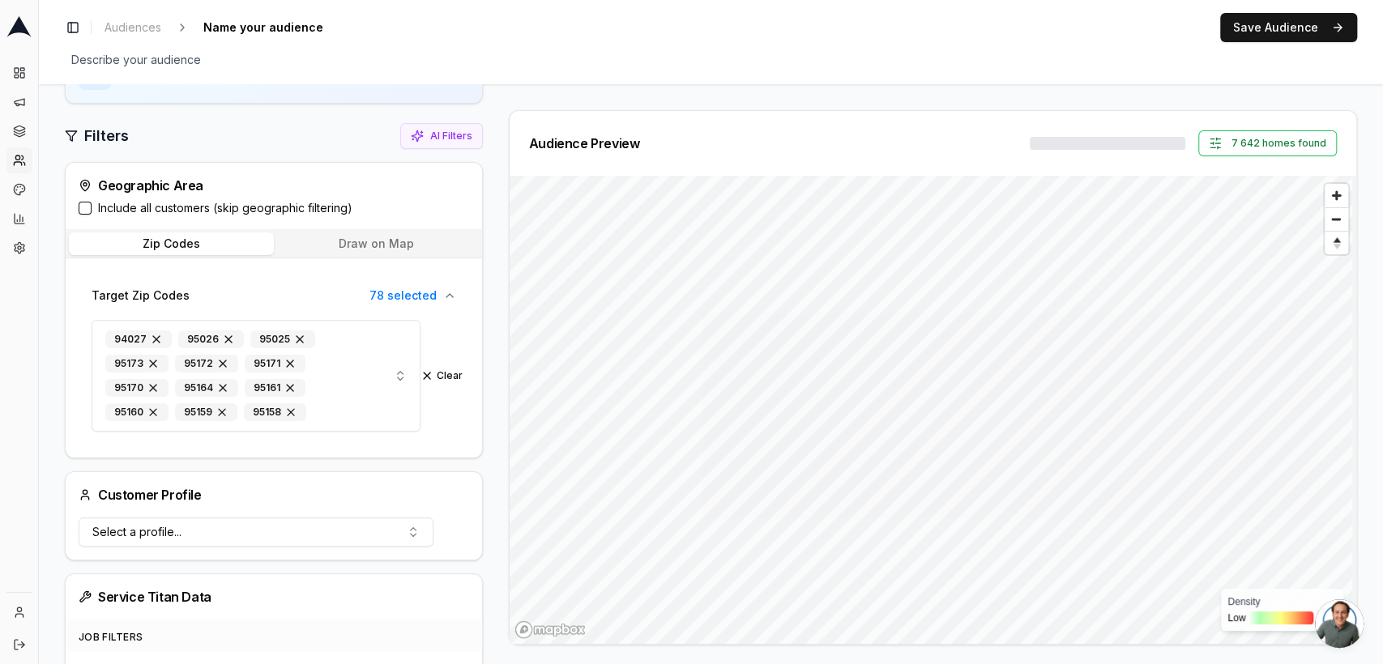
scroll to position [252, 0]
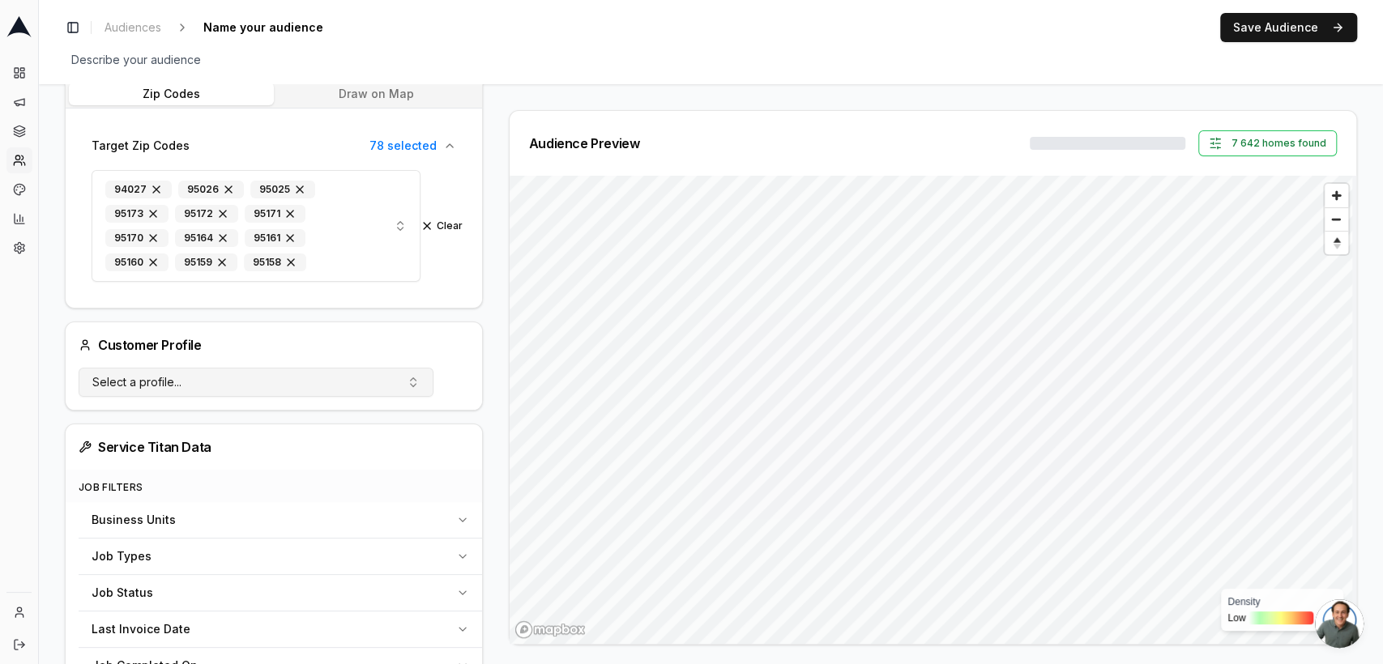
click at [258, 387] on button "Select a profile..." at bounding box center [256, 382] width 355 height 29
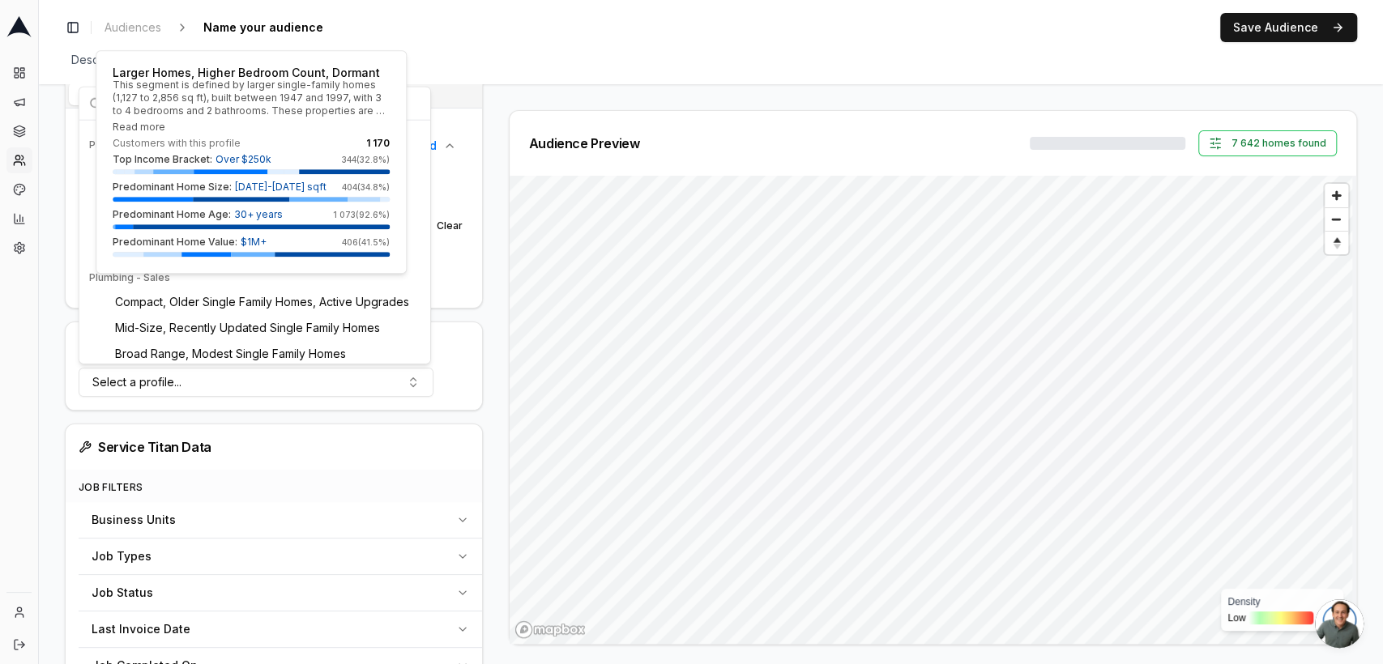
scroll to position [526, 0]
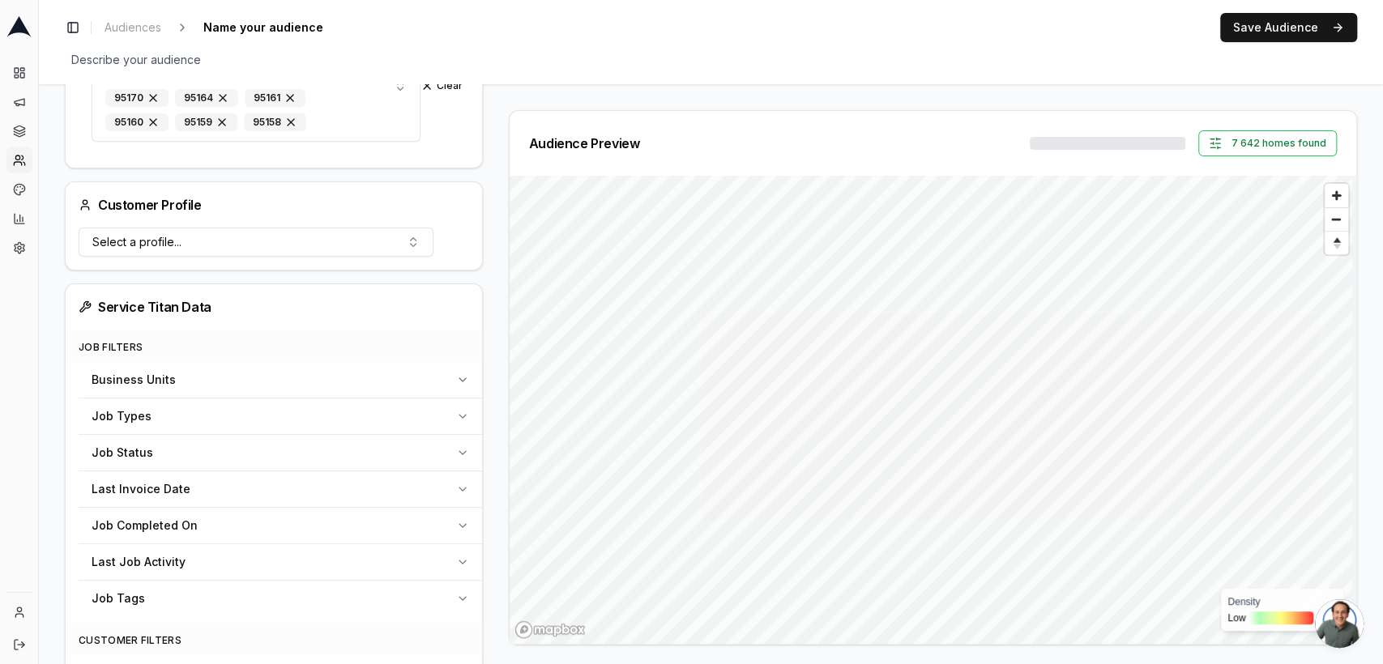
scroll to position [488, 0]
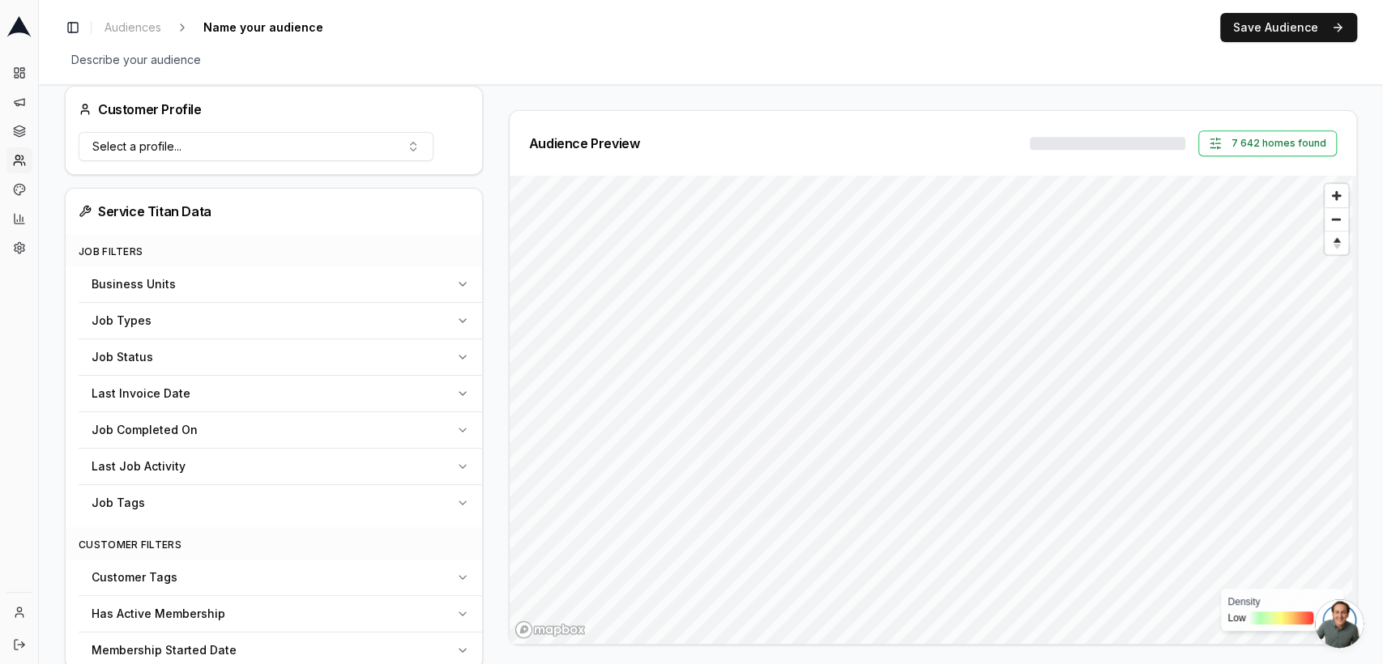
click at [250, 393] on div "Last Invoice Date" at bounding box center [271, 394] width 358 height 16
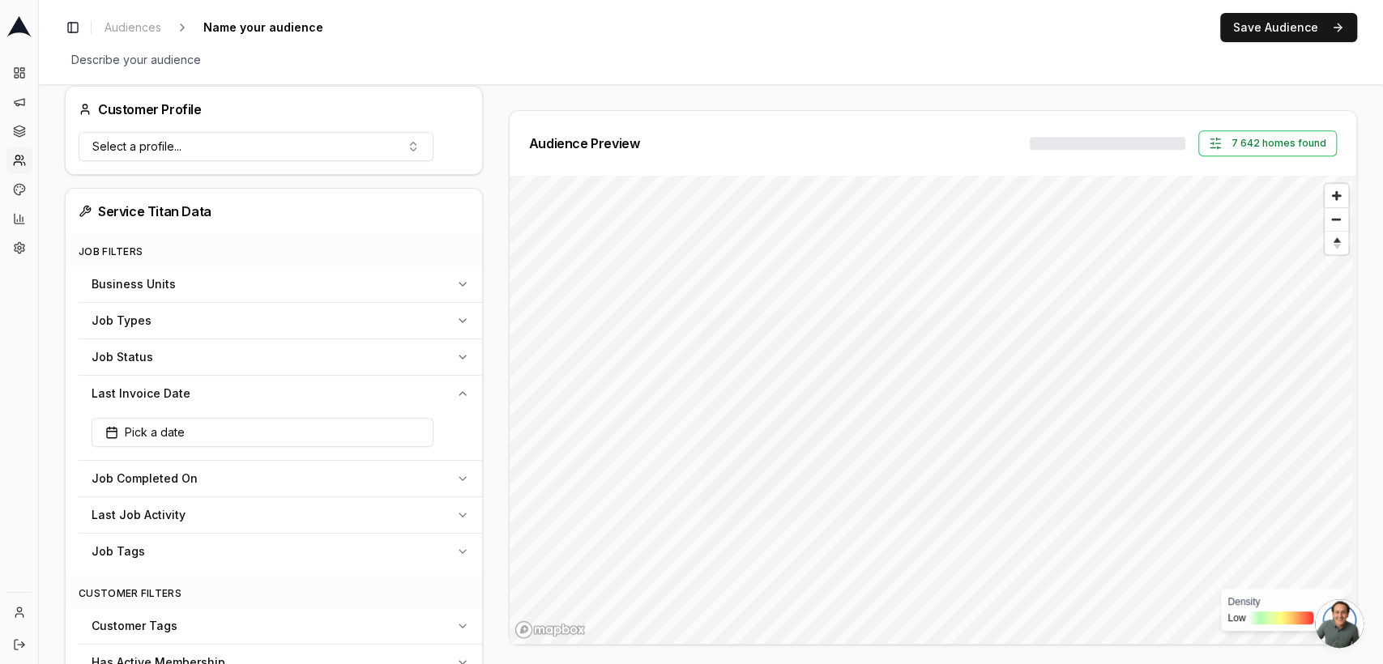
click at [250, 393] on div "Last Invoice Date" at bounding box center [271, 394] width 358 height 16
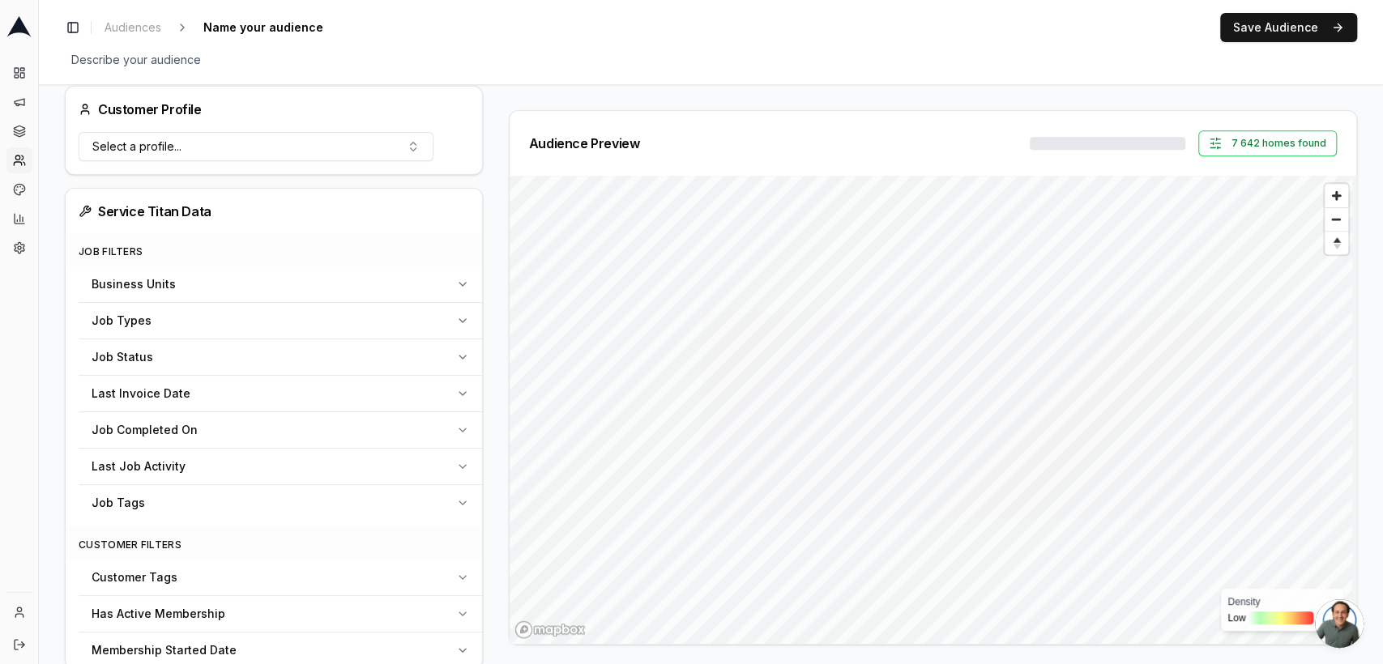
click at [244, 436] on div "Job Completed On" at bounding box center [271, 430] width 358 height 16
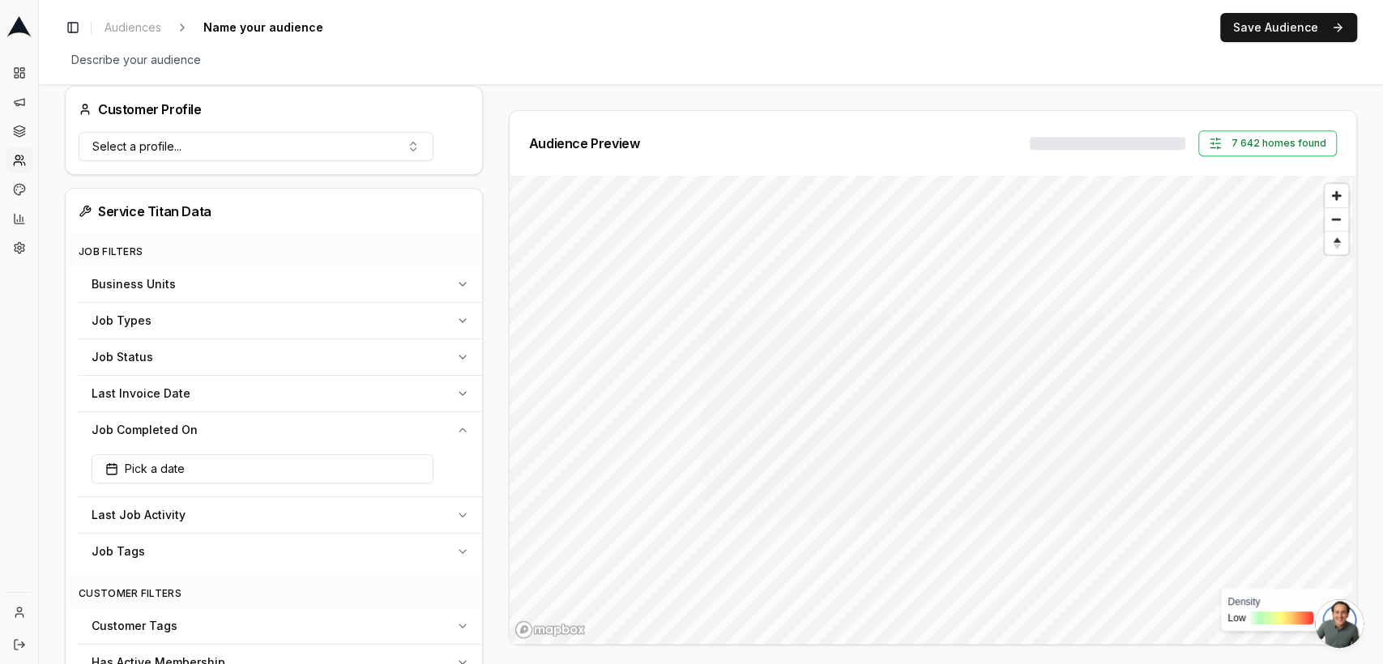
click at [244, 436] on div "Job Completed On" at bounding box center [271, 430] width 358 height 16
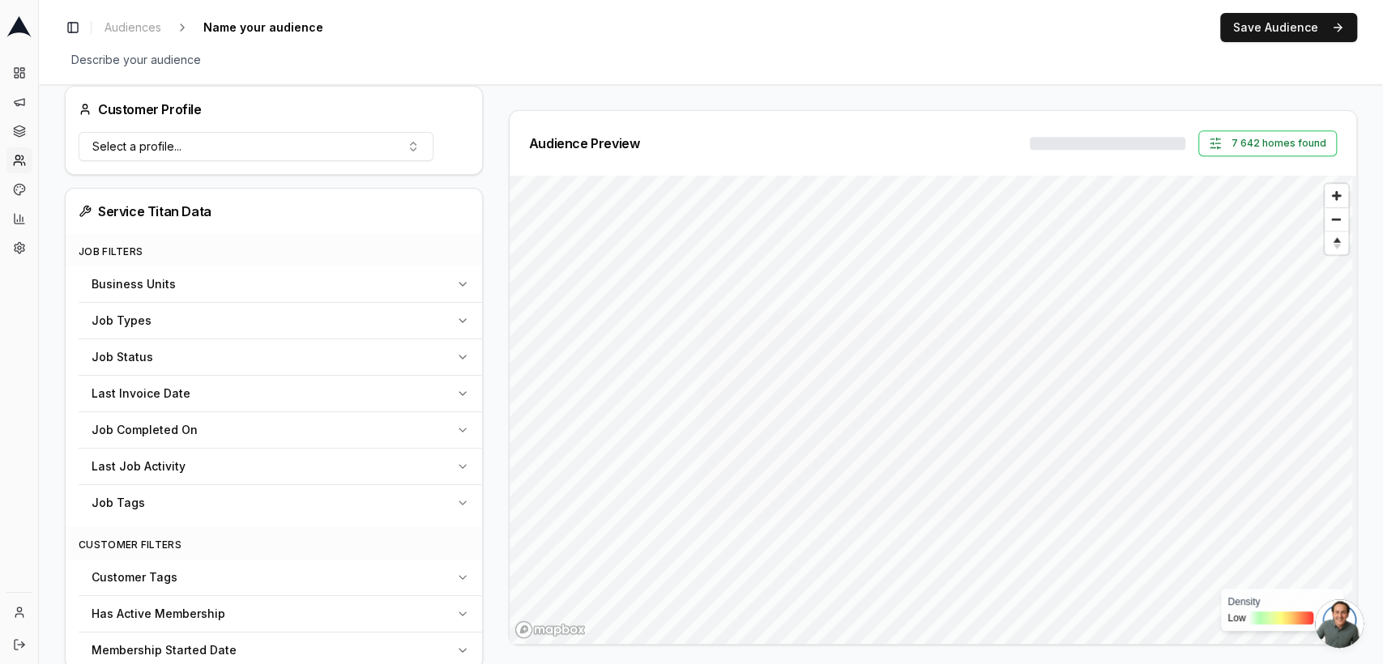
click at [228, 469] on div "Last Job Activity" at bounding box center [271, 467] width 358 height 16
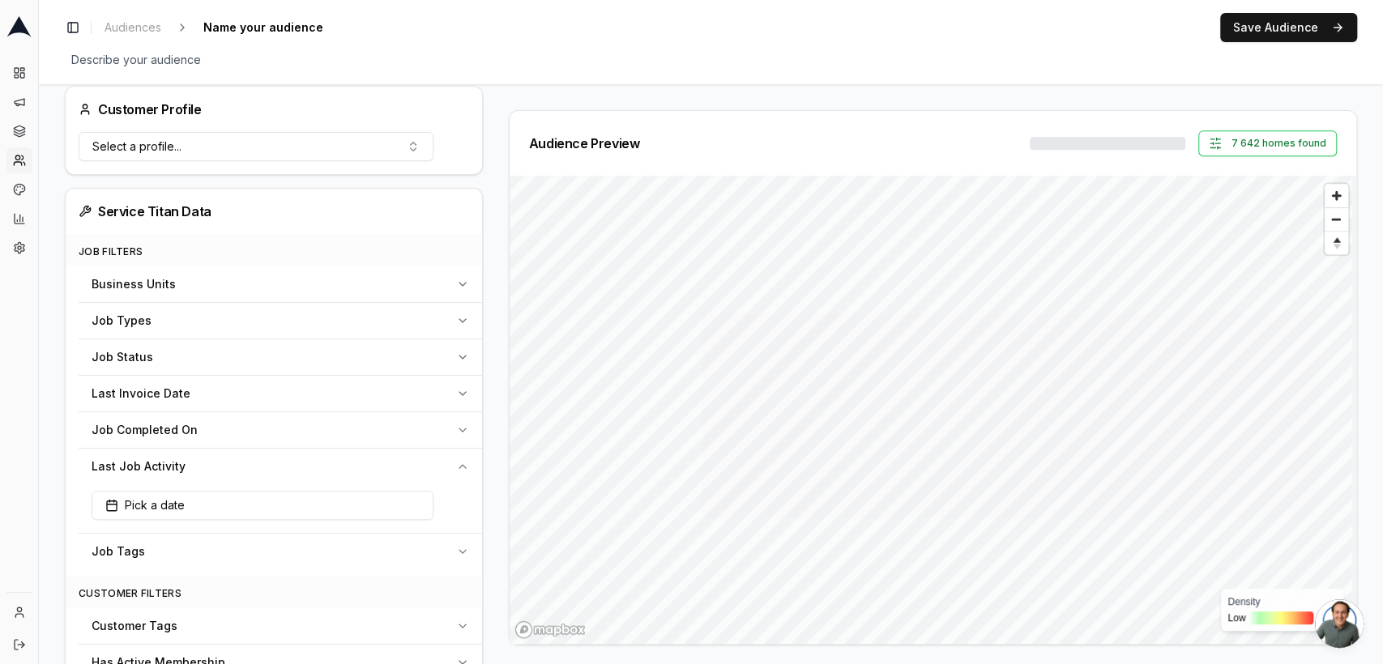
click at [358, 468] on div "Last Job Activity" at bounding box center [271, 467] width 358 height 16
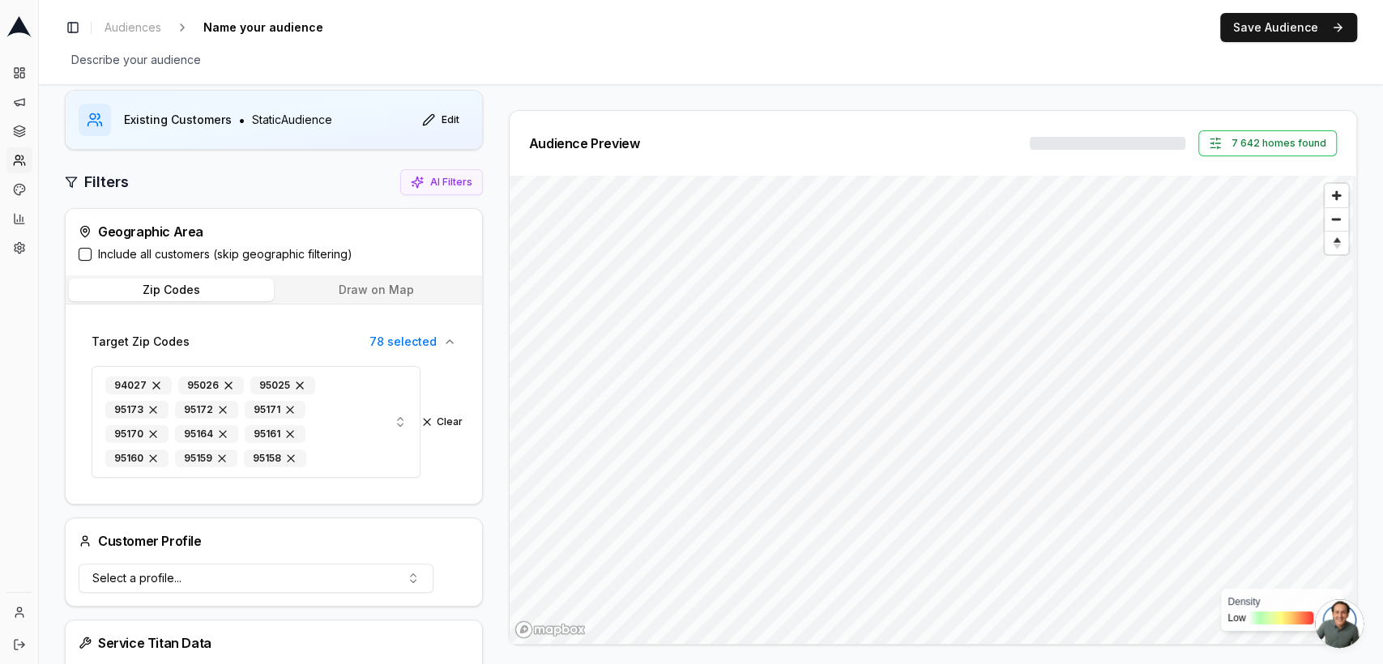
scroll to position [0, 0]
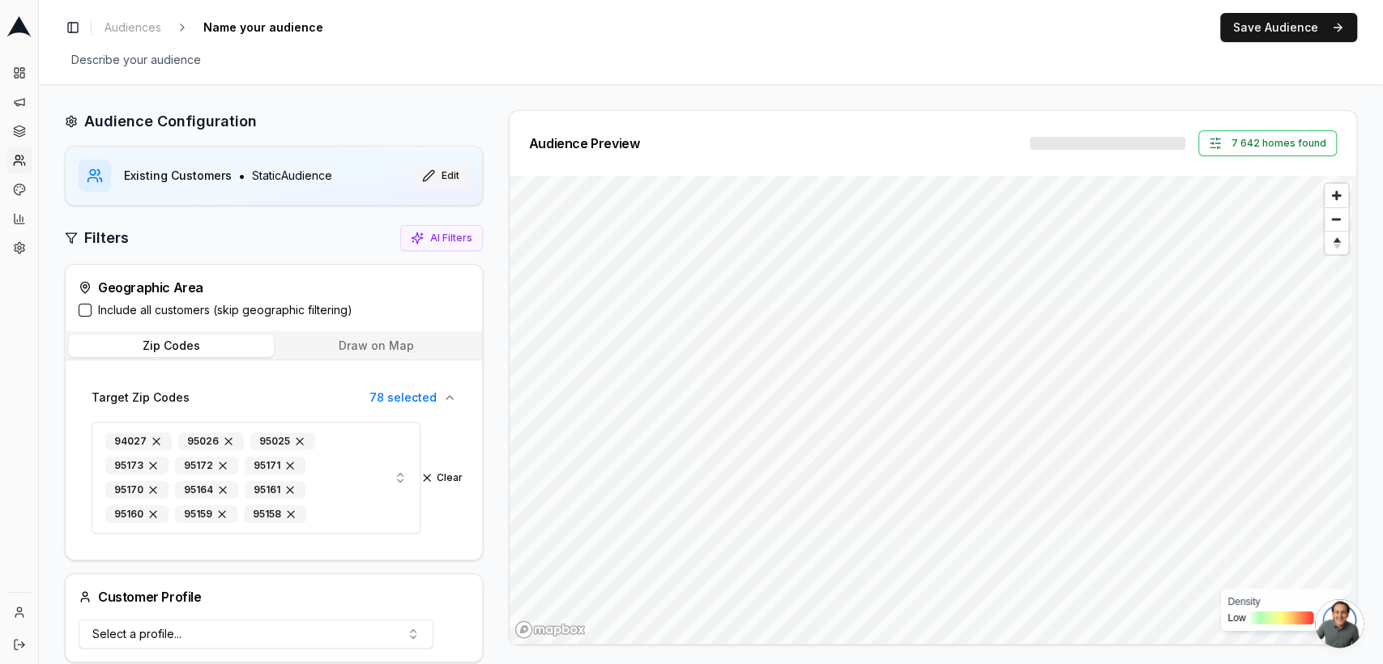
click at [424, 177] on button "Edit" at bounding box center [440, 176] width 57 height 26
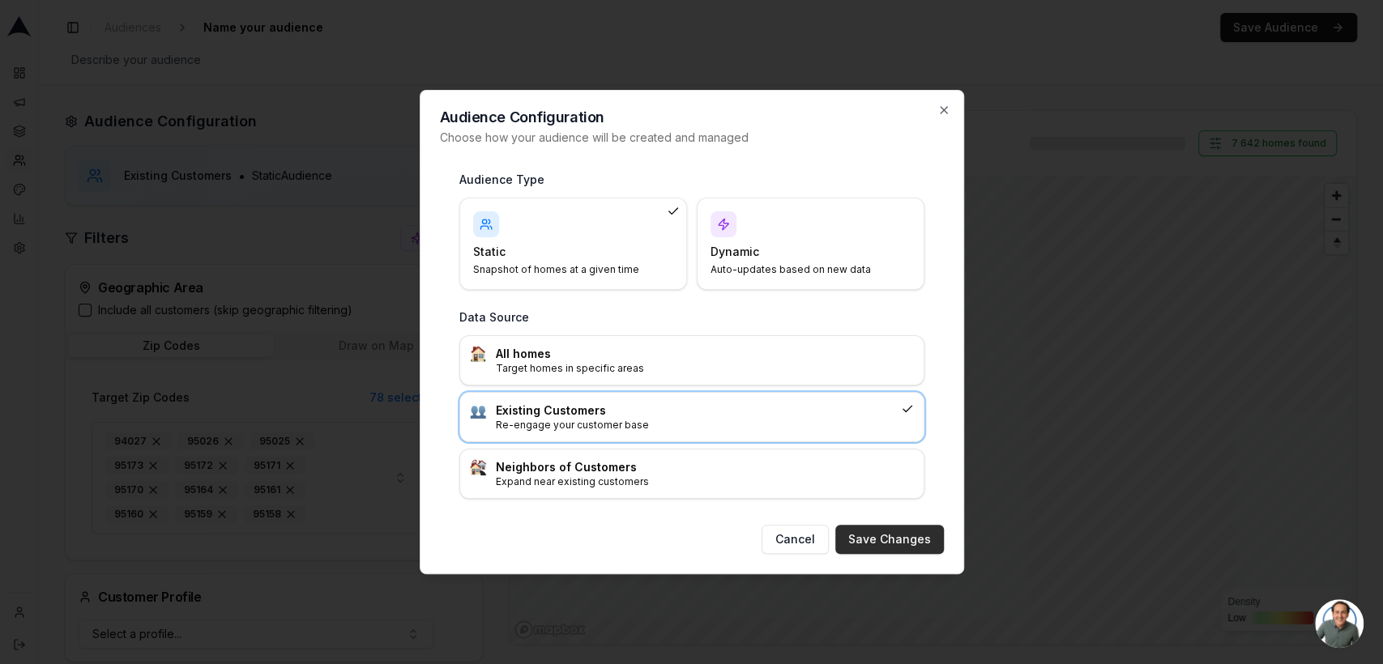
click at [863, 541] on button "Save Changes" at bounding box center [889, 539] width 109 height 29
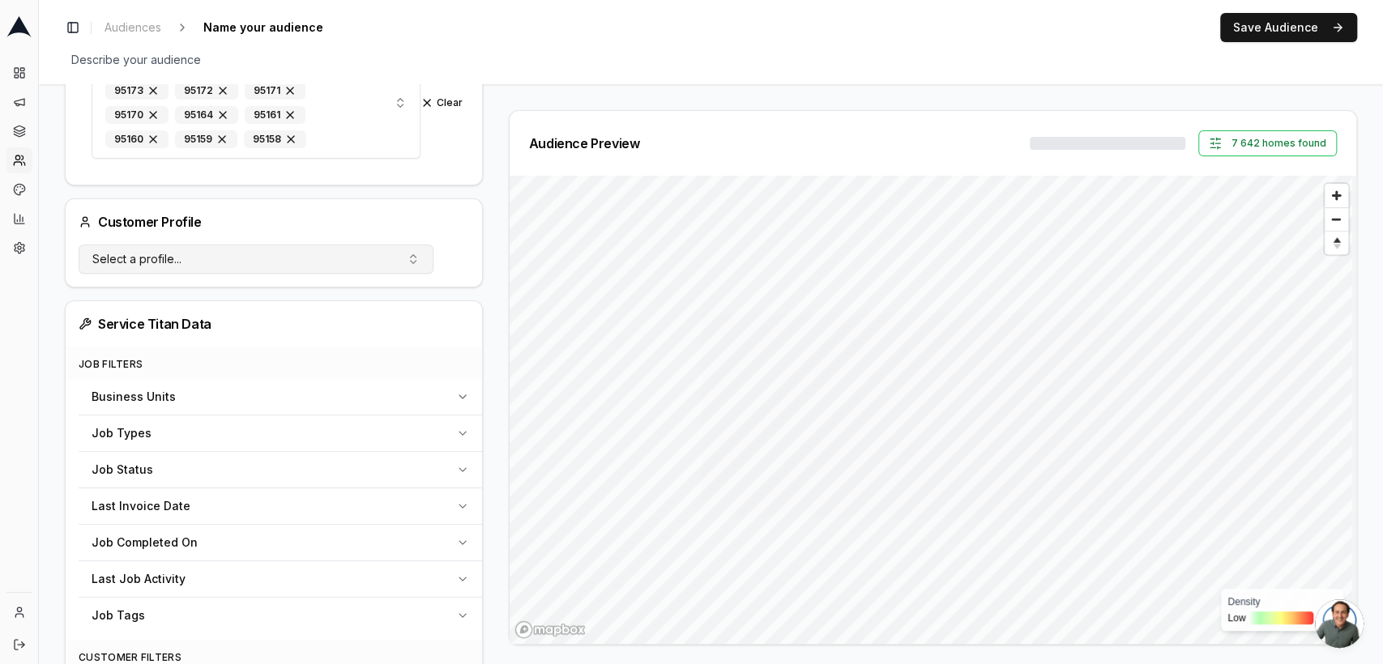
scroll to position [464, 0]
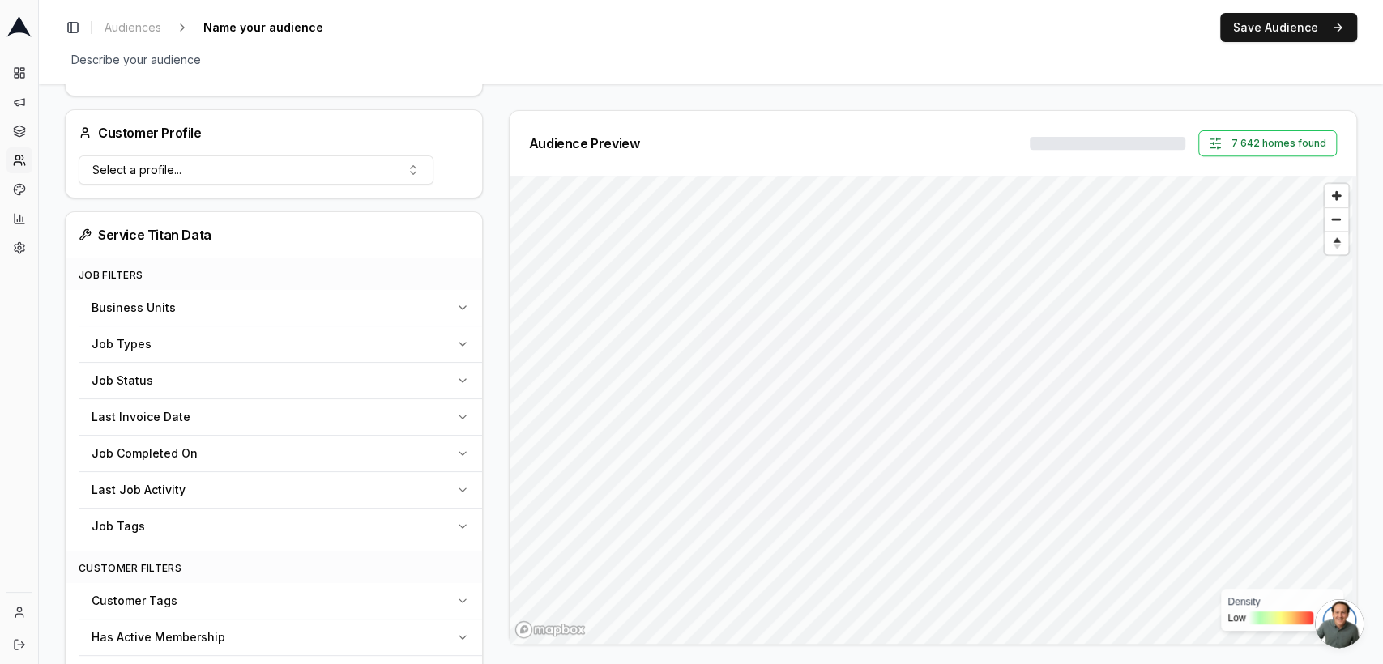
click at [300, 451] on div "Job Completed On" at bounding box center [271, 454] width 358 height 16
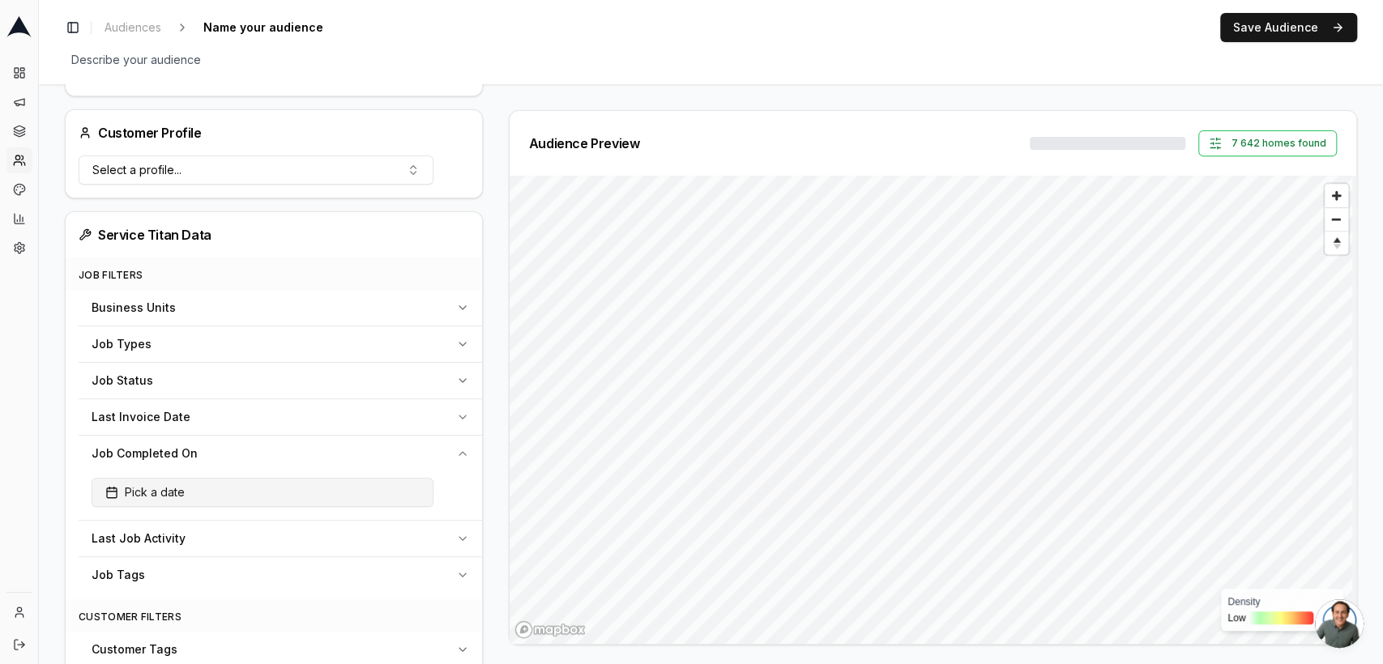
click at [263, 492] on button "Pick a date" at bounding box center [263, 492] width 342 height 29
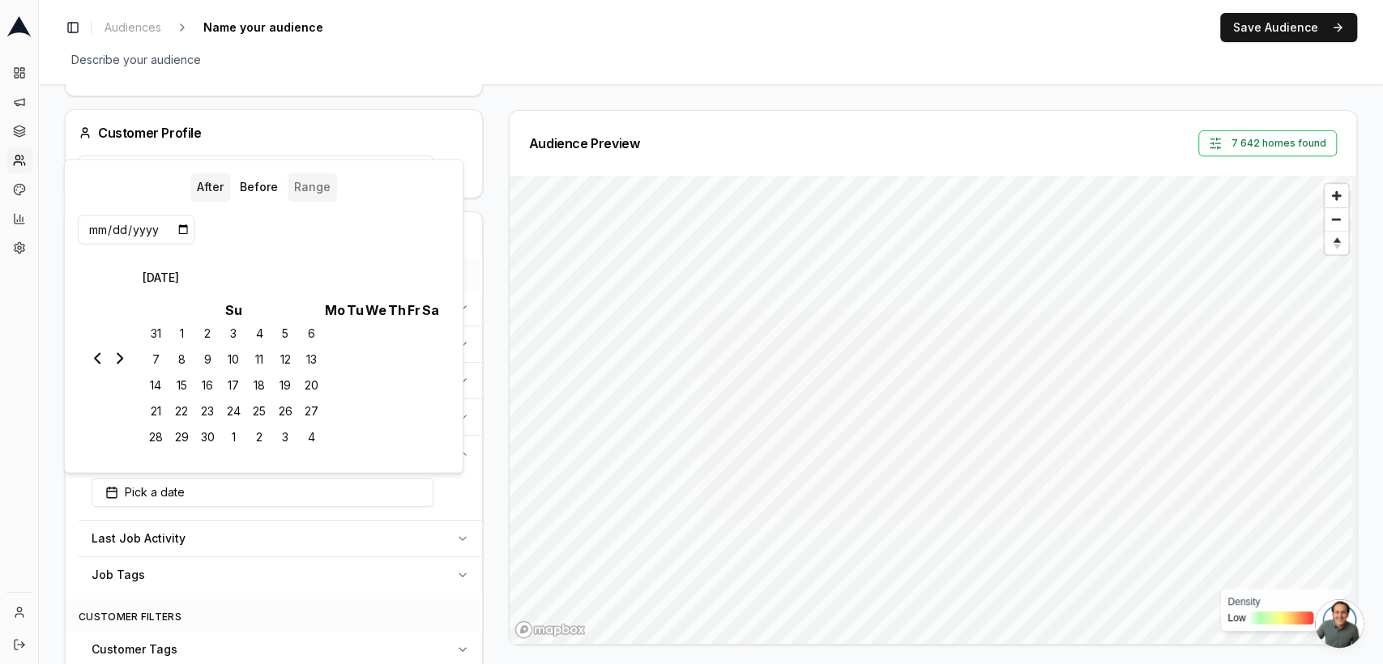
click at [309, 190] on button "Range" at bounding box center [312, 187] width 49 height 29
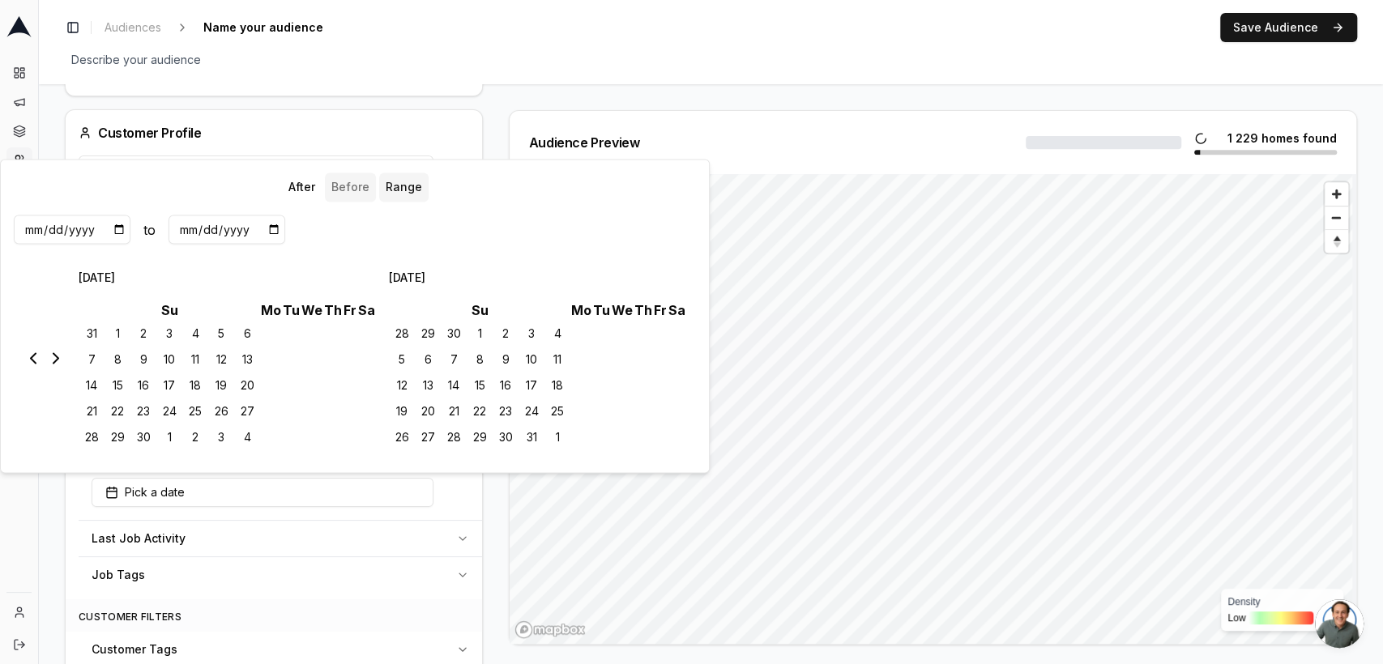
click at [340, 190] on button "Before" at bounding box center [350, 187] width 51 height 29
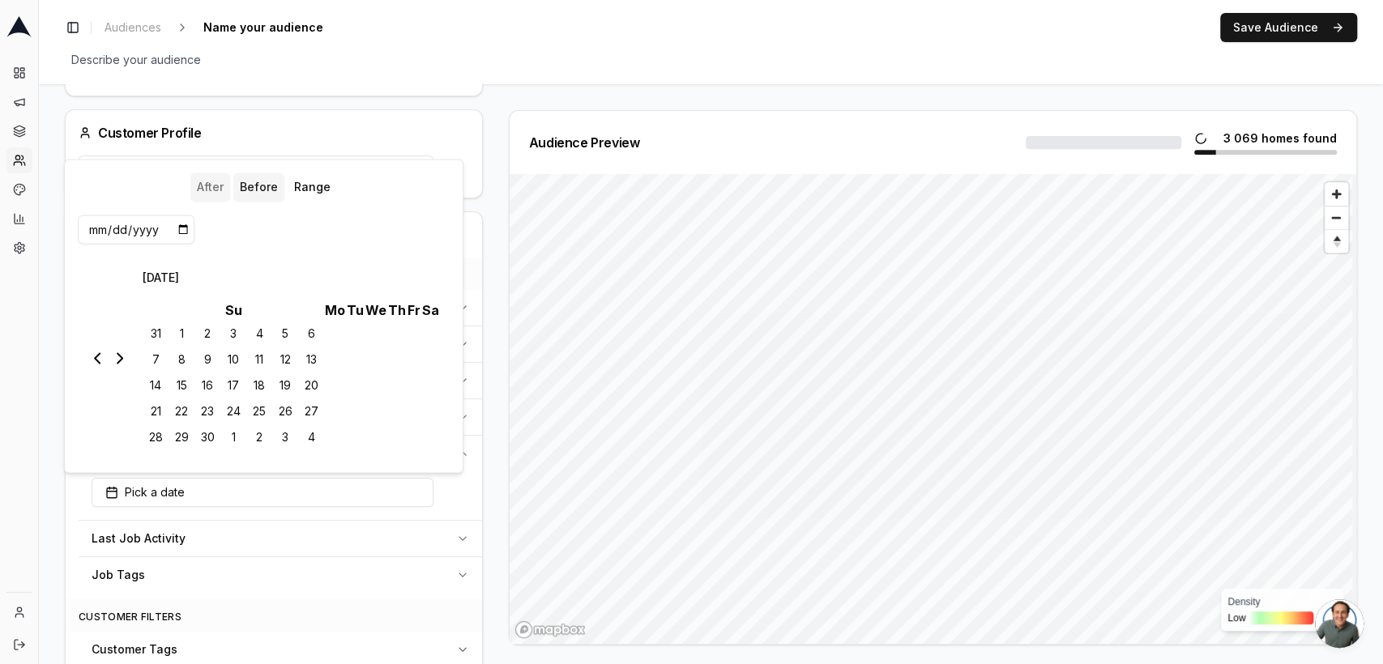
click at [201, 190] on button "After" at bounding box center [210, 187] width 40 height 29
click at [469, 241] on div "Service Titan Data" at bounding box center [274, 234] width 417 height 45
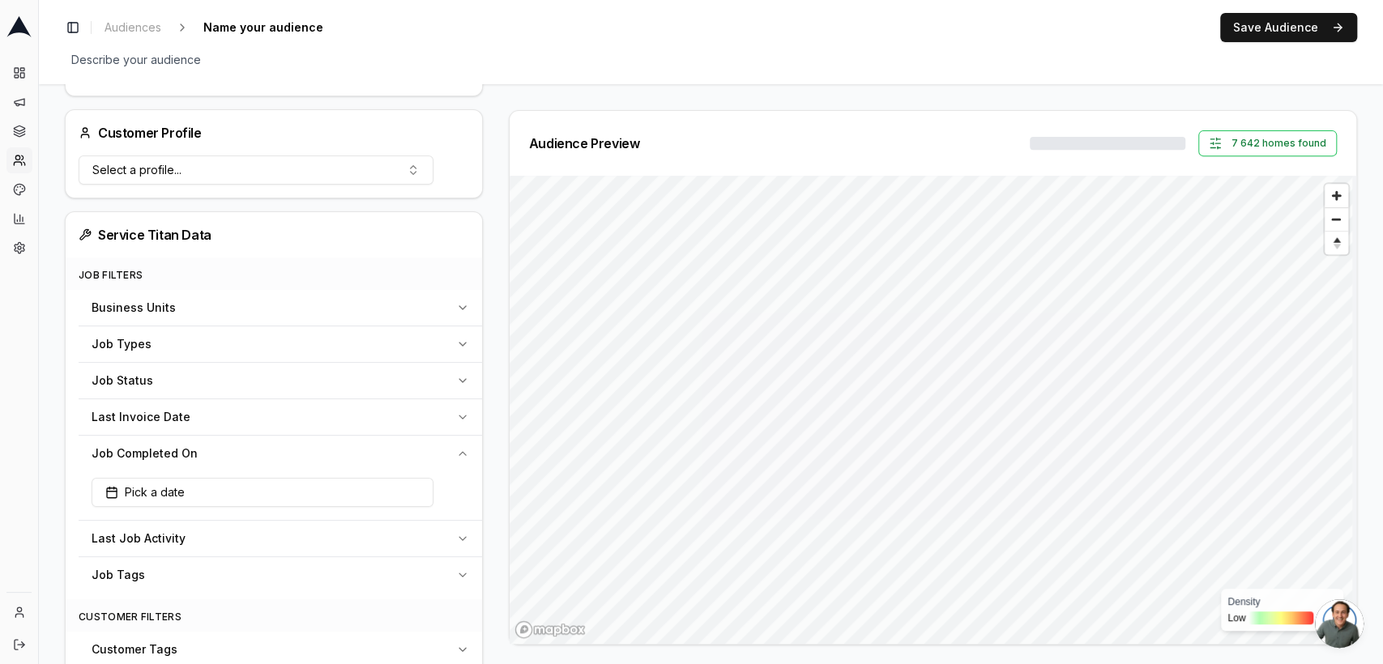
click at [459, 447] on icon "button" at bounding box center [462, 453] width 13 height 13
click at [447, 481] on button "Last Job Activity" at bounding box center [281, 490] width 404 height 36
click at [266, 536] on button "Pick a date" at bounding box center [263, 529] width 342 height 29
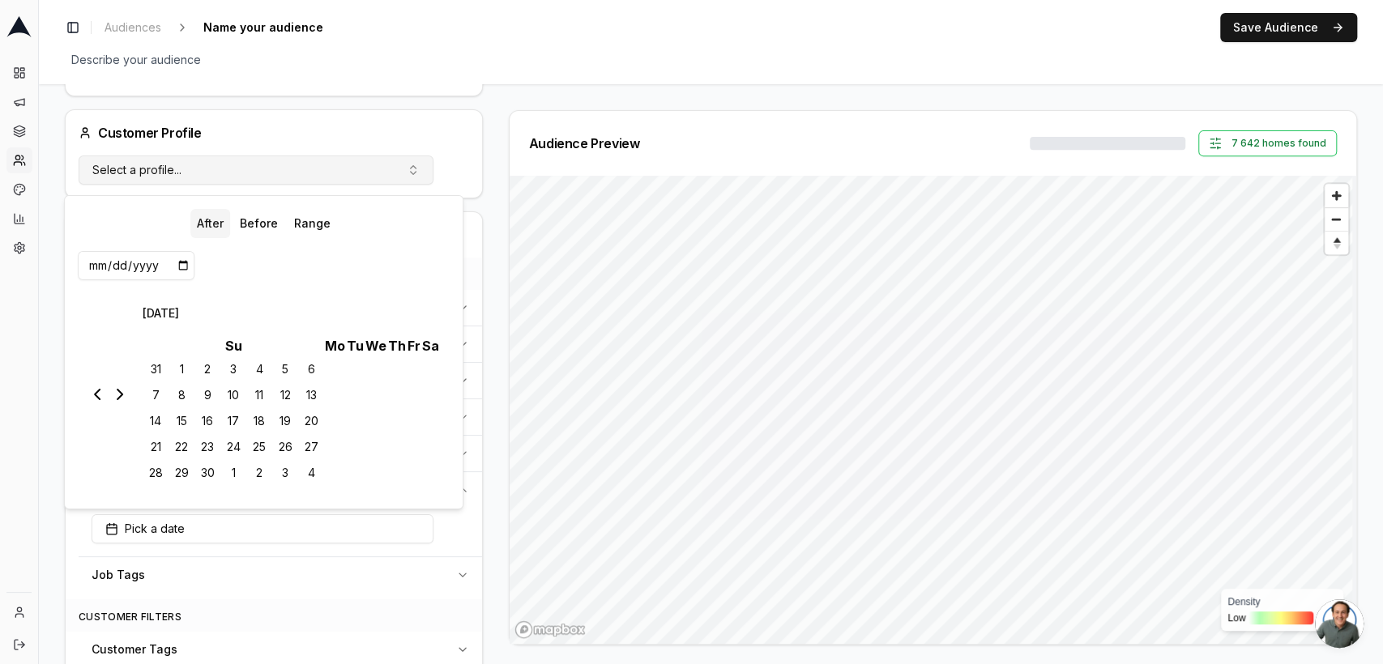
click at [216, 170] on button "Select a profile..." at bounding box center [256, 170] width 355 height 29
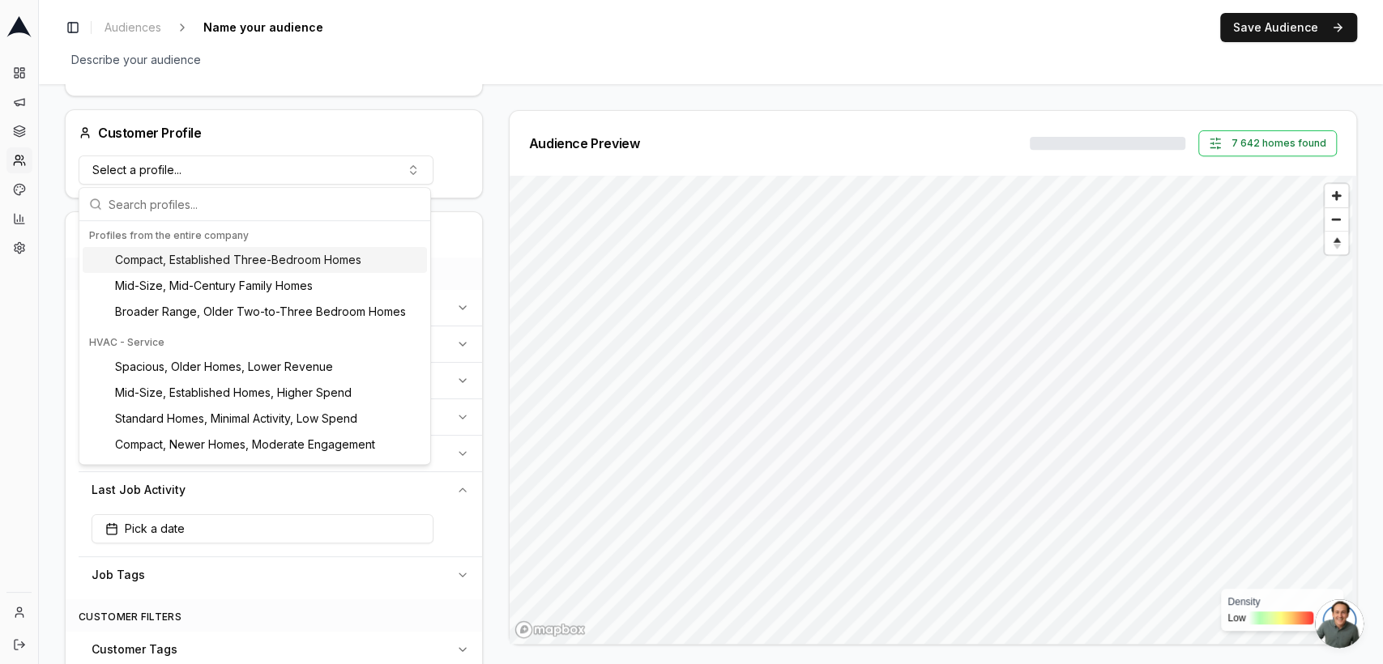
click at [500, 293] on div "Audience Preview 7 642 homes found Density Low High" at bounding box center [926, 377] width 861 height 535
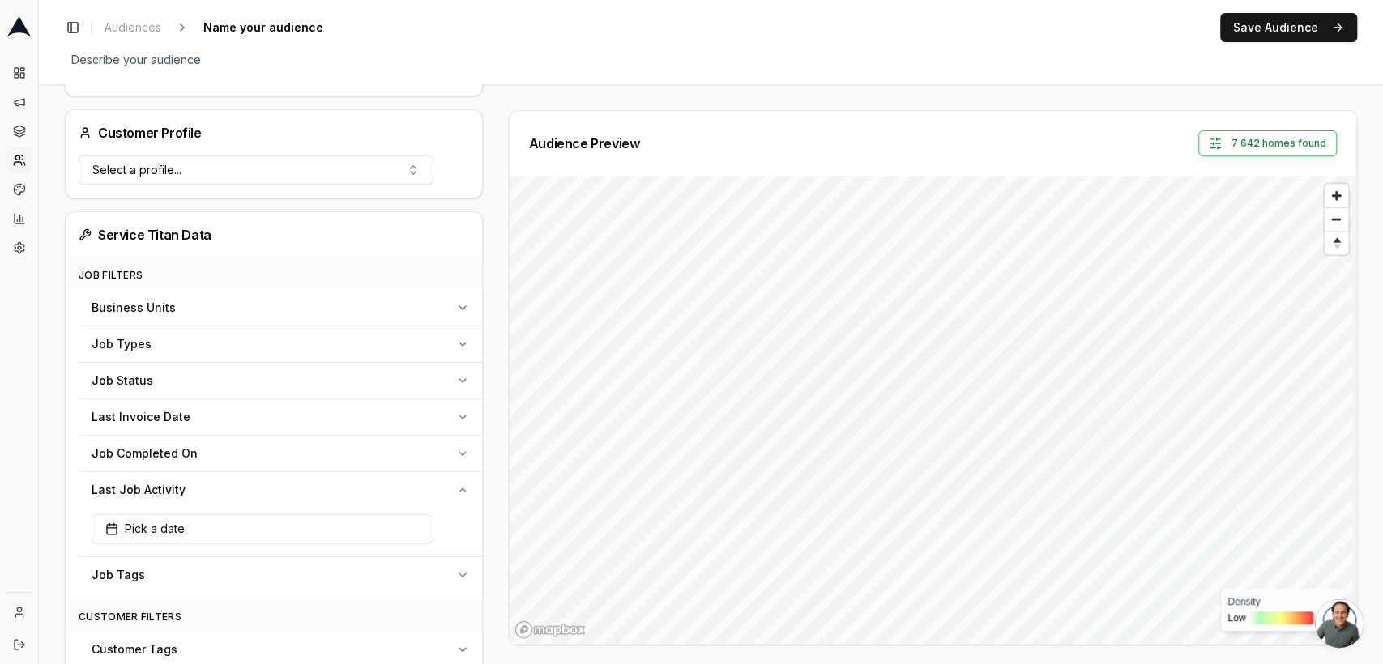
click at [317, 422] on div "Last Invoice Date" at bounding box center [271, 417] width 358 height 16
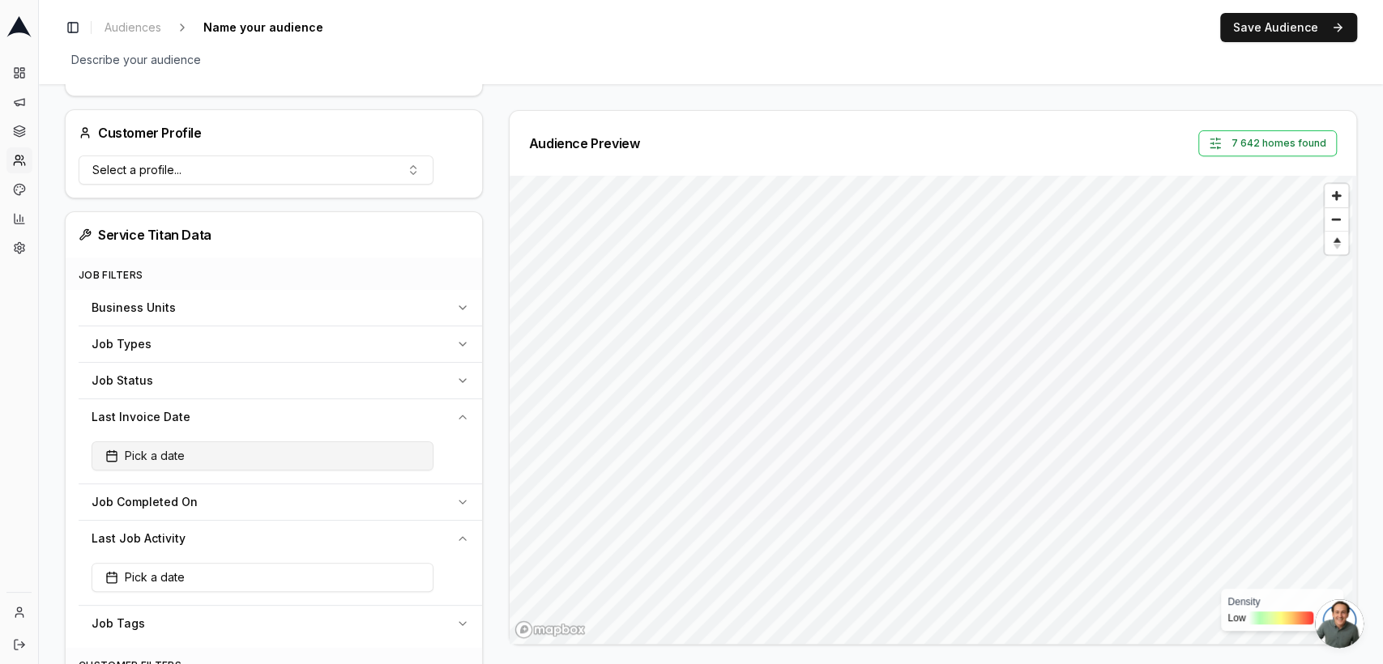
click at [264, 455] on button "Pick a date" at bounding box center [263, 456] width 342 height 29
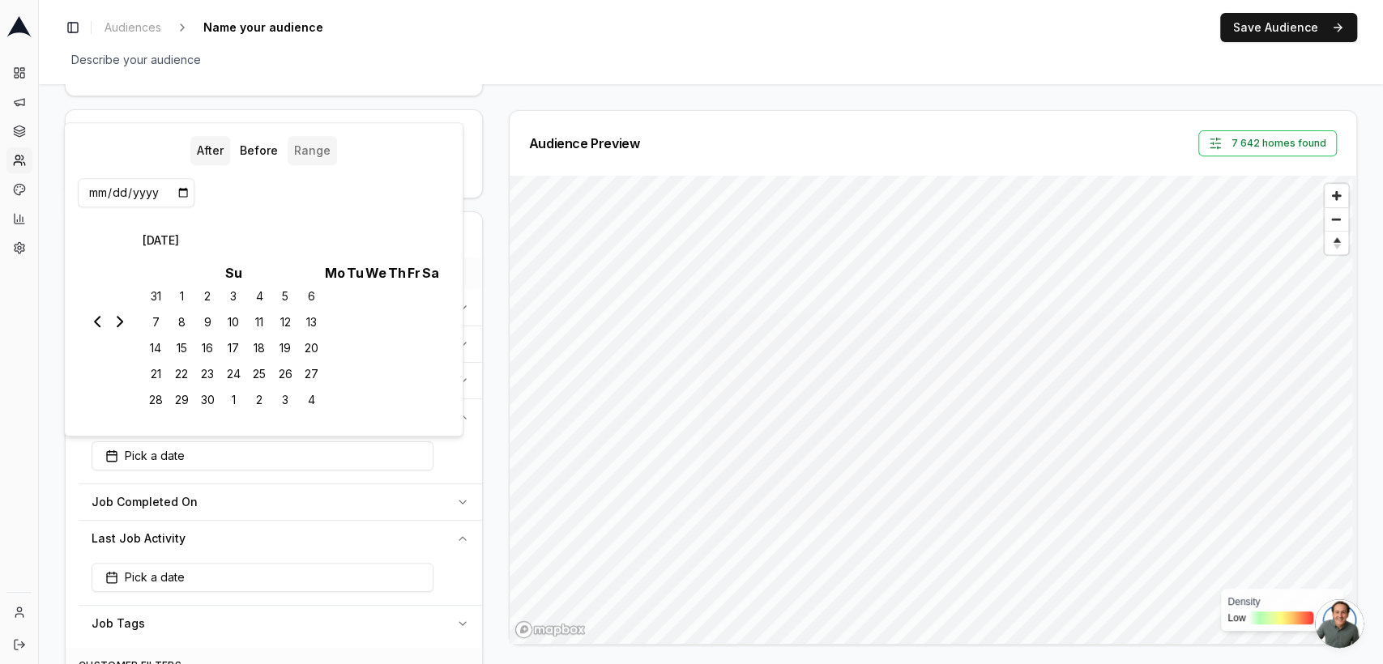
click at [293, 143] on button "Range" at bounding box center [312, 150] width 49 height 29
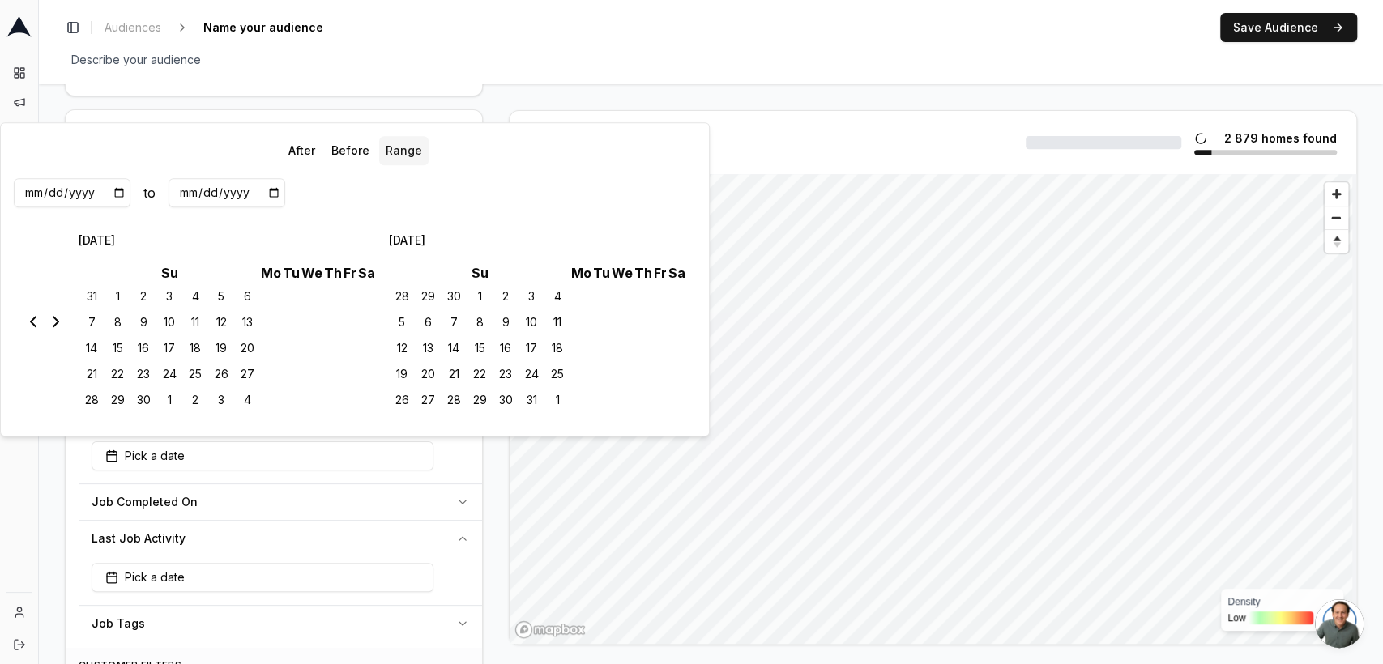
click at [473, 462] on div "Pick a date" at bounding box center [281, 459] width 404 height 49
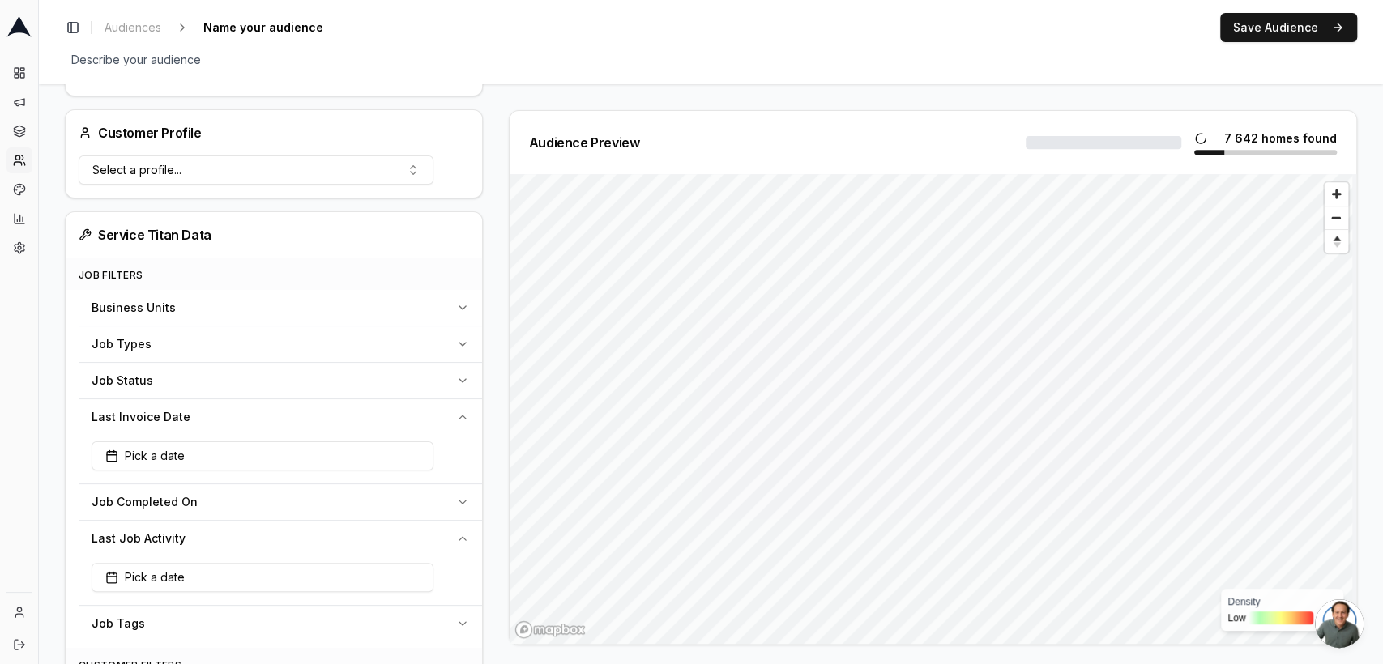
click at [451, 404] on button "Last Invoice Date" at bounding box center [281, 417] width 404 height 36
click at [412, 441] on button "Job Completed On" at bounding box center [281, 454] width 404 height 36
click at [279, 482] on button "Pick a date" at bounding box center [263, 492] width 342 height 29
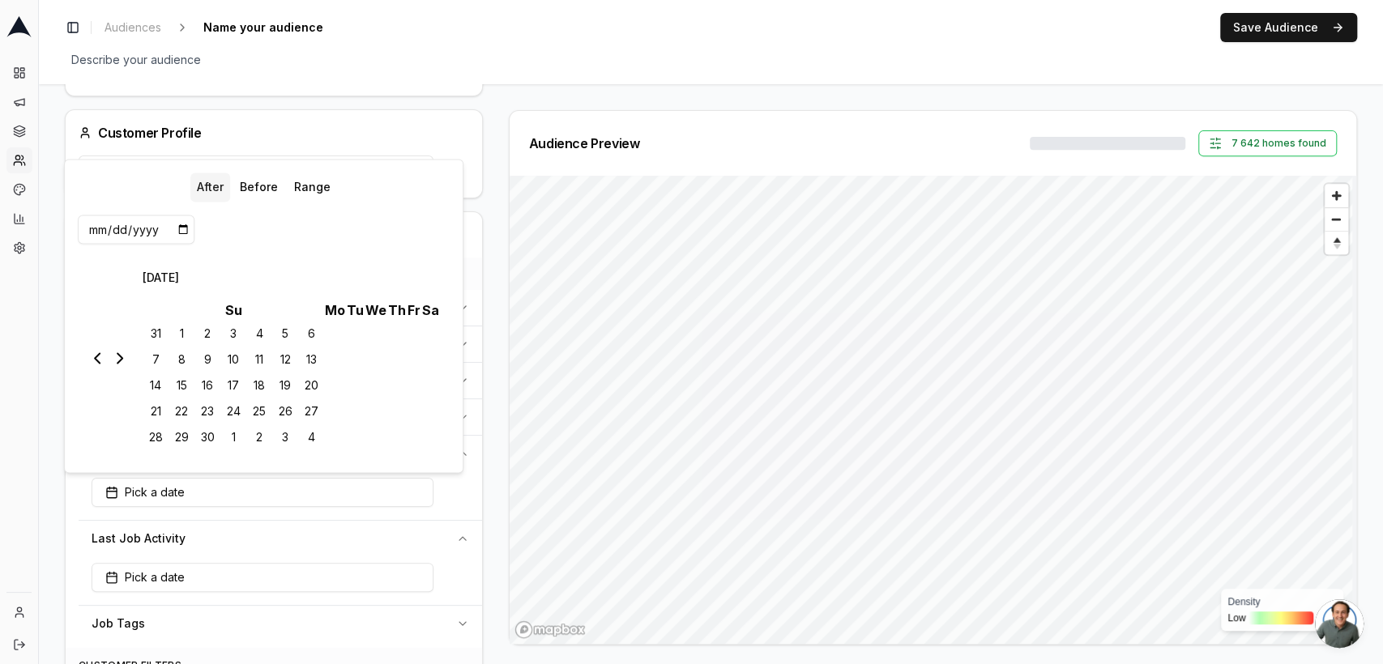
drag, startPoint x: 185, startPoint y: 241, endPoint x: 177, endPoint y: 233, distance: 11.5
click at [177, 233] on input "date" at bounding box center [136, 229] width 117 height 29
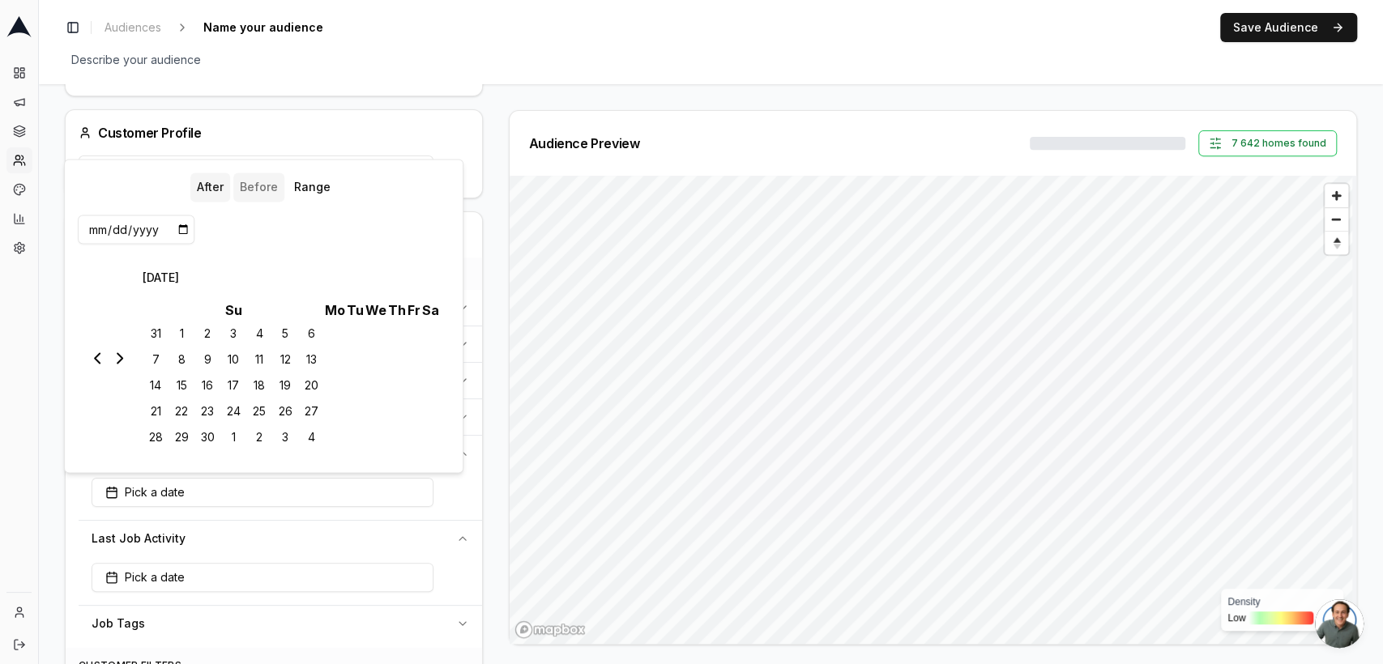
click at [252, 195] on button "Before" at bounding box center [258, 187] width 51 height 29
click at [470, 225] on div "Service Titan Data" at bounding box center [274, 234] width 417 height 45
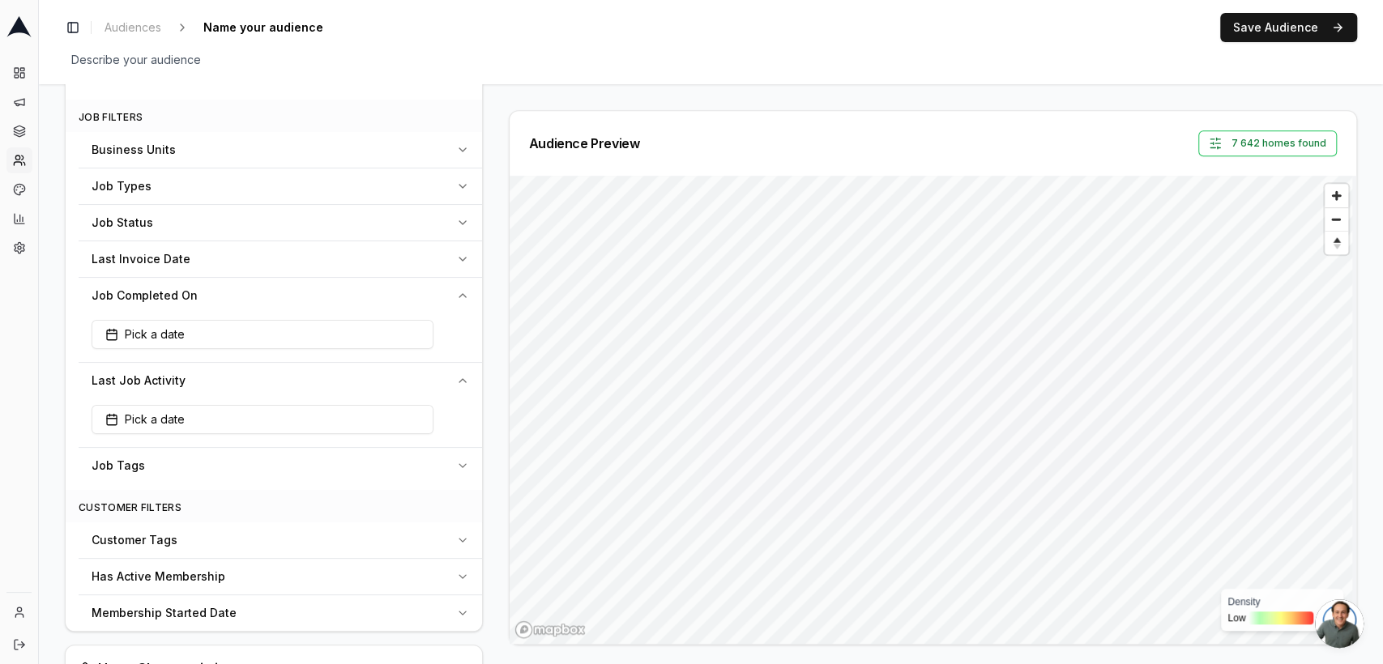
scroll to position [553, 0]
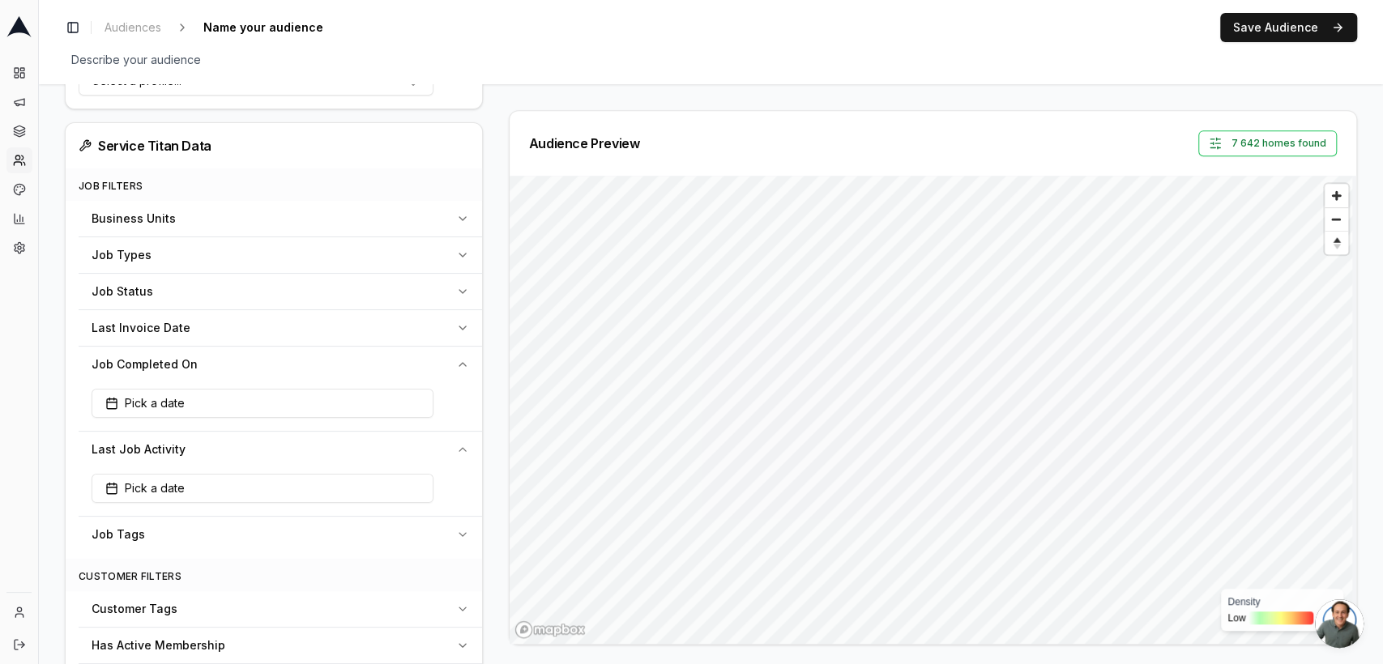
click at [460, 367] on icon "button" at bounding box center [462, 364] width 13 height 13
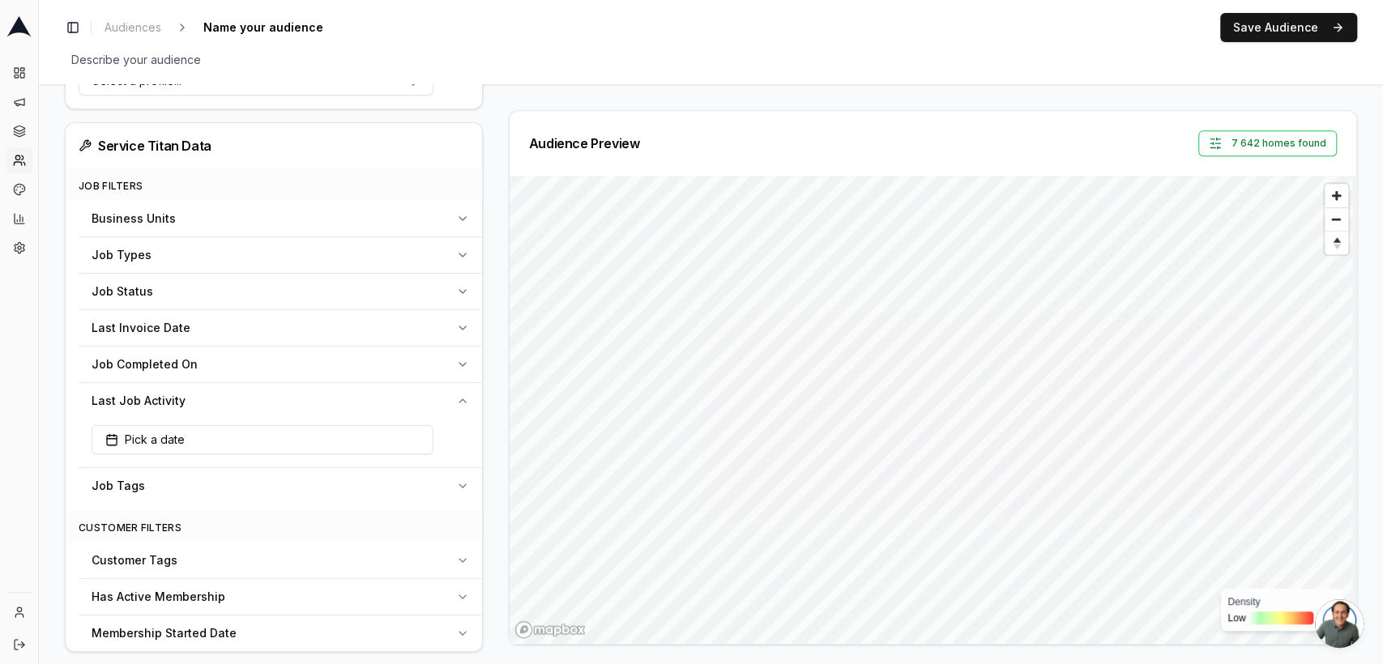
click at [460, 386] on button "Last Job Activity" at bounding box center [281, 401] width 404 height 36
